Goal: Information Seeking & Learning: Learn about a topic

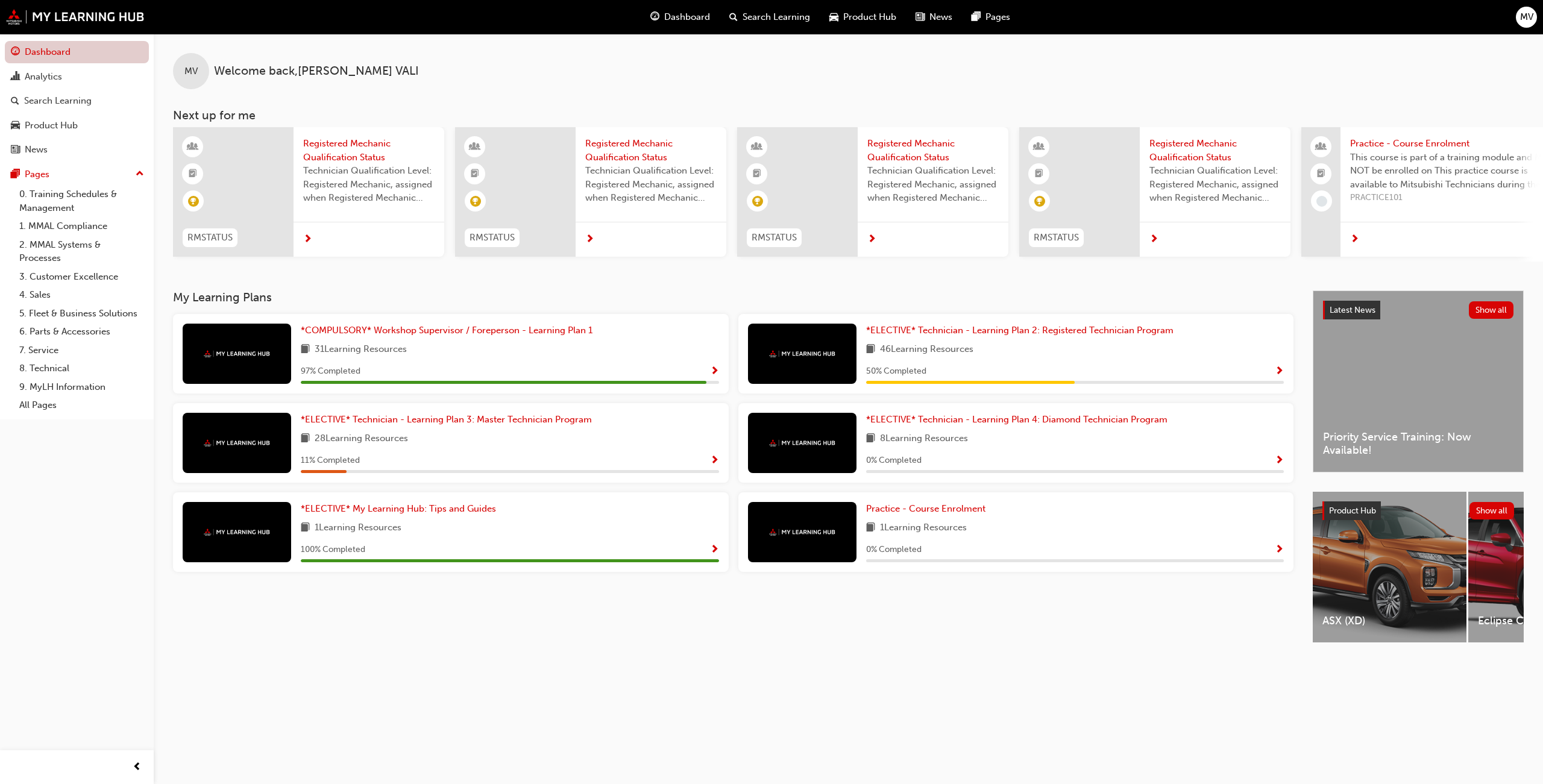
click at [59, 50] on link "Dashboard" at bounding box center [77, 52] width 144 height 22
click at [58, 124] on div "Product Hub" at bounding box center [51, 125] width 53 height 14
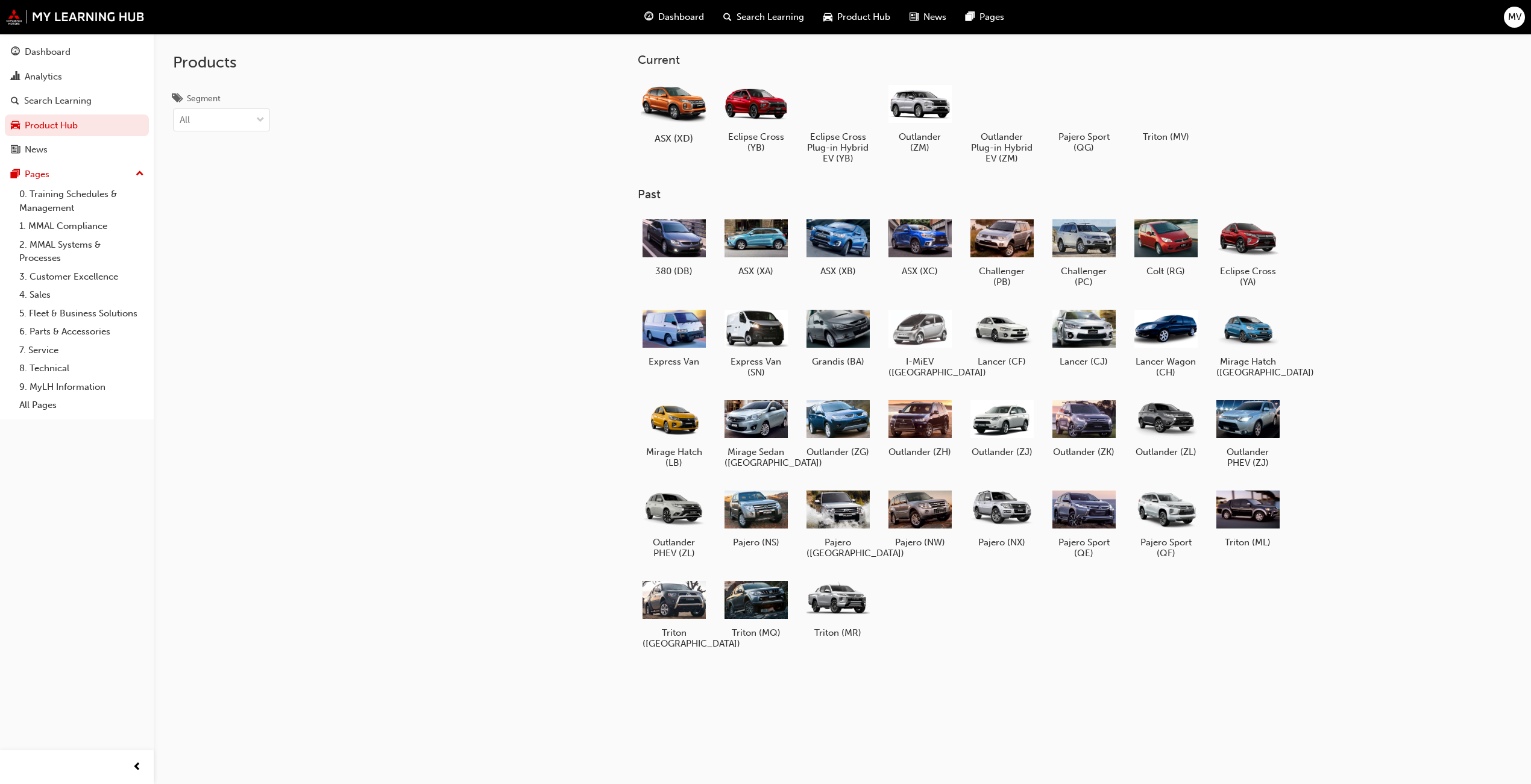
click at [678, 93] on div at bounding box center [674, 103] width 67 height 48
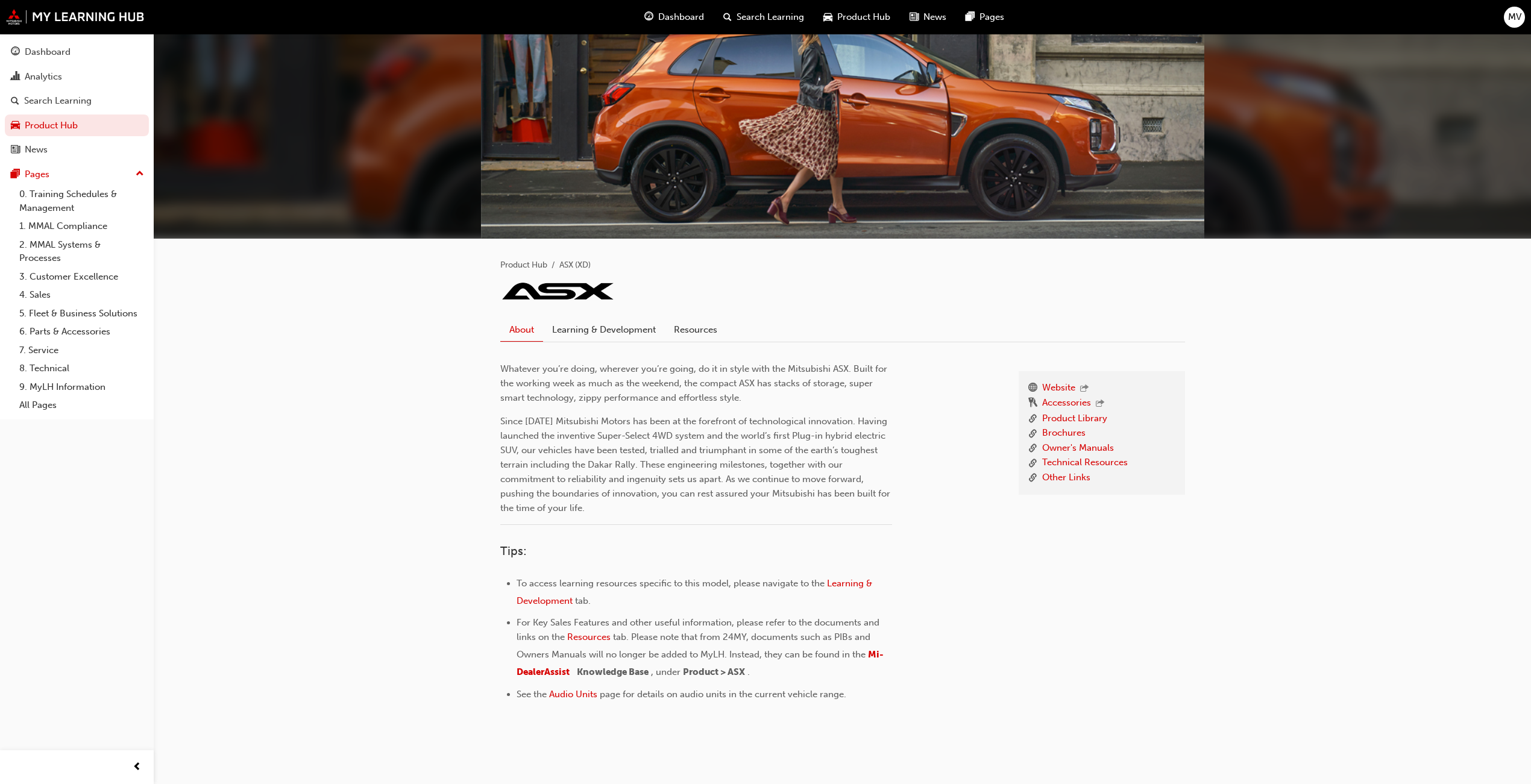
scroll to position [55, 0]
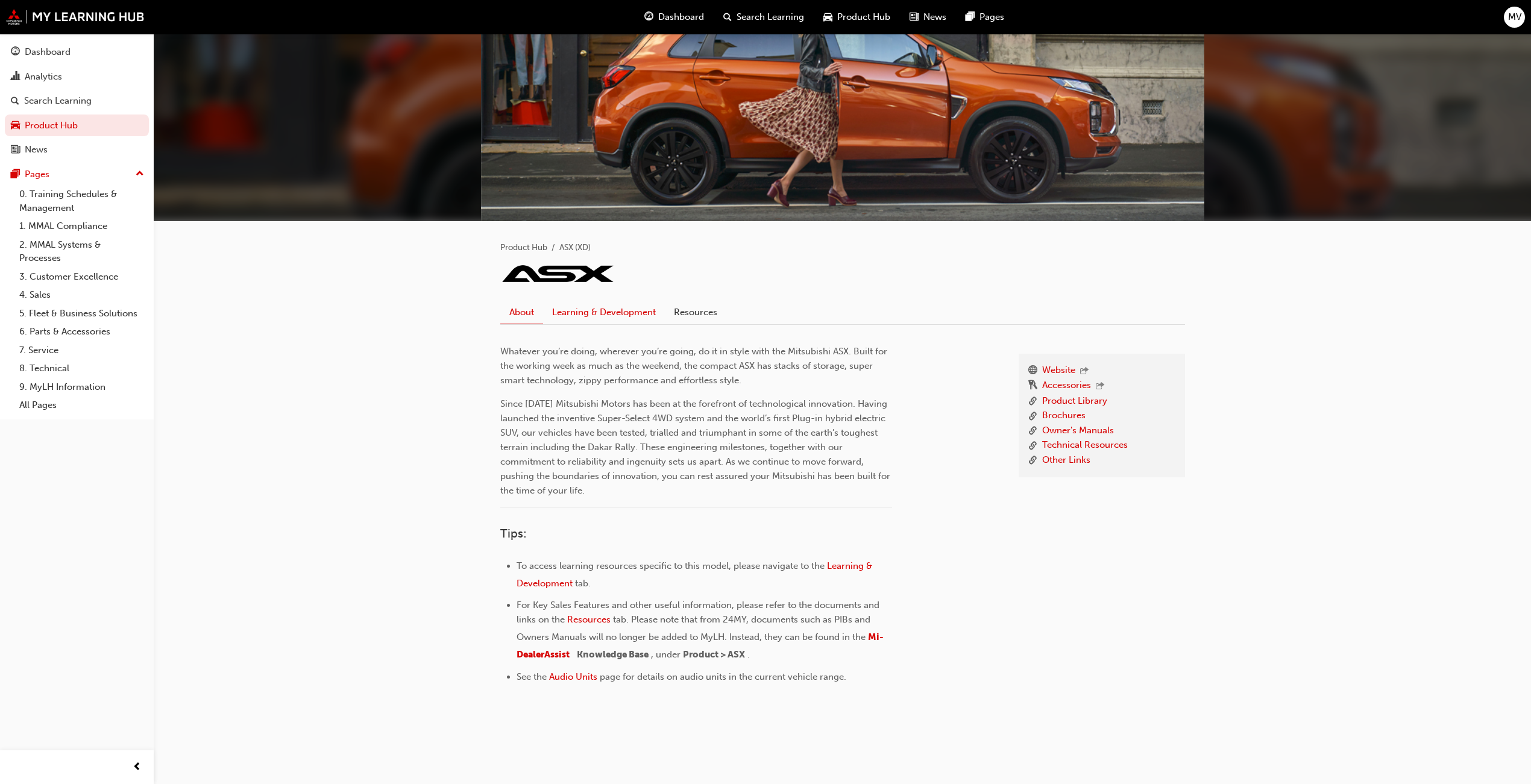
click at [606, 308] on link "Learning & Development" at bounding box center [604, 312] width 122 height 23
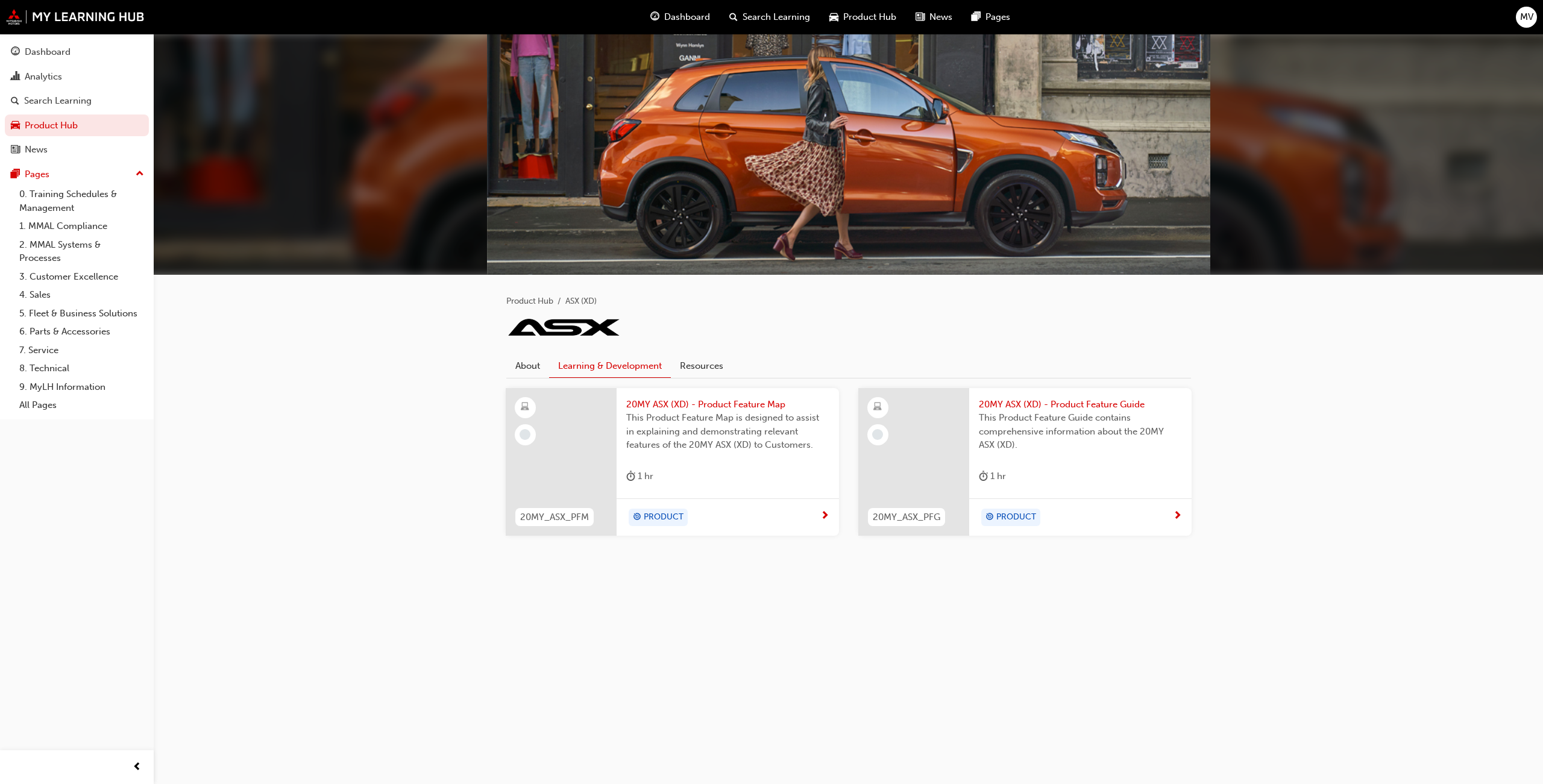
click at [523, 606] on div "Product Hub ASX (XD) About Learning & Development Resources 20MY_ASX_PFM 20MY A…" at bounding box center [772, 392] width 1543 height 784
click at [69, 98] on div "Search Learning" at bounding box center [58, 100] width 67 height 14
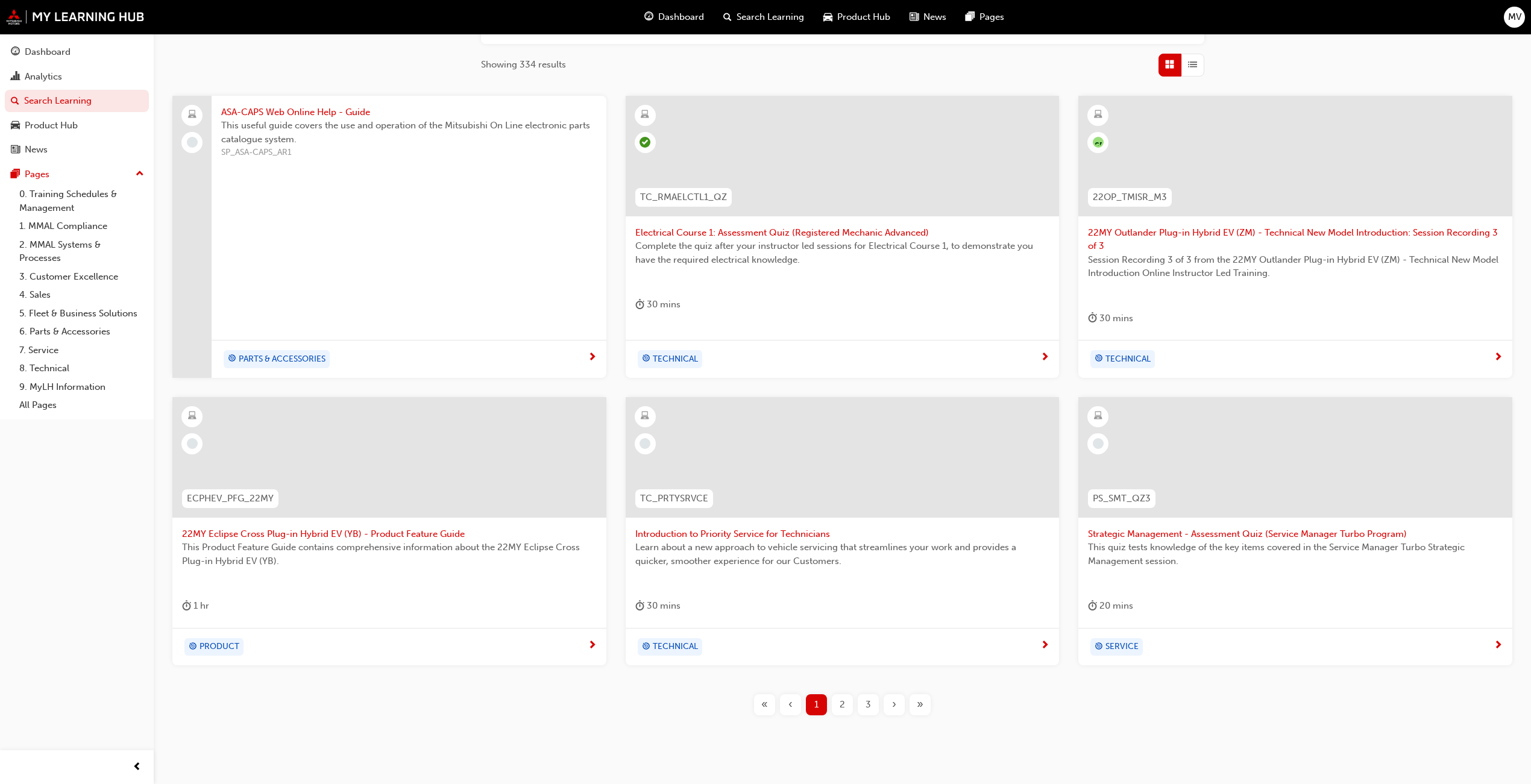
scroll to position [211, 0]
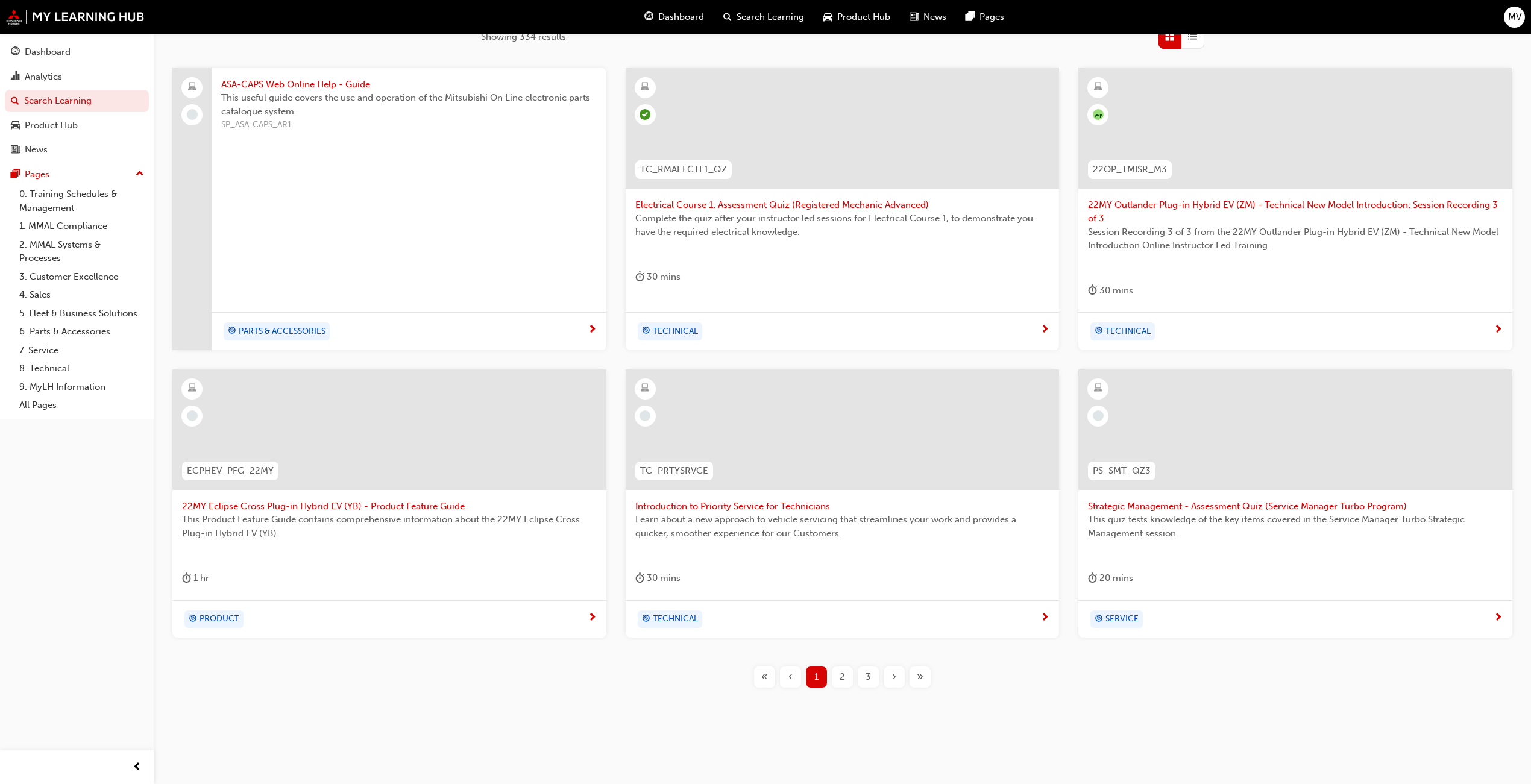
click at [844, 678] on span "2" at bounding box center [842, 677] width 6 height 14
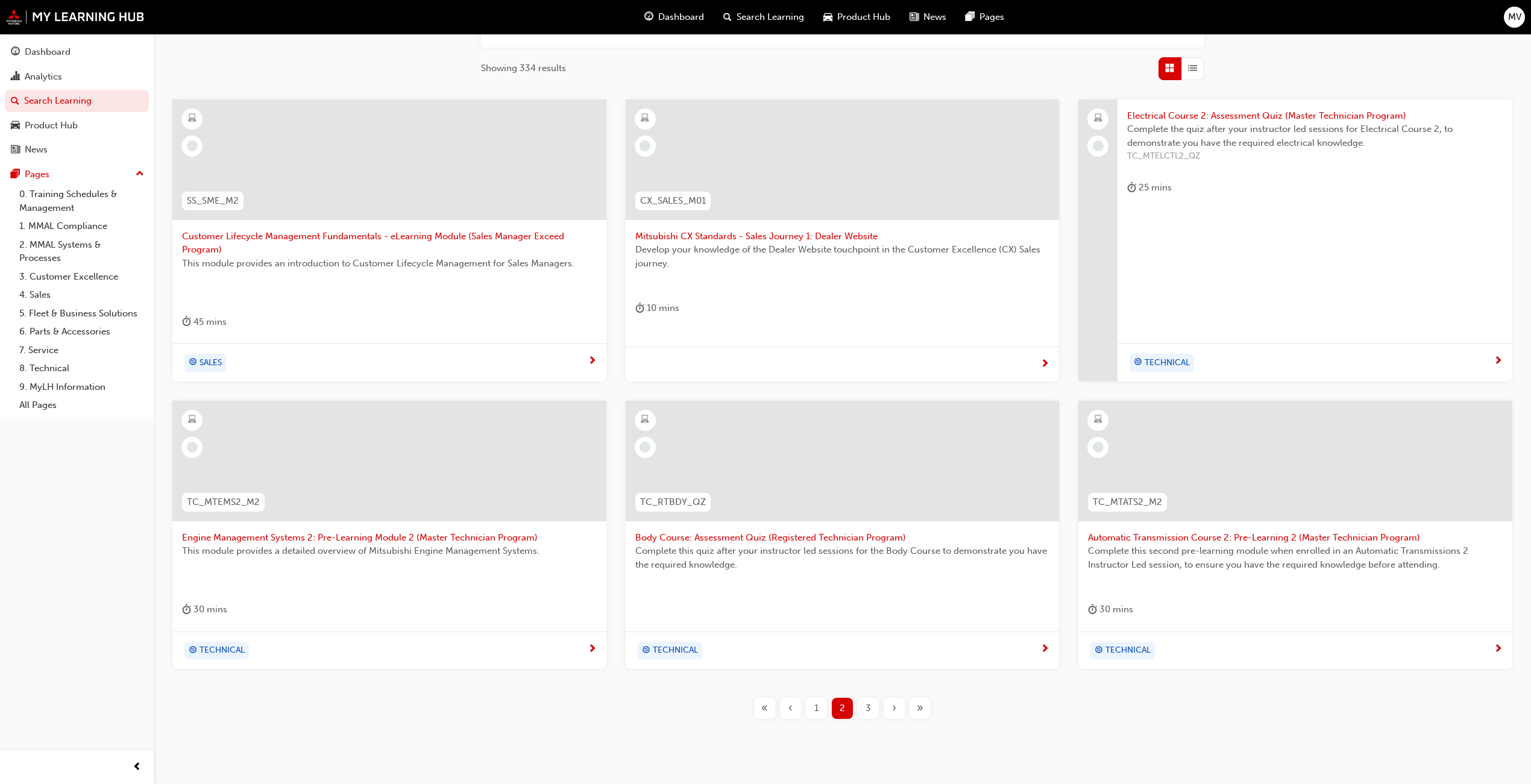
scroll to position [211, 0]
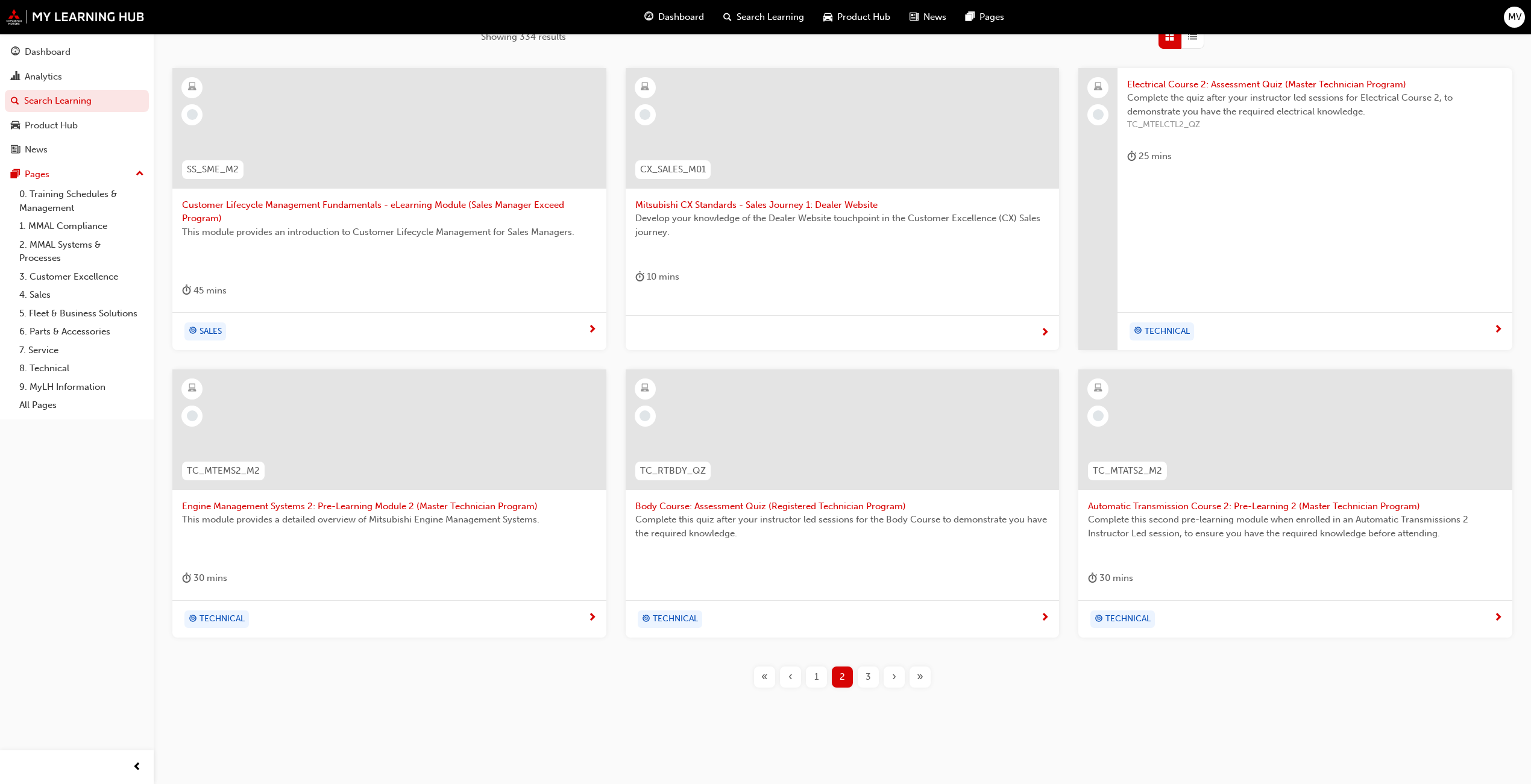
click at [866, 677] on span "3" at bounding box center [868, 677] width 6 height 14
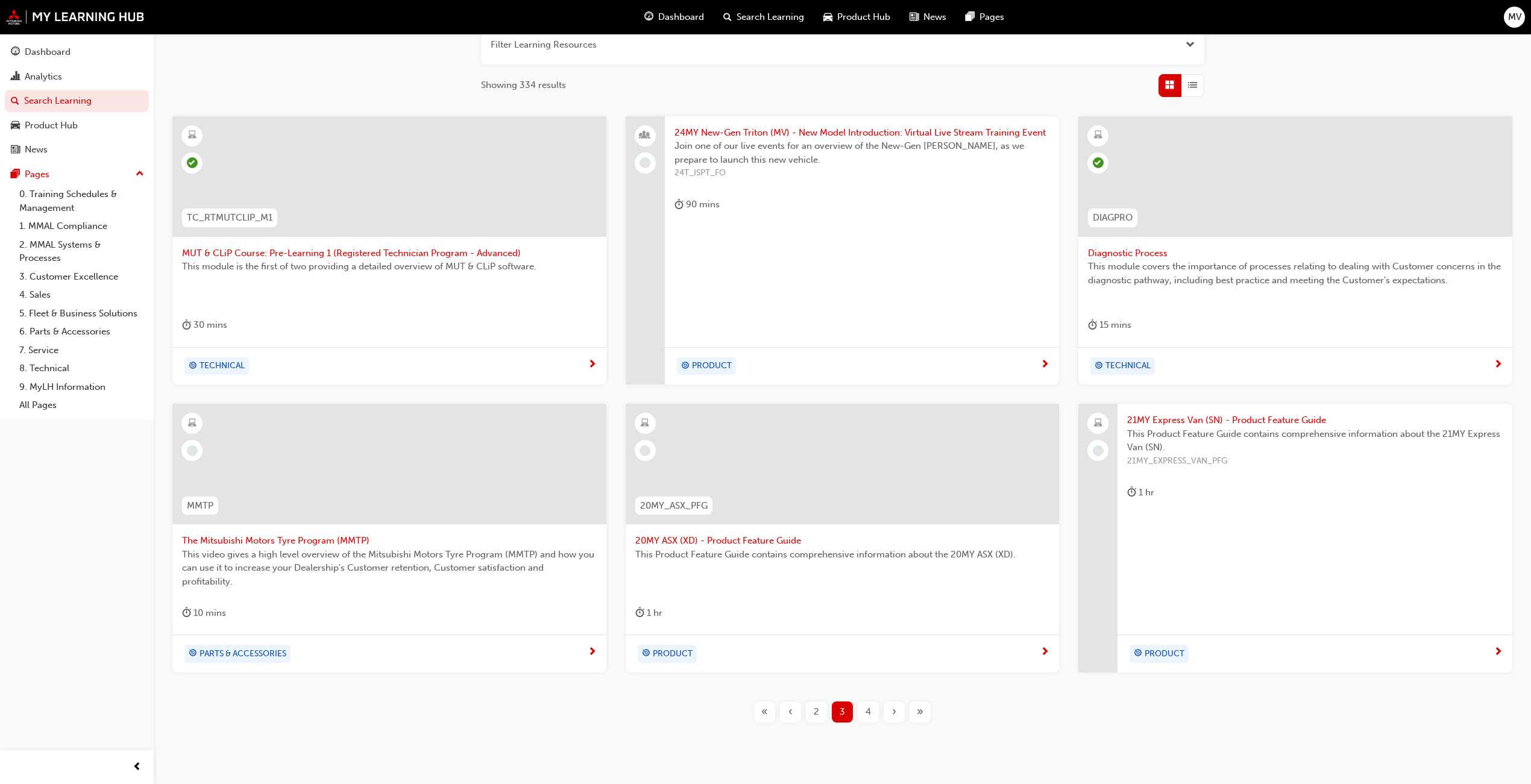
scroll to position [198, 0]
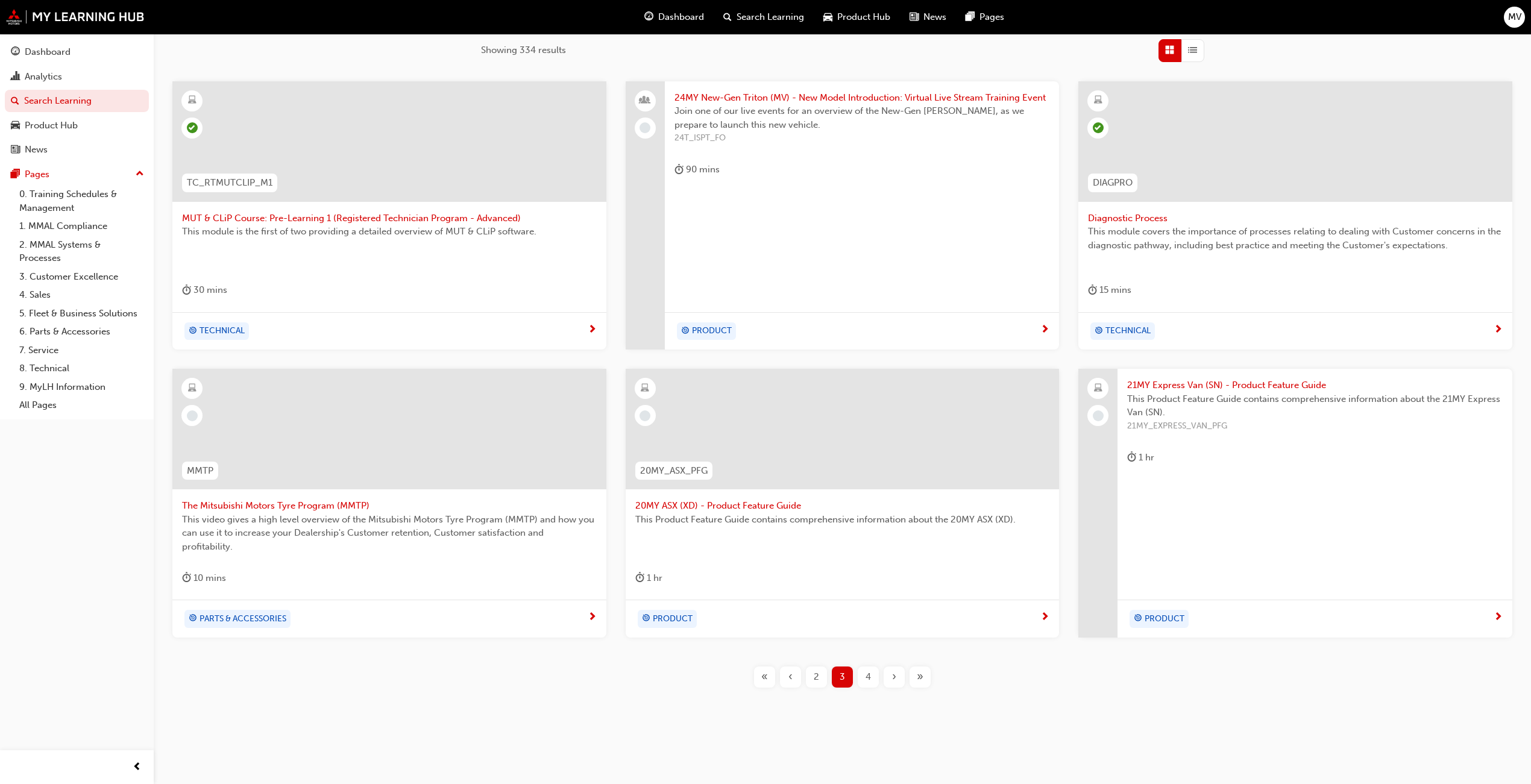
click at [865, 673] on span "4" at bounding box center [868, 677] width 6 height 14
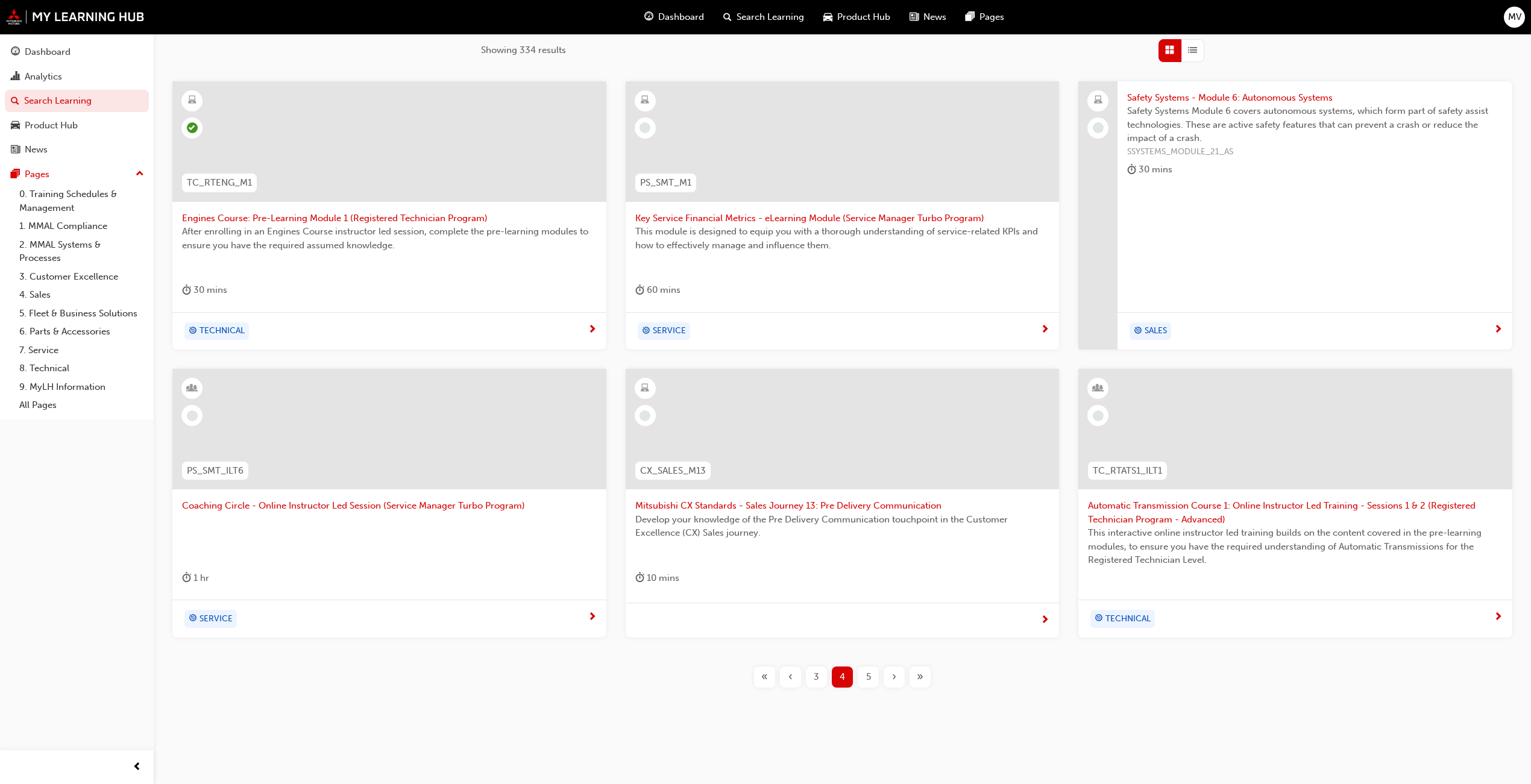
click at [869, 676] on span "5" at bounding box center [868, 677] width 5 height 14
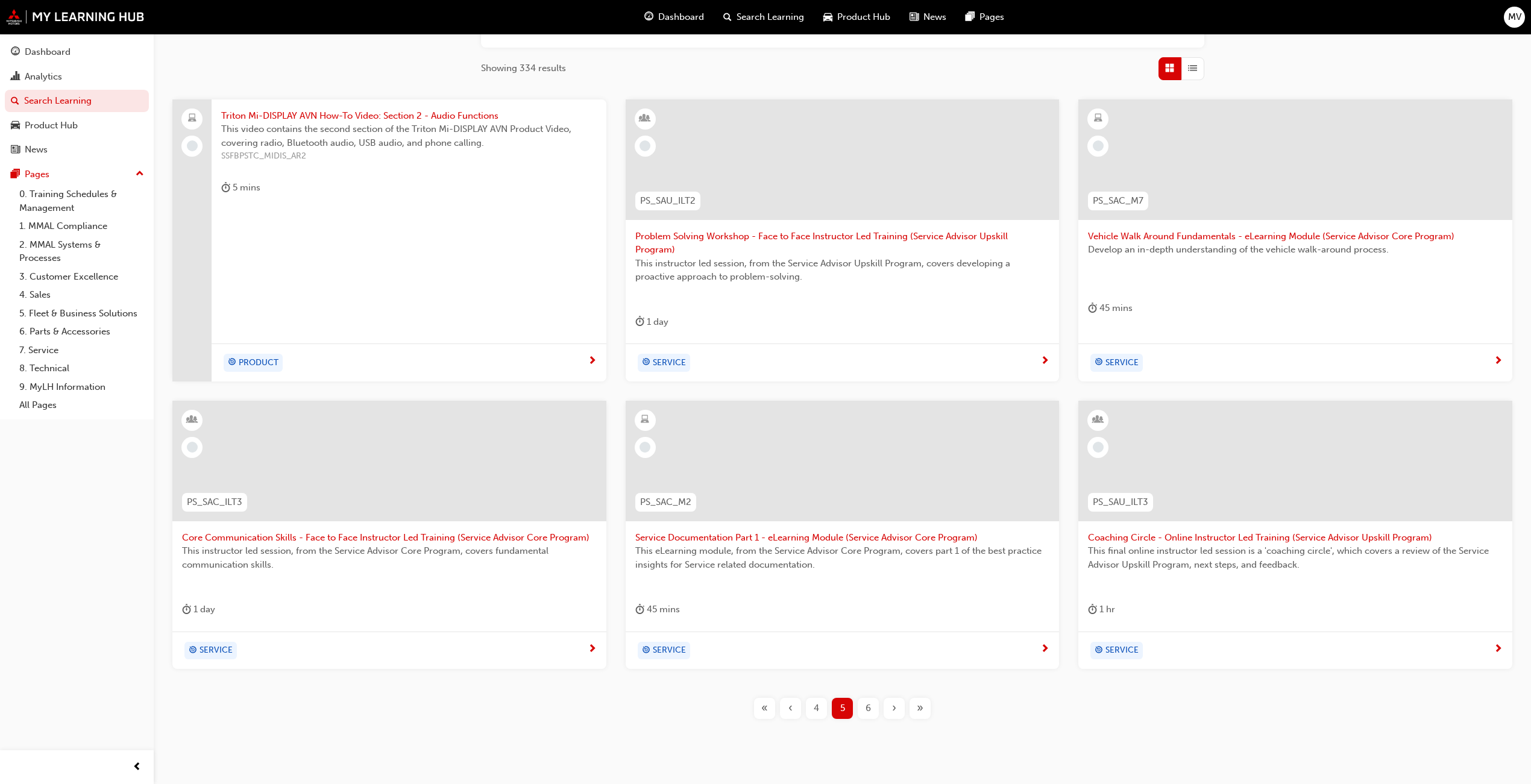
scroll to position [198, 0]
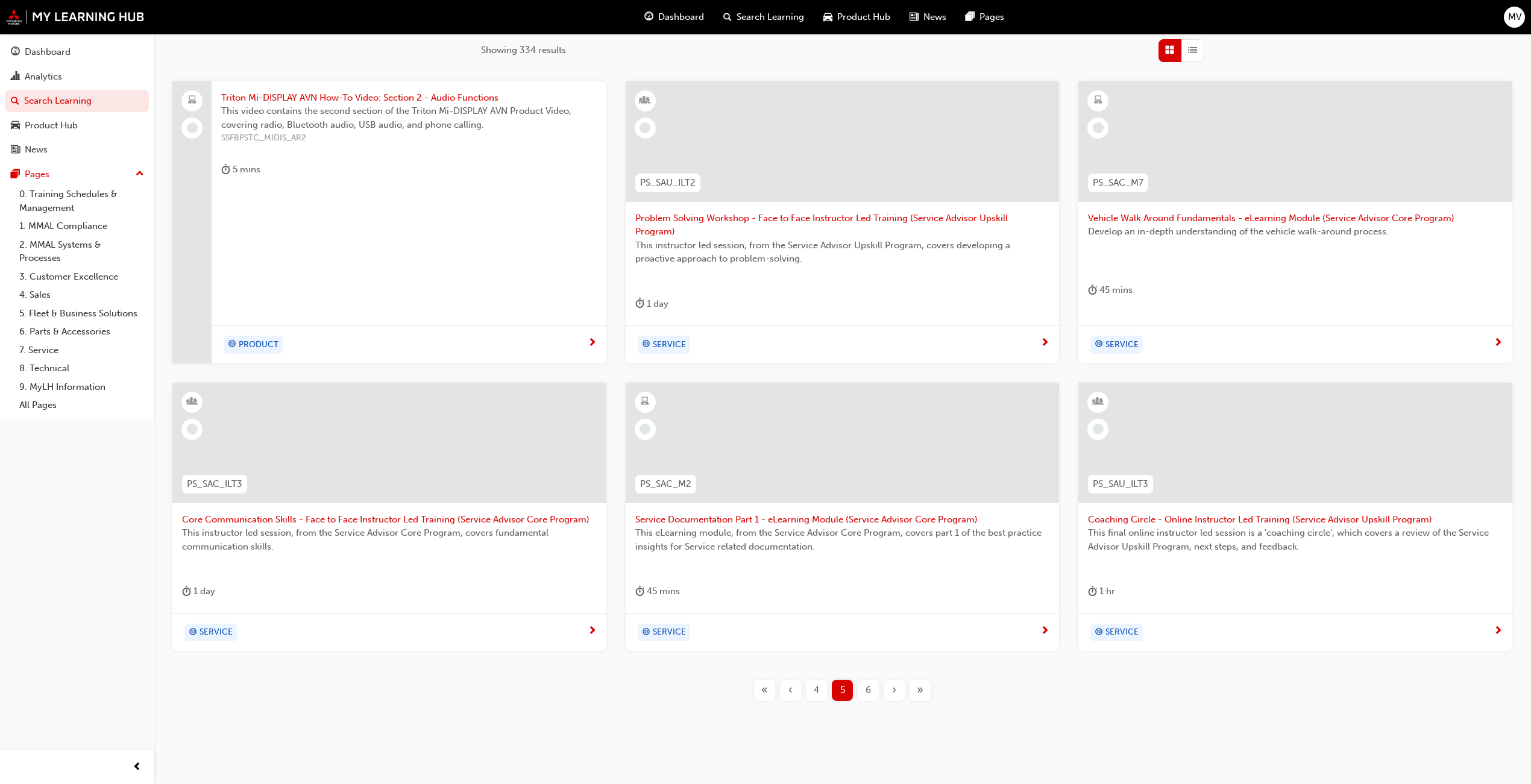
click at [868, 683] on span "6" at bounding box center [868, 690] width 6 height 14
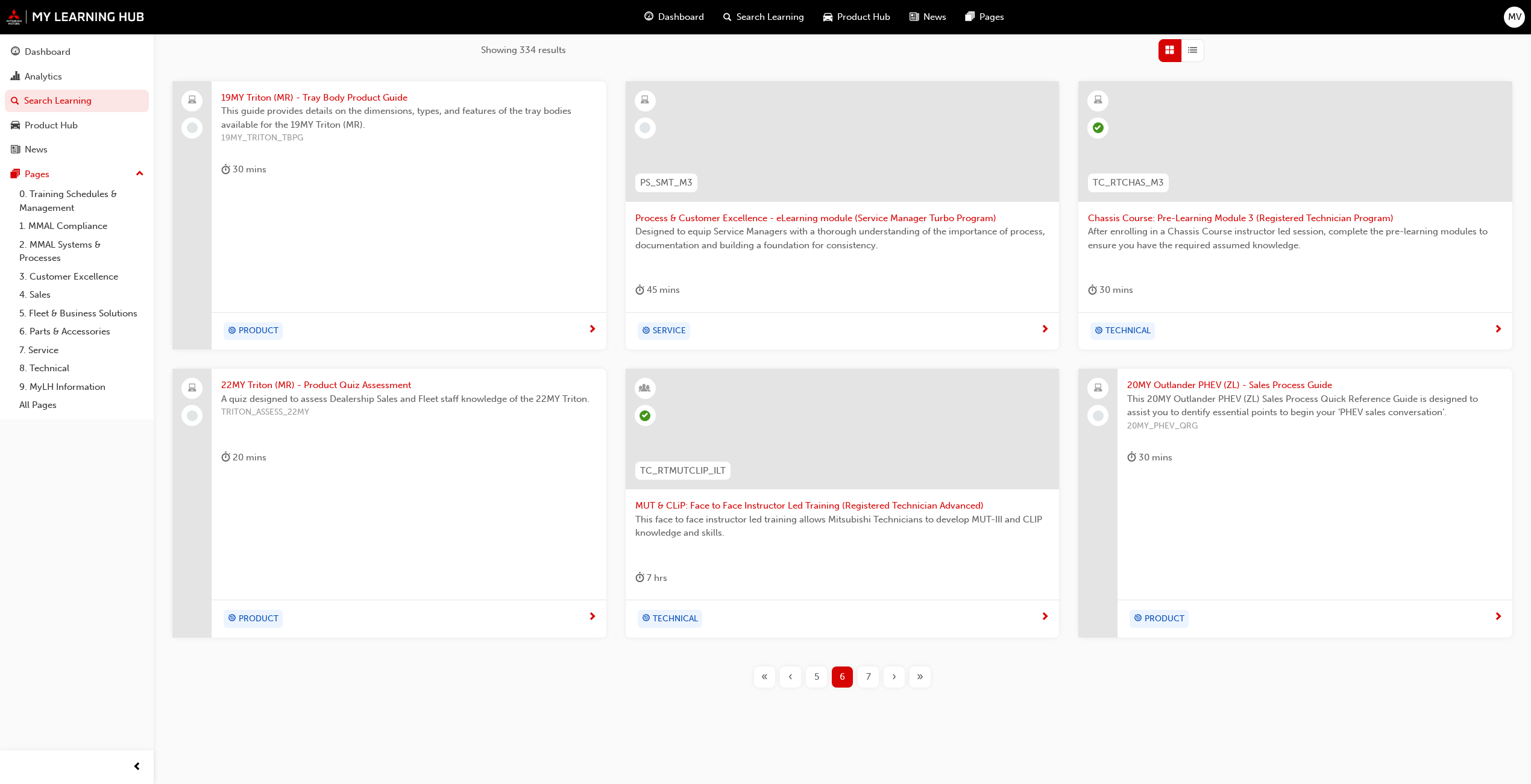
click at [824, 177] on div at bounding box center [843, 142] width 434 height 120
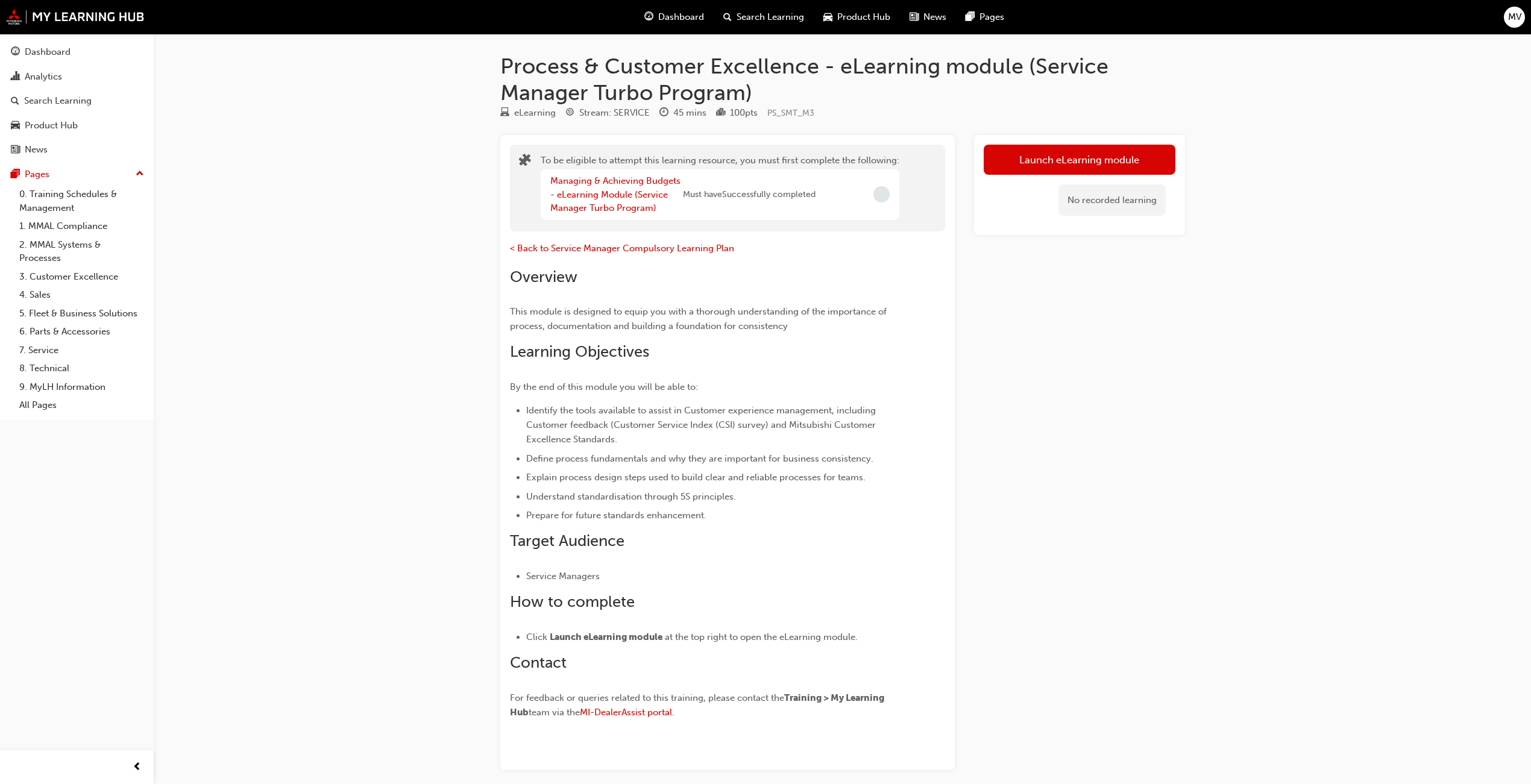
click at [291, 143] on div "Process & Customer Excellence - eLearning module (Service Manager Turbo Program…" at bounding box center [765, 419] width 1531 height 838
click at [61, 101] on div "Search Learning" at bounding box center [58, 100] width 67 height 14
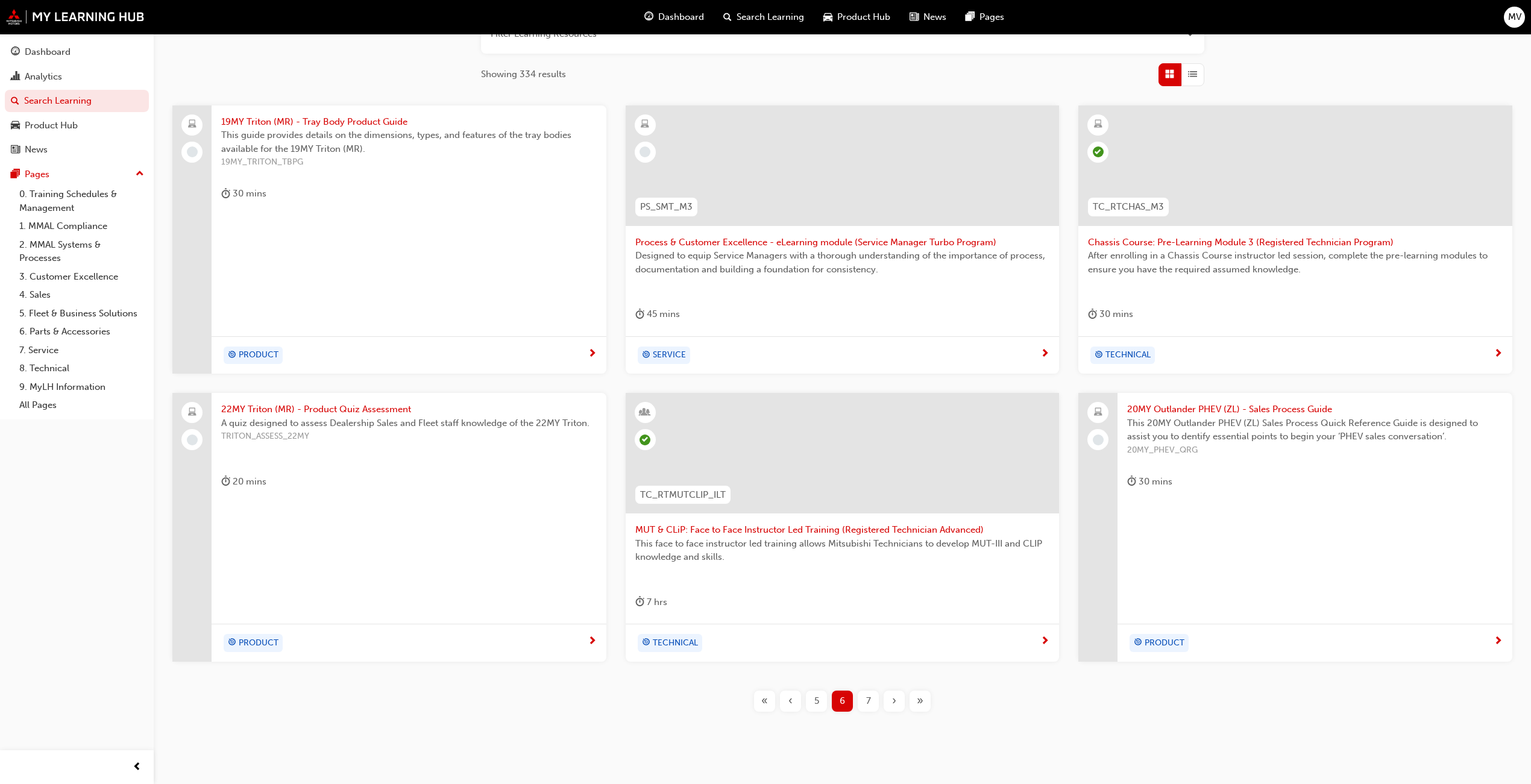
scroll to position [198, 0]
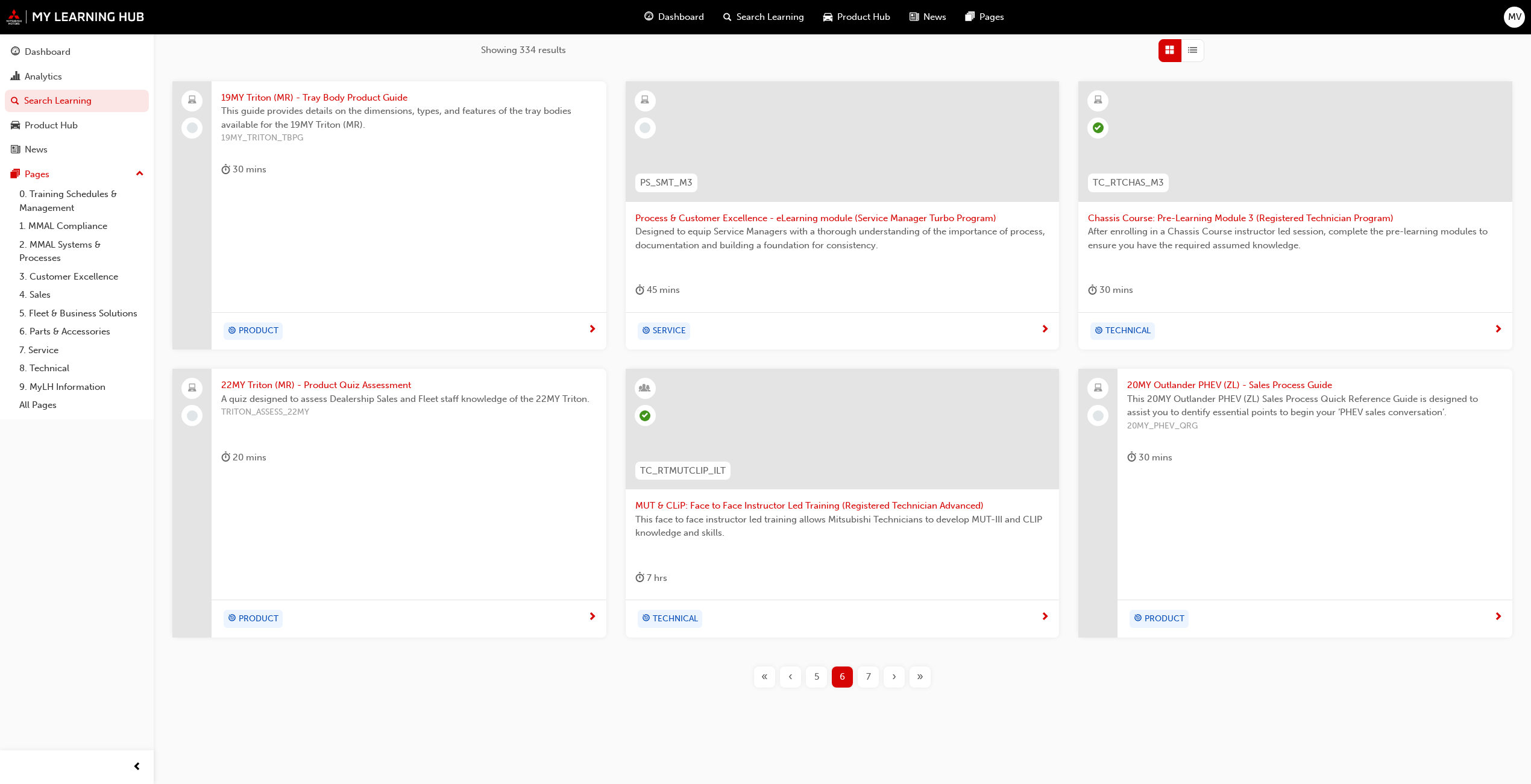
click at [864, 680] on div "7" at bounding box center [868, 677] width 21 height 21
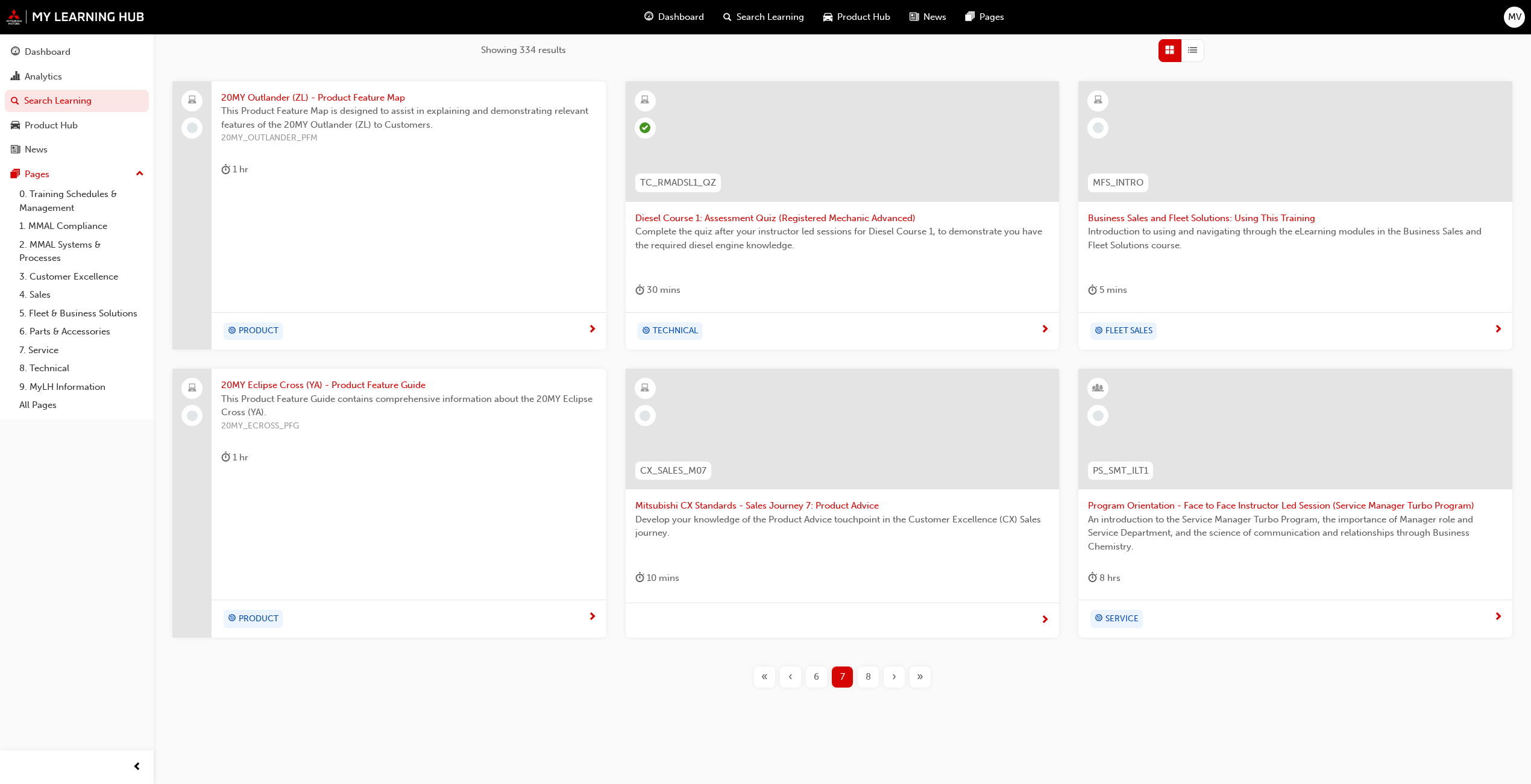
click at [874, 676] on div "8" at bounding box center [868, 677] width 21 height 21
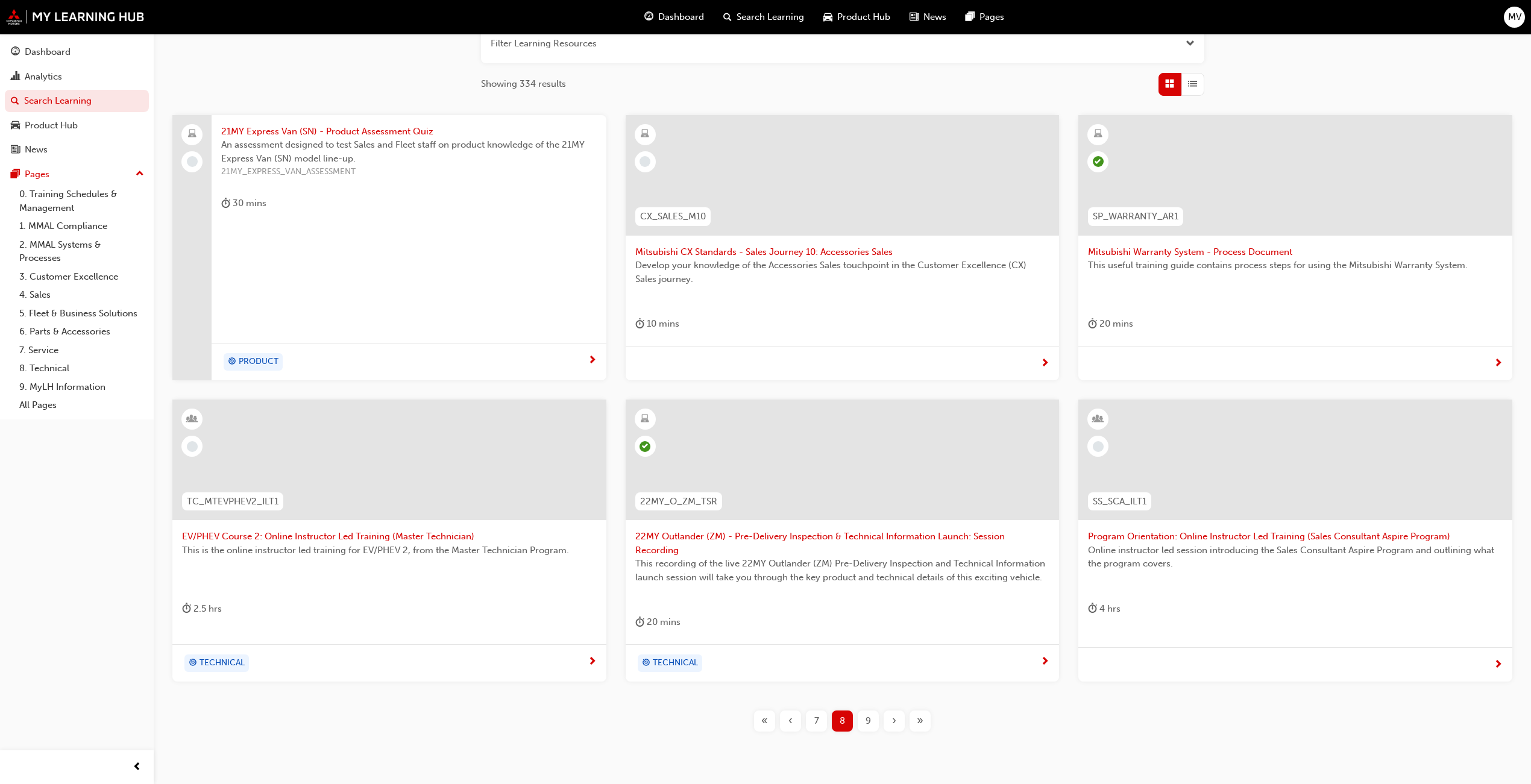
scroll to position [194, 0]
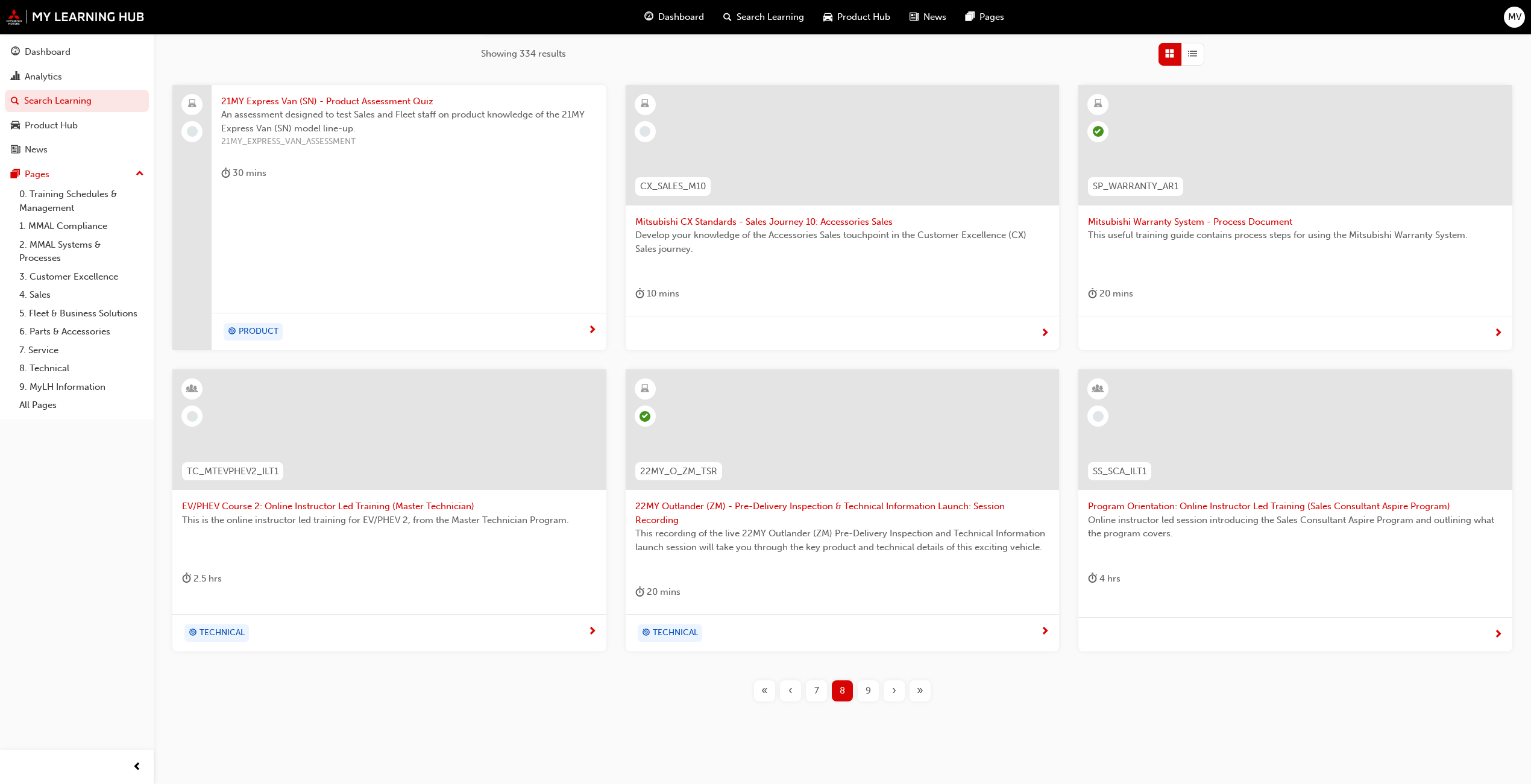
drag, startPoint x: 871, startPoint y: 682, endPoint x: 863, endPoint y: 692, distance: 12.8
click at [871, 685] on div "9" at bounding box center [868, 690] width 21 height 21
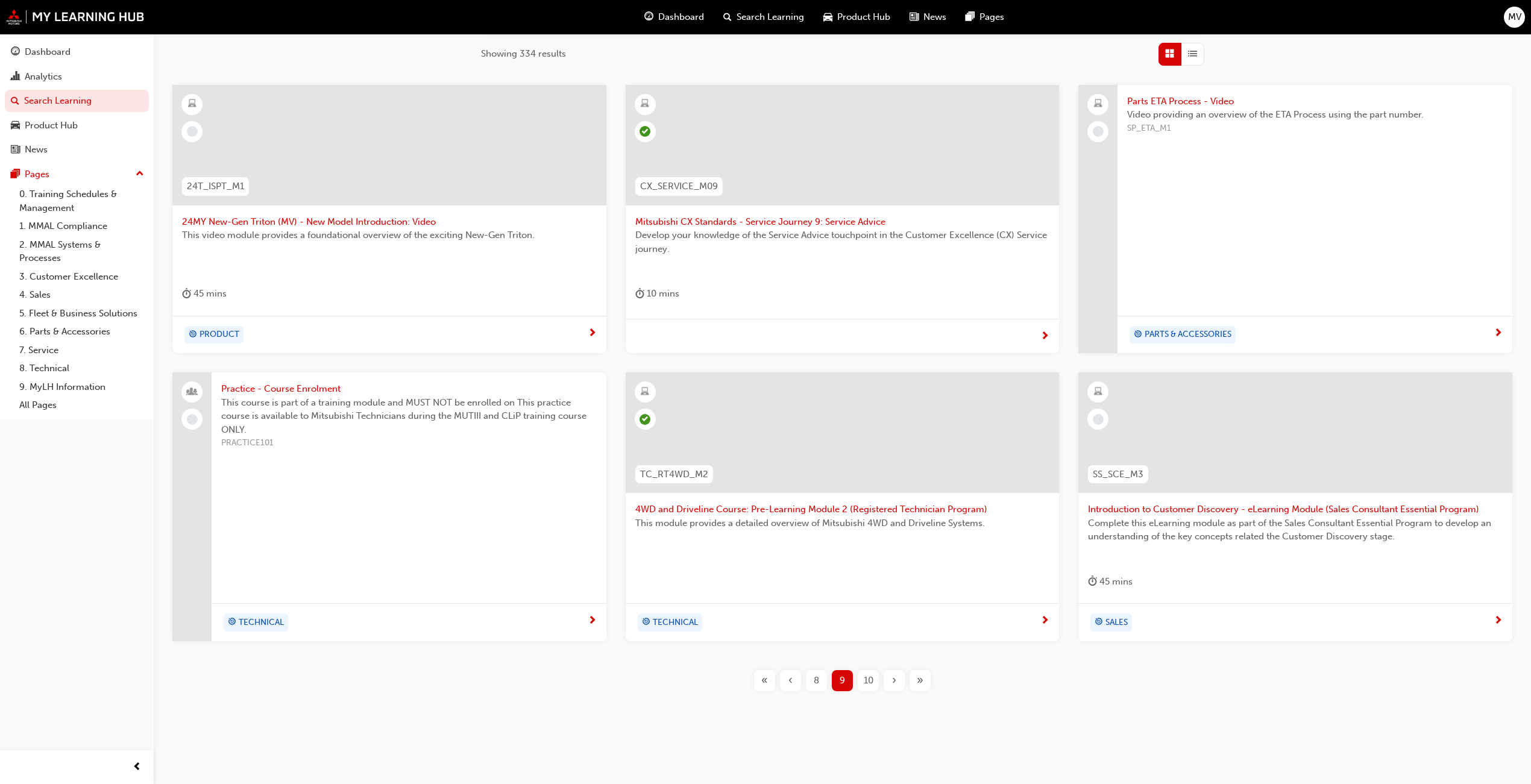
click at [867, 676] on span "10" at bounding box center [868, 680] width 10 height 14
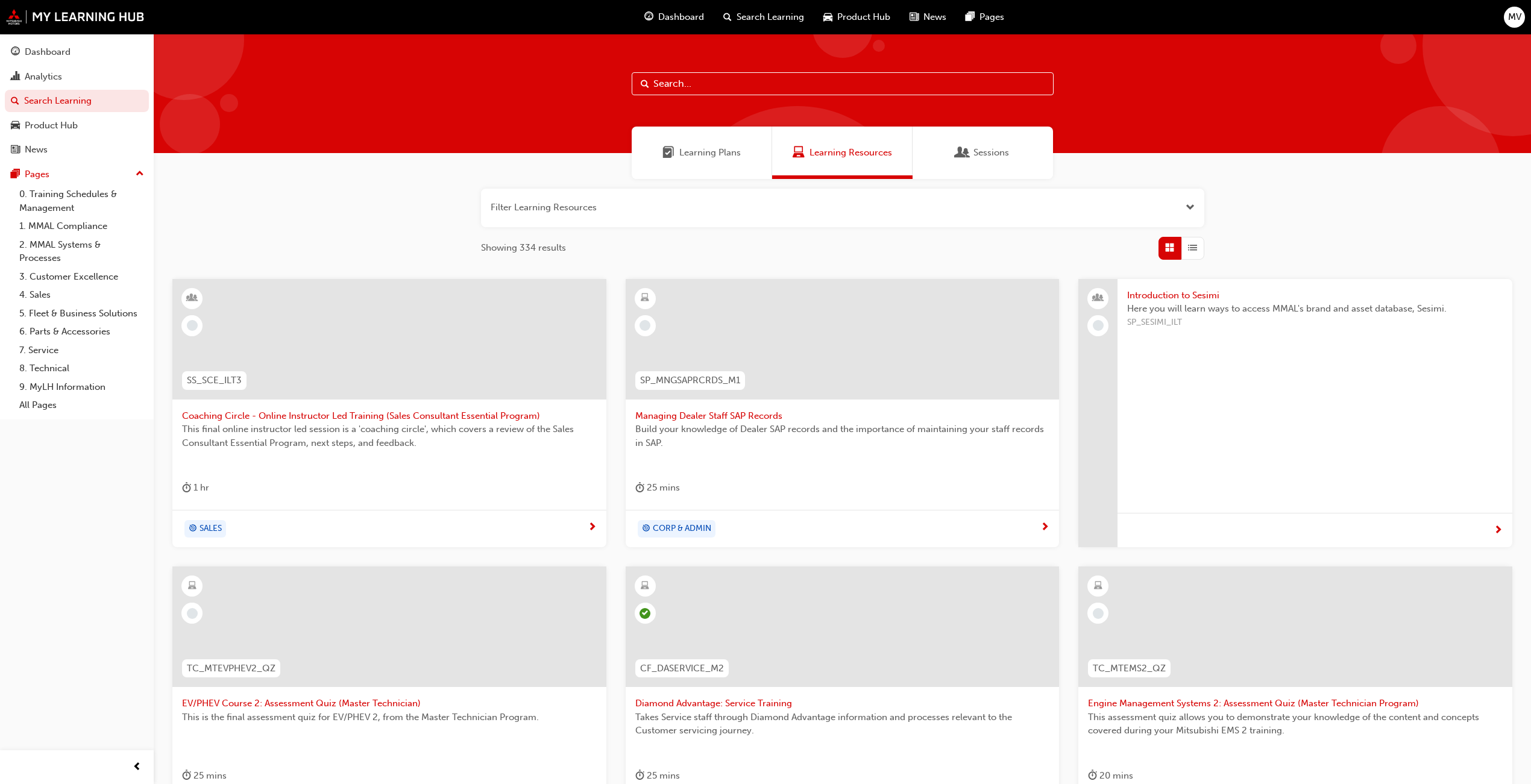
scroll to position [198, 0]
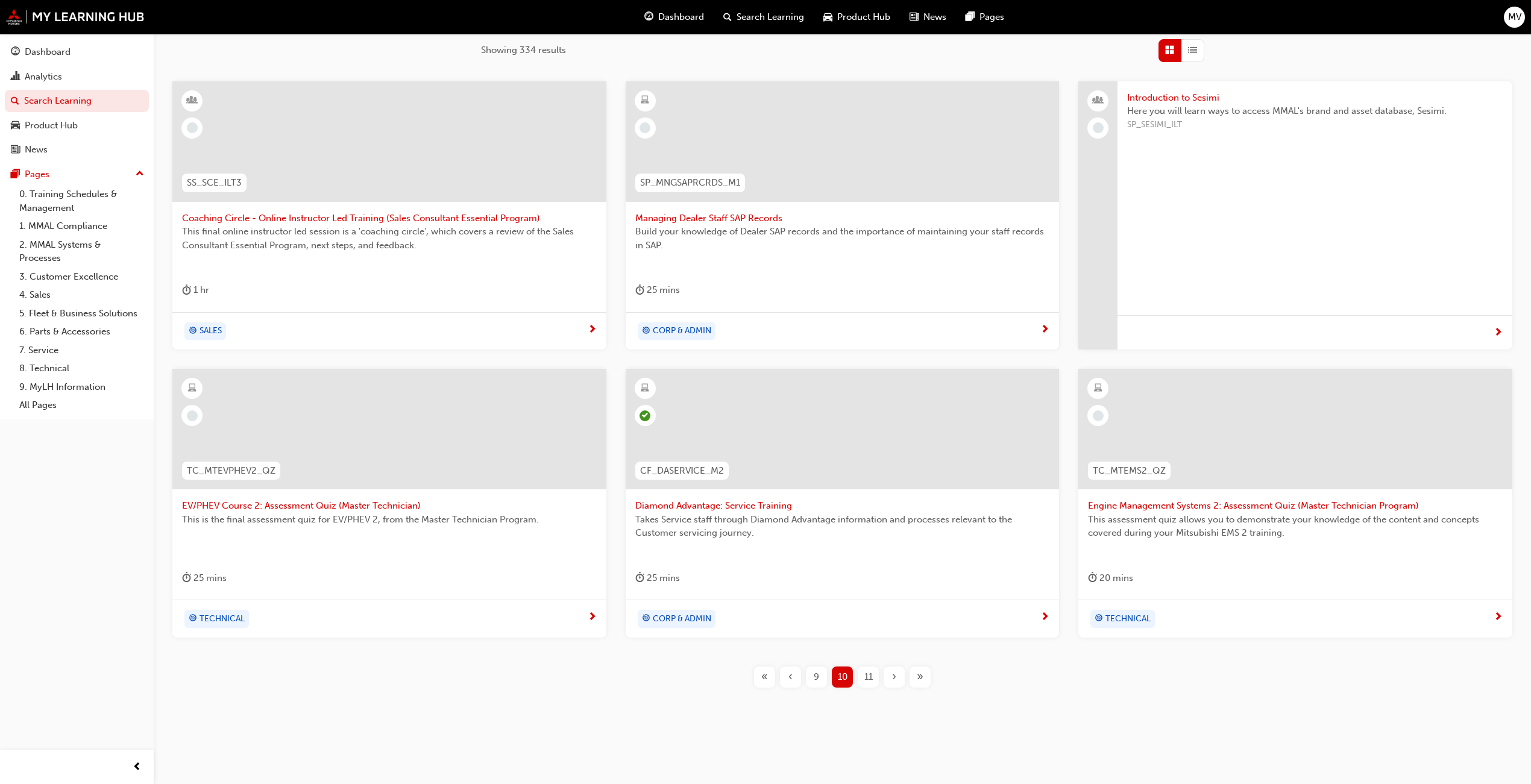
click at [872, 673] on div "11" at bounding box center [868, 677] width 21 height 21
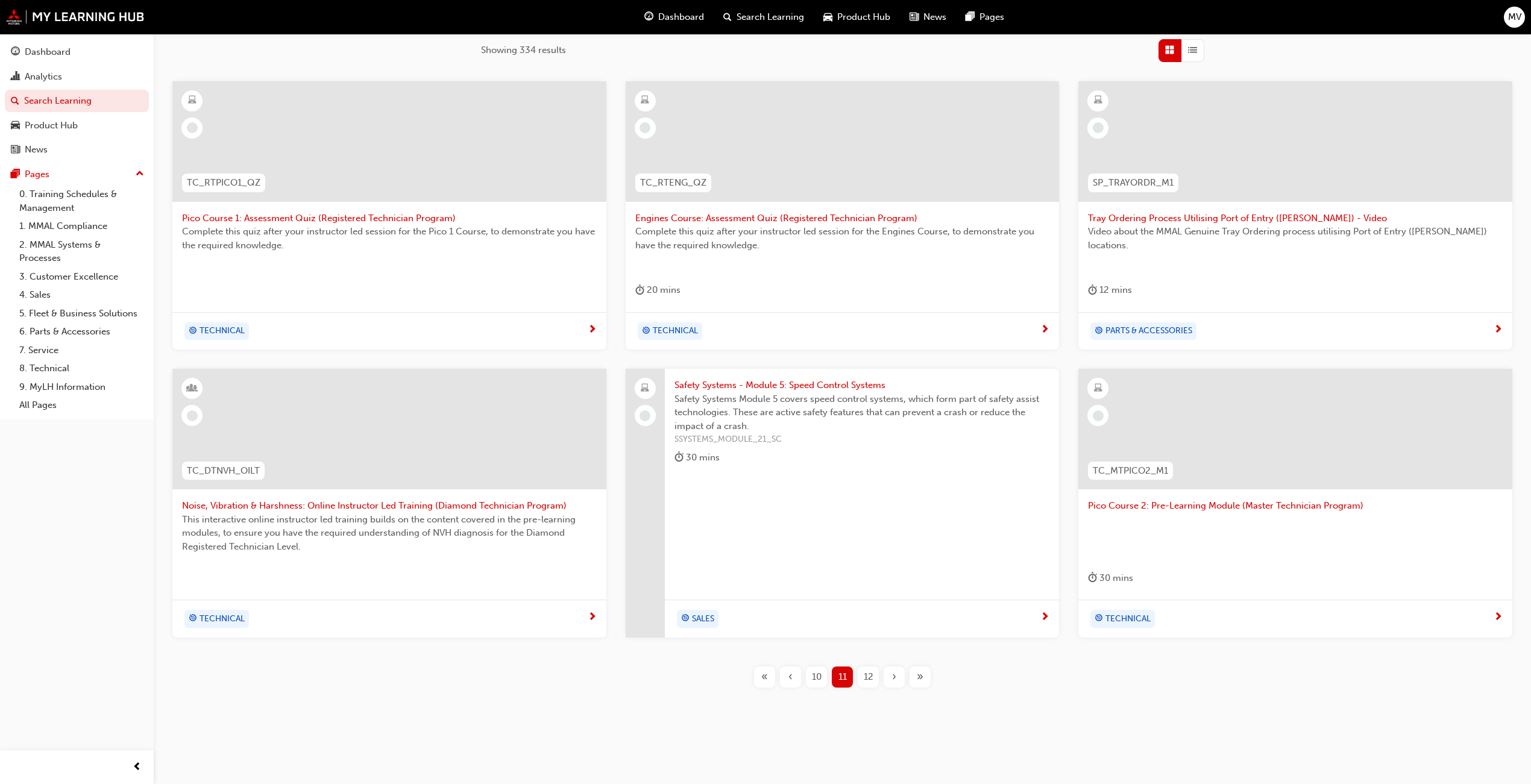
click at [873, 673] on div "12" at bounding box center [868, 677] width 21 height 21
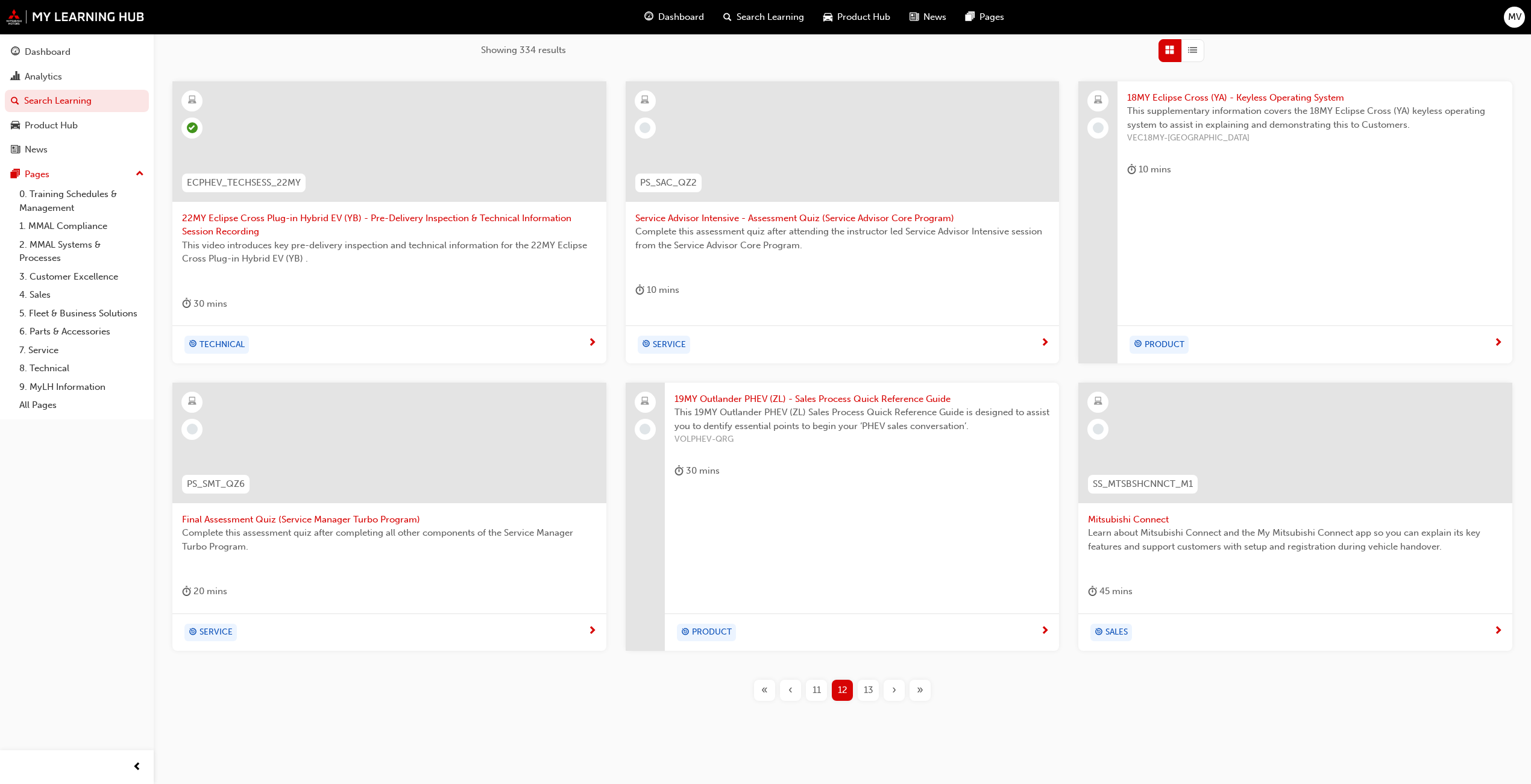
click at [872, 692] on span "13" at bounding box center [868, 690] width 10 height 14
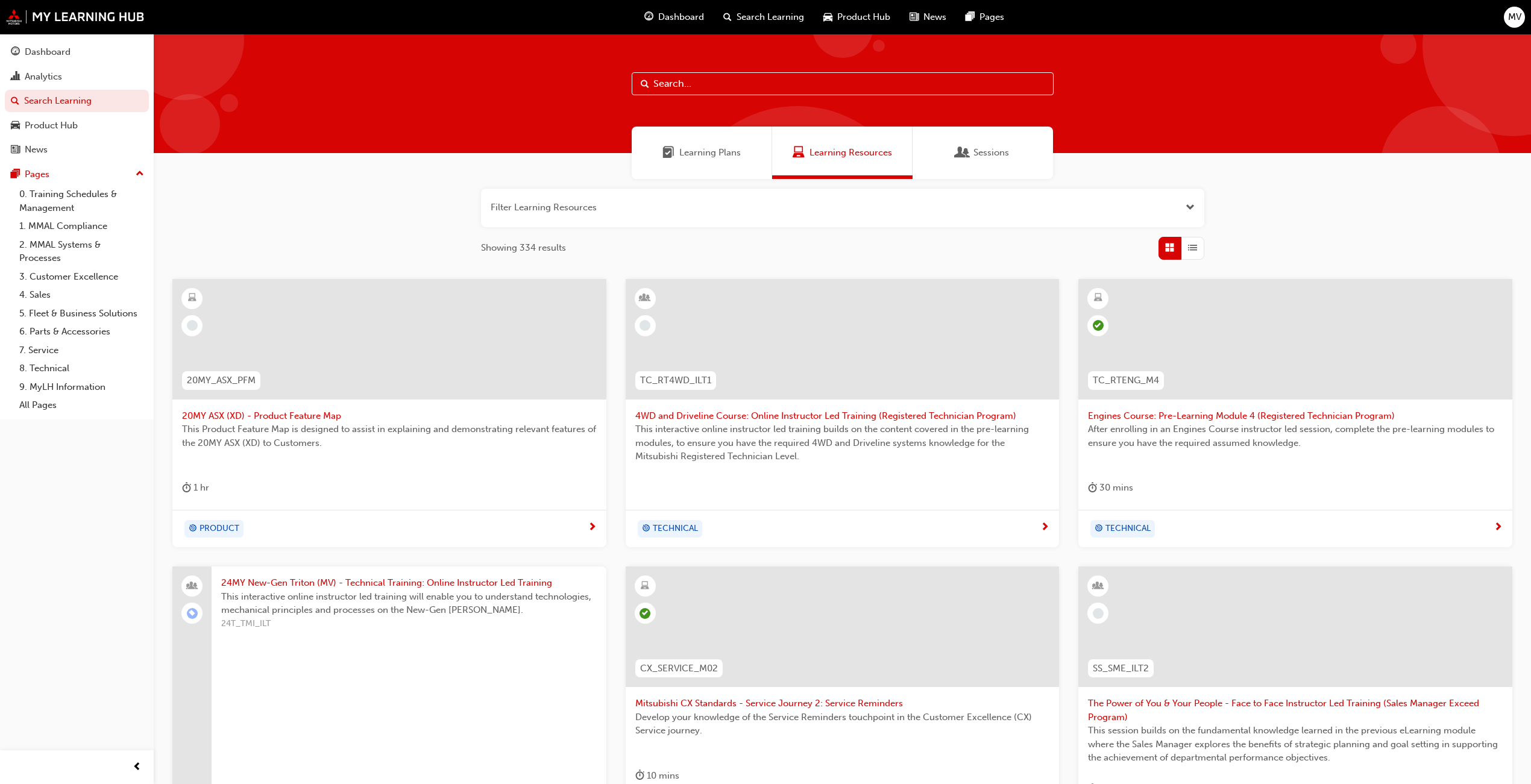
click at [1196, 243] on span "List" at bounding box center [1192, 247] width 9 height 14
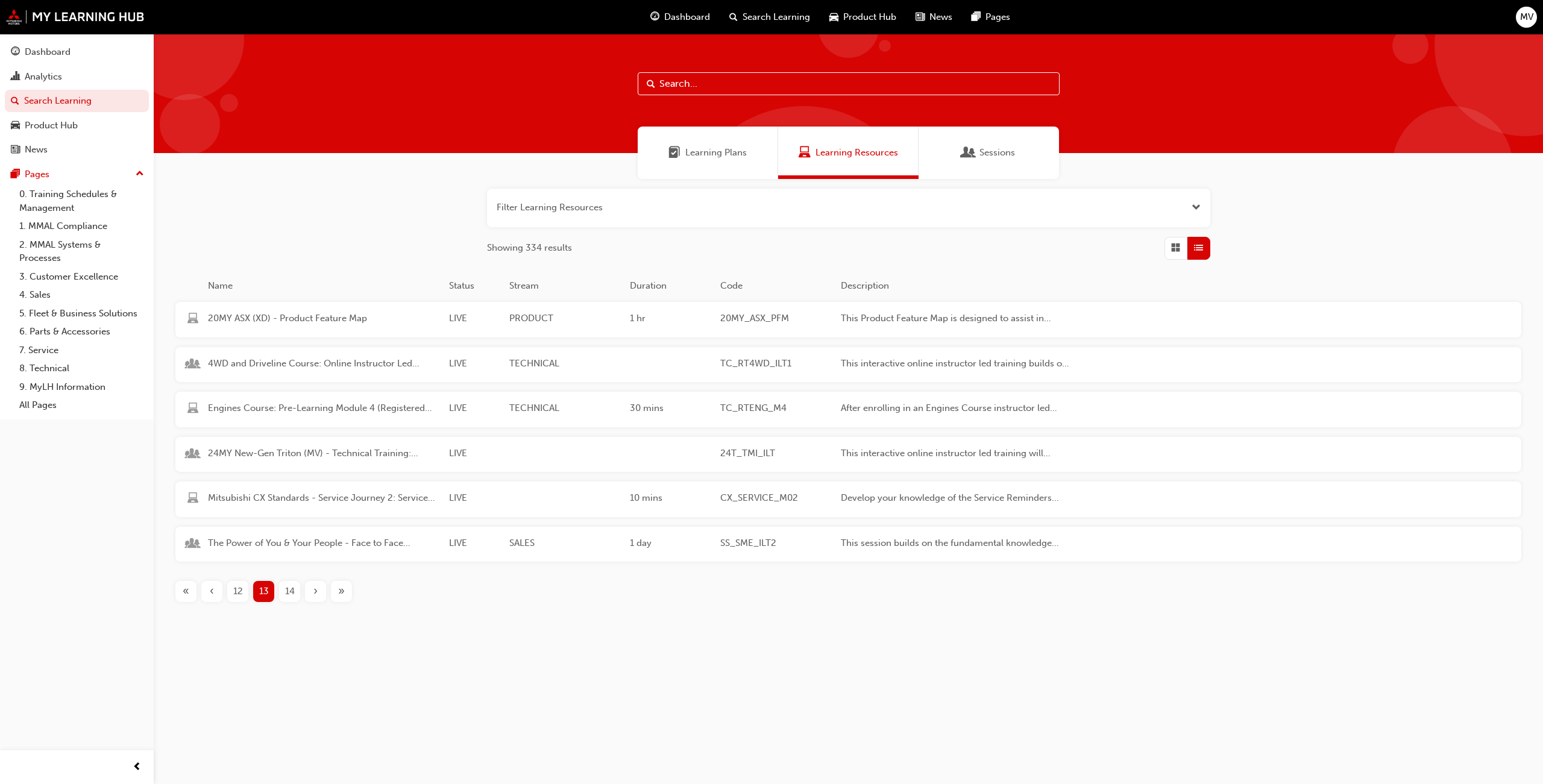
click at [289, 588] on span "14" at bounding box center [290, 591] width 10 height 14
click at [497, 639] on div "Learning Plans Learning Resources Sessions Filter Learning Resources Showing 33…" at bounding box center [848, 352] width 1389 height 636
click at [285, 592] on span "15" at bounding box center [289, 591] width 9 height 14
click at [292, 597] on span "16" at bounding box center [290, 591] width 10 height 14
click at [286, 597] on span "17" at bounding box center [289, 591] width 9 height 14
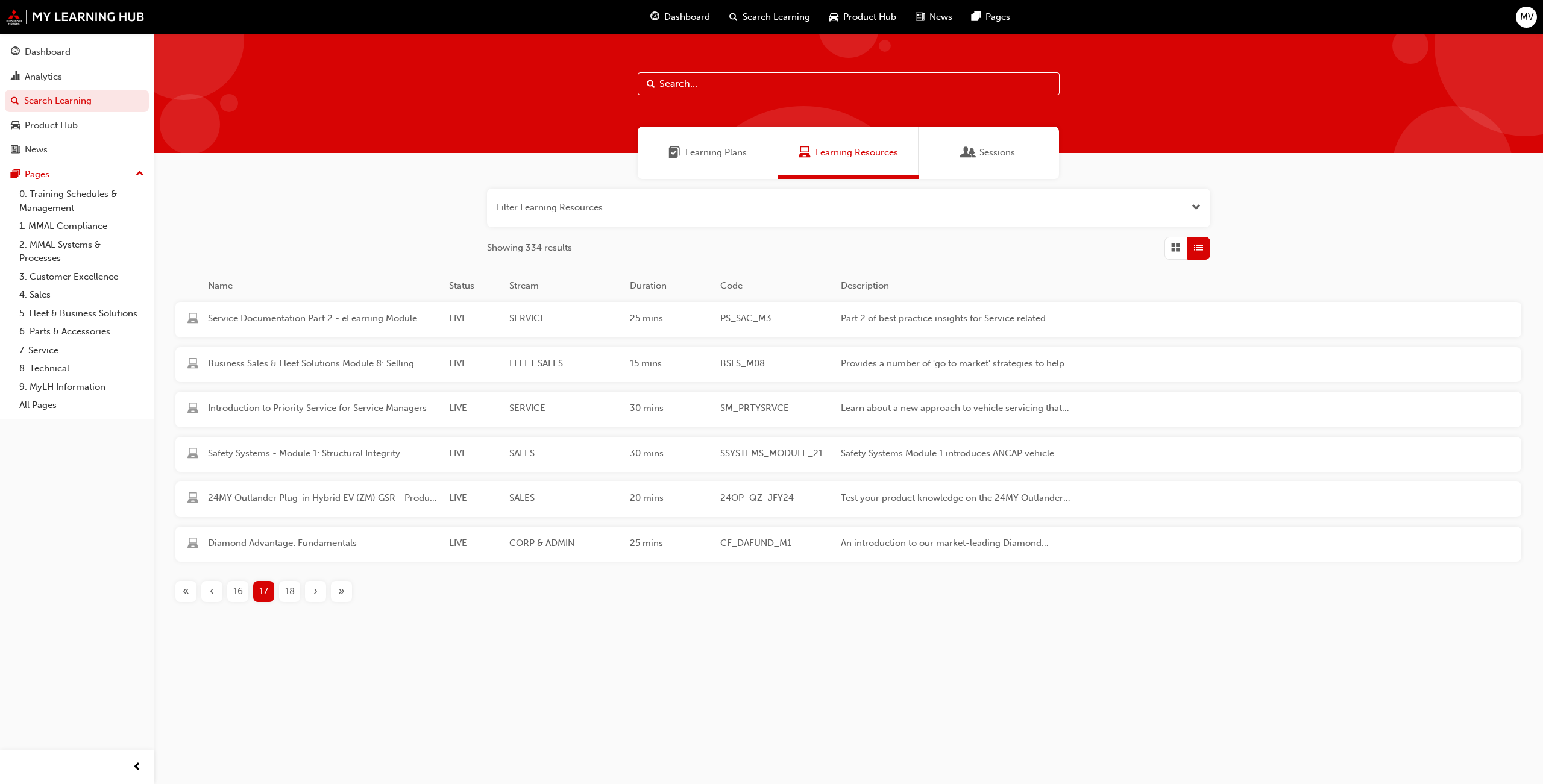
click at [289, 597] on span "18" at bounding box center [290, 591] width 10 height 14
click at [315, 408] on span "Diesel Course 1: Online Instructor Led Training - Session 1 & Session 2 (Regist…" at bounding box center [324, 408] width 232 height 14
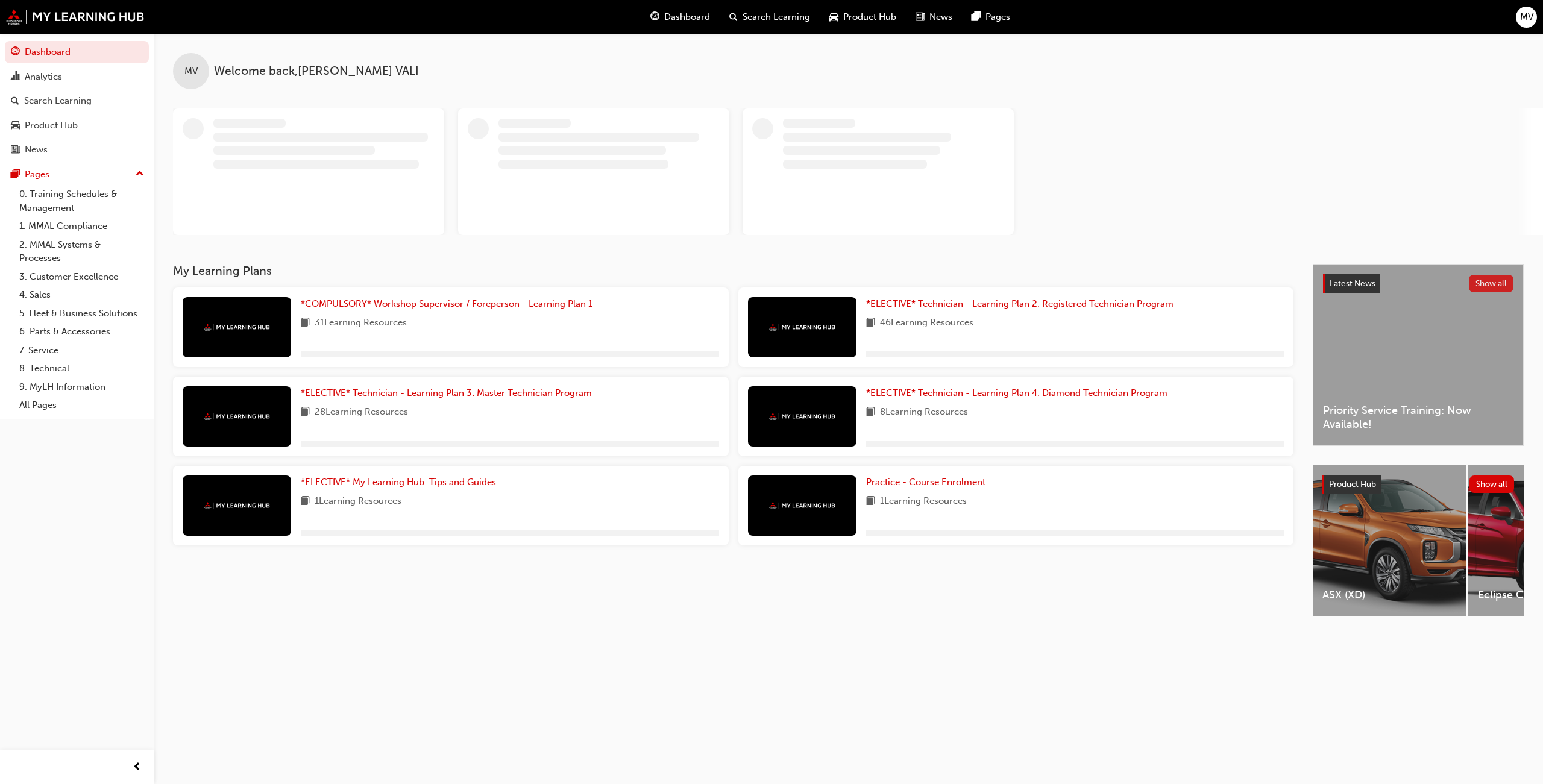
click at [1491, 279] on button "Show all" at bounding box center [1491, 283] width 45 height 18
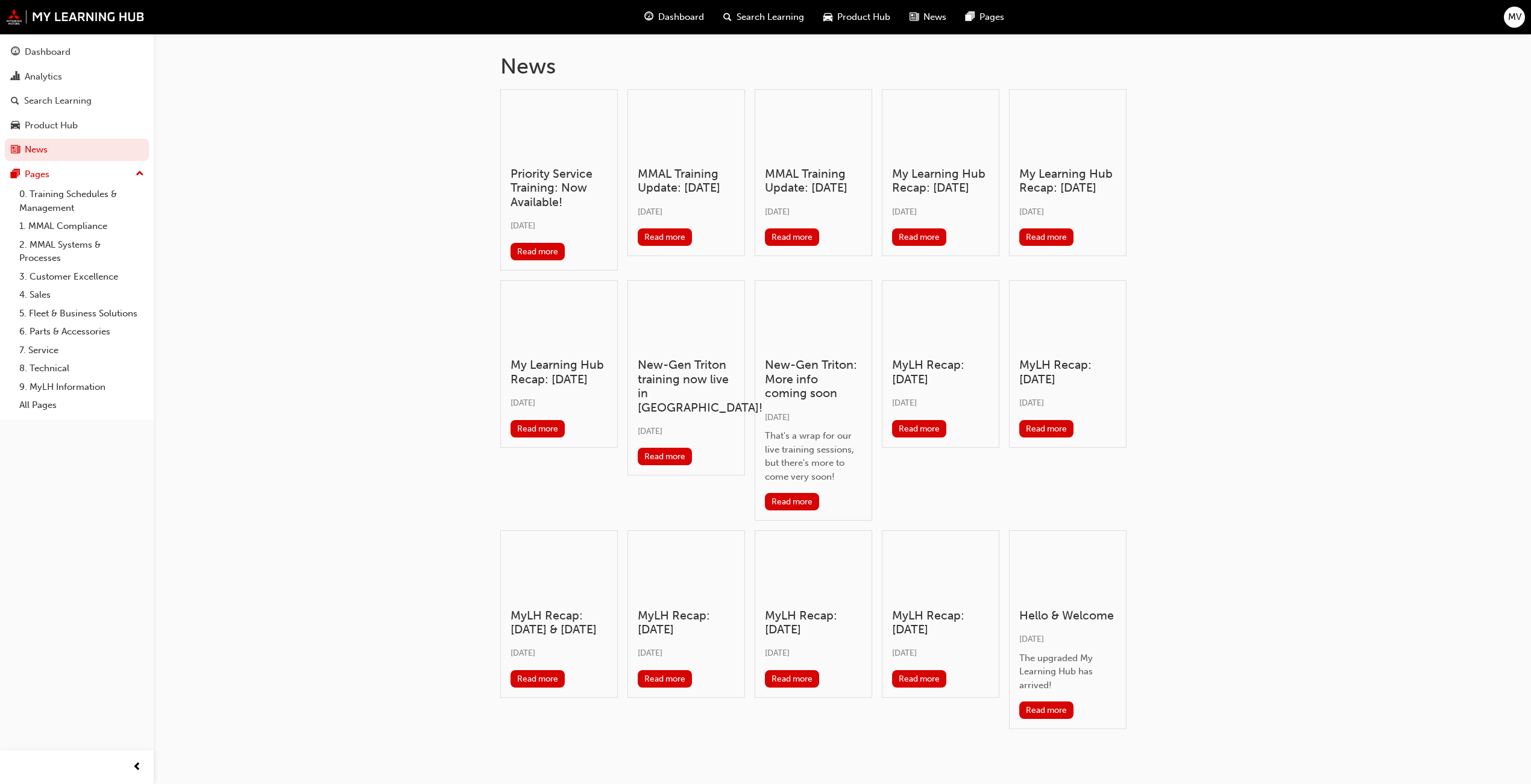
click at [707, 138] on div at bounding box center [686, 128] width 97 height 58
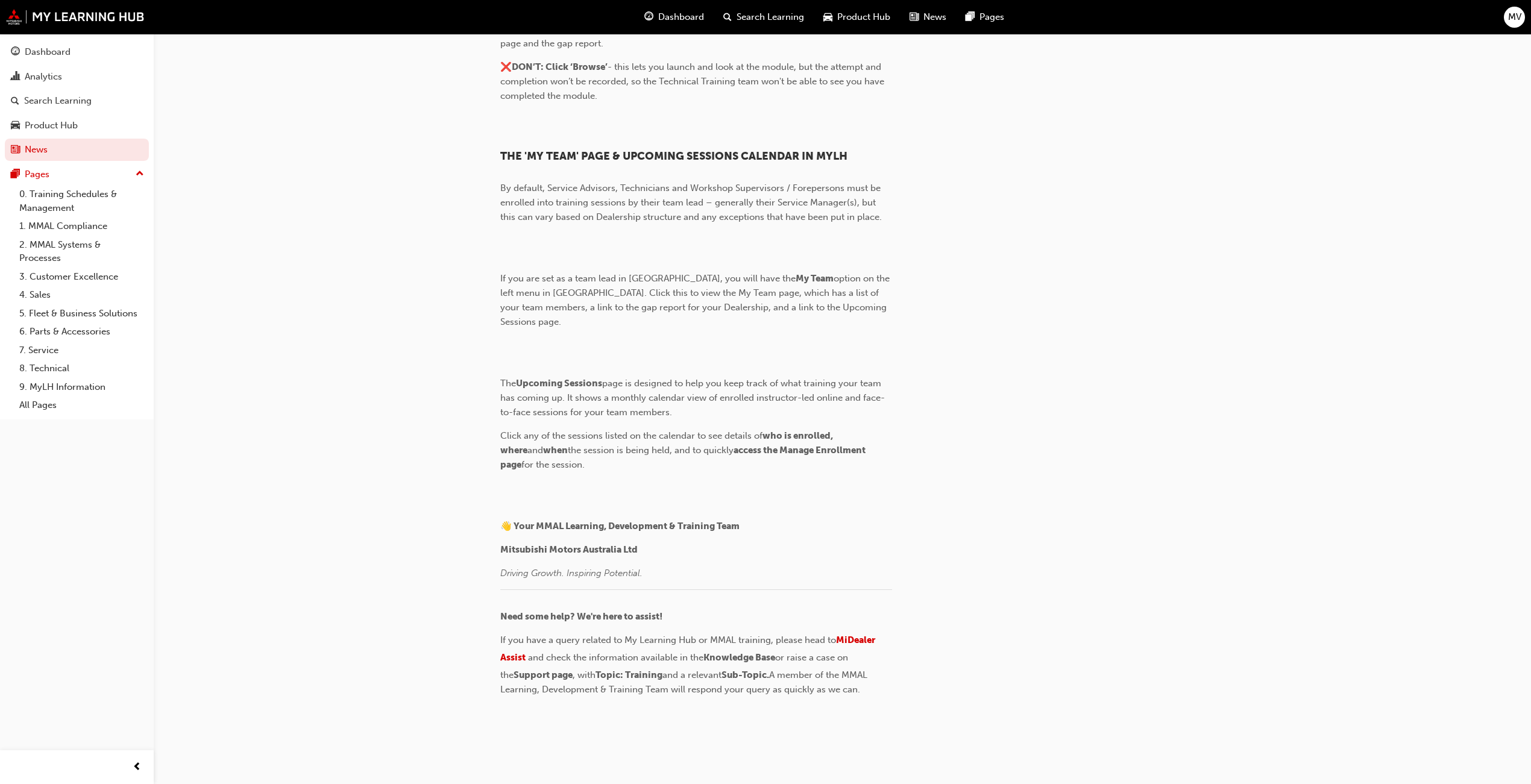
scroll to position [3488, 0]
click at [75, 128] on div "Product Hub" at bounding box center [51, 125] width 53 height 14
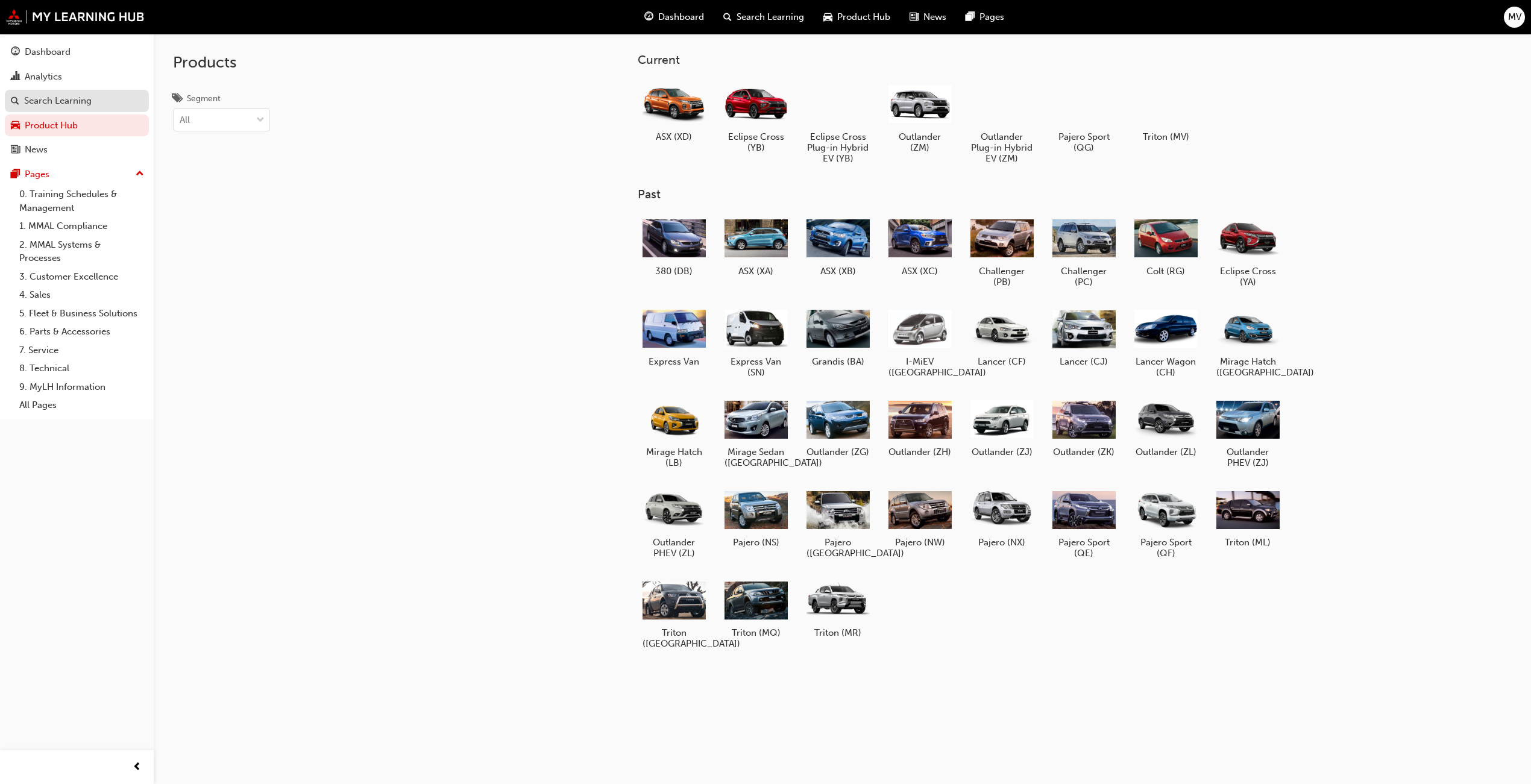
click at [62, 105] on div "Search Learning" at bounding box center [58, 100] width 67 height 14
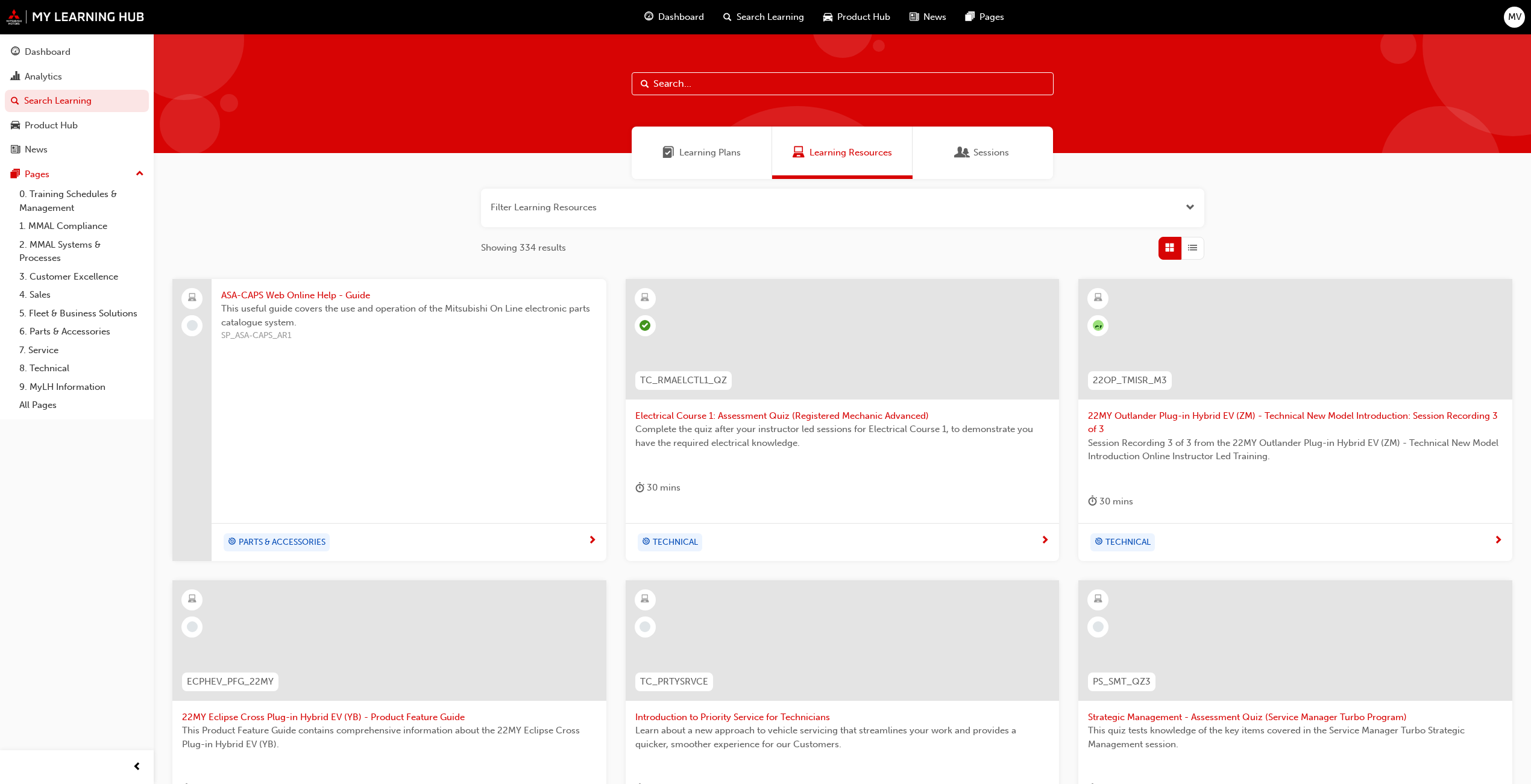
click at [977, 152] on span "Sessions" at bounding box center [991, 152] width 35 height 14
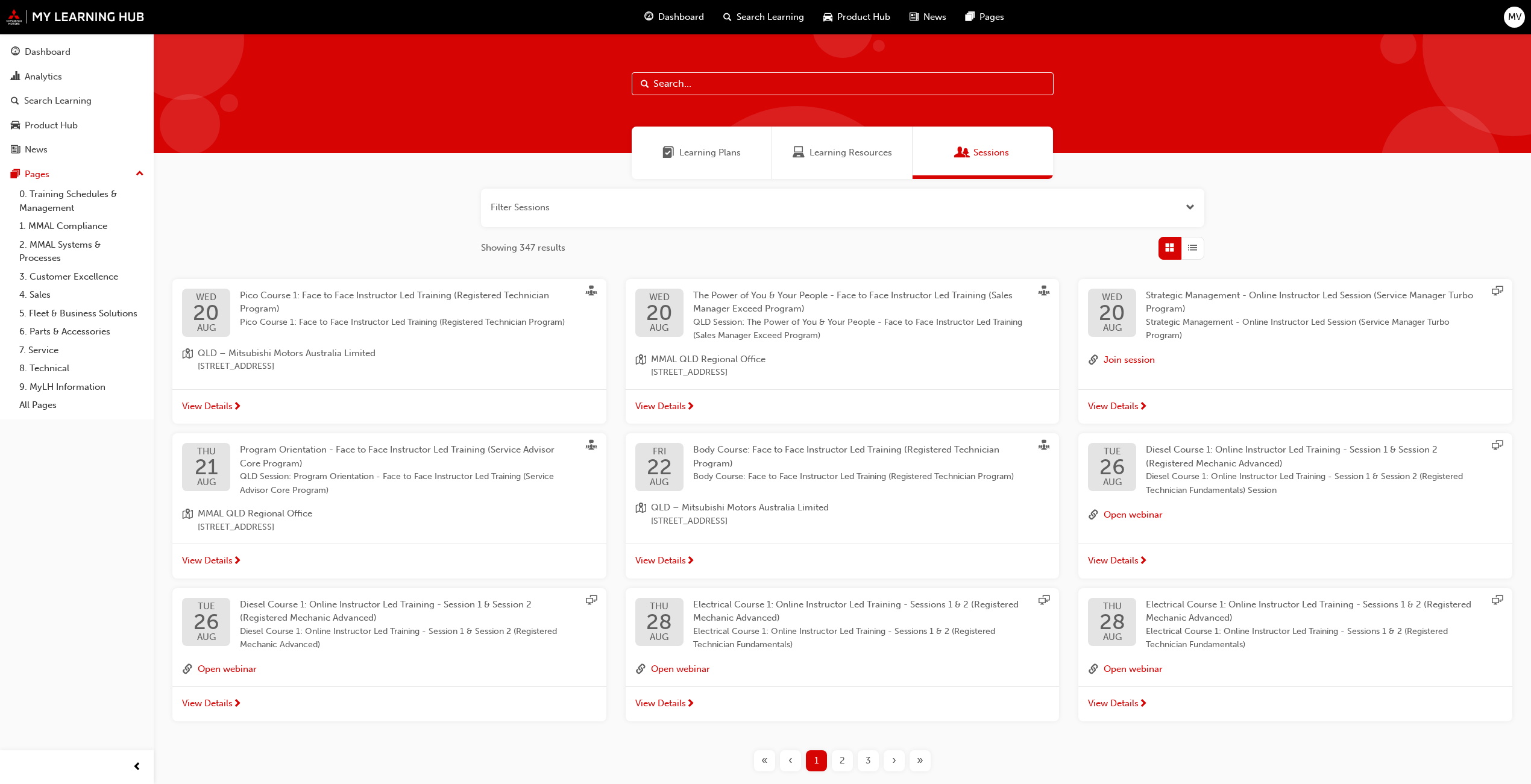
click at [1191, 244] on span "List" at bounding box center [1192, 247] width 9 height 14
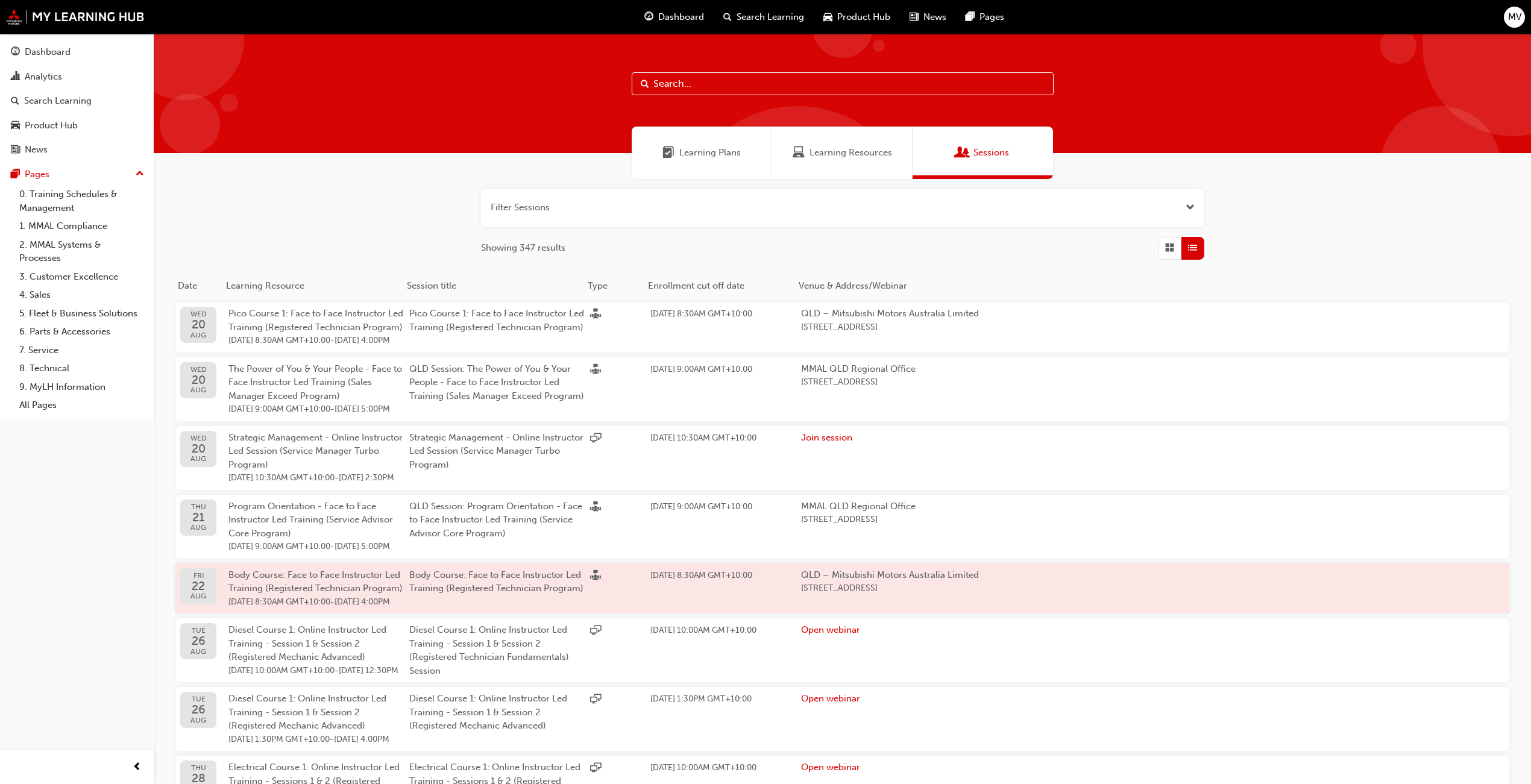
scroll to position [267, 0]
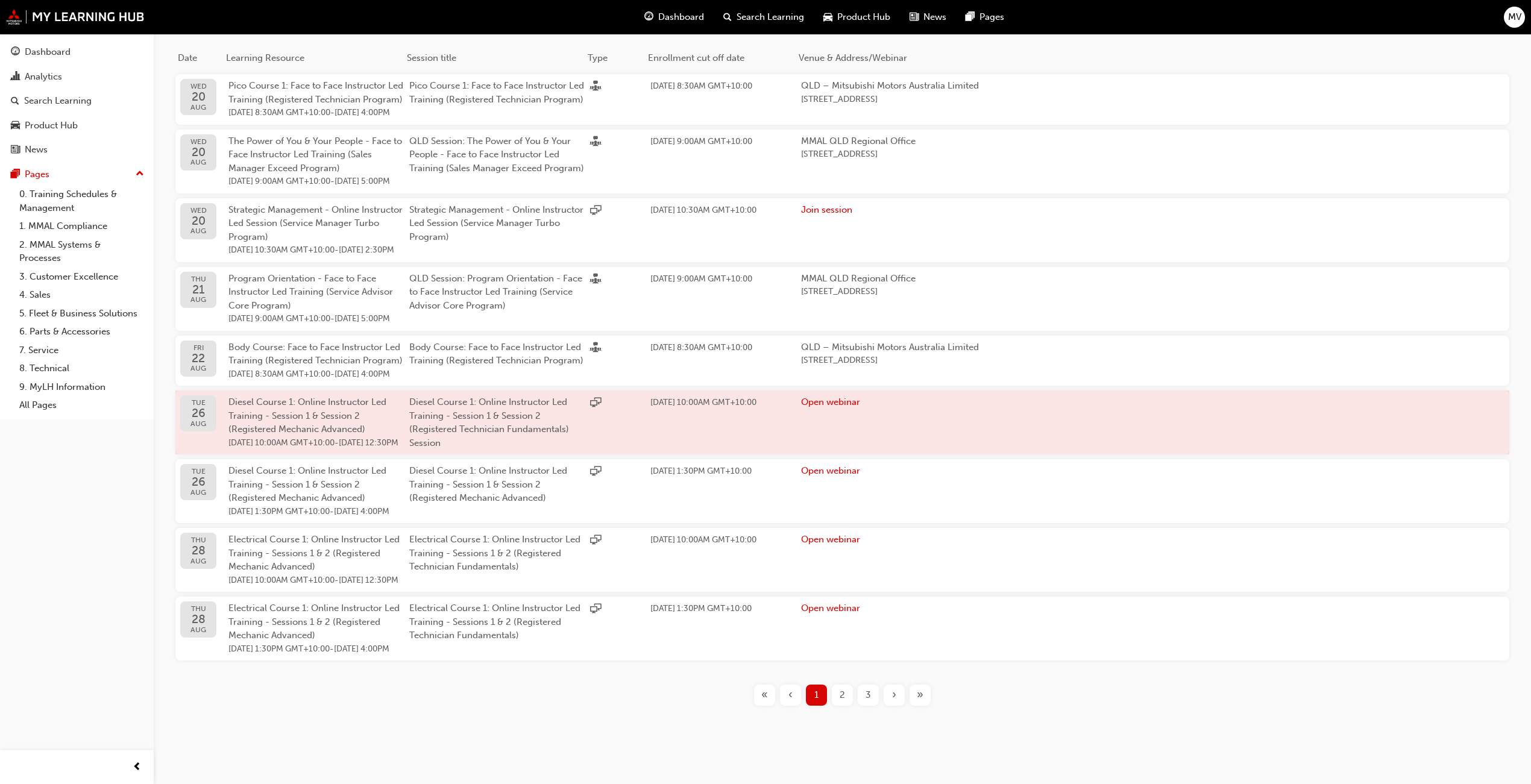
click at [276, 434] on span "Diesel Course 1: Online Instructor Led Training - Session 1 & Session 2 (Regist…" at bounding box center [307, 415] width 158 height 38
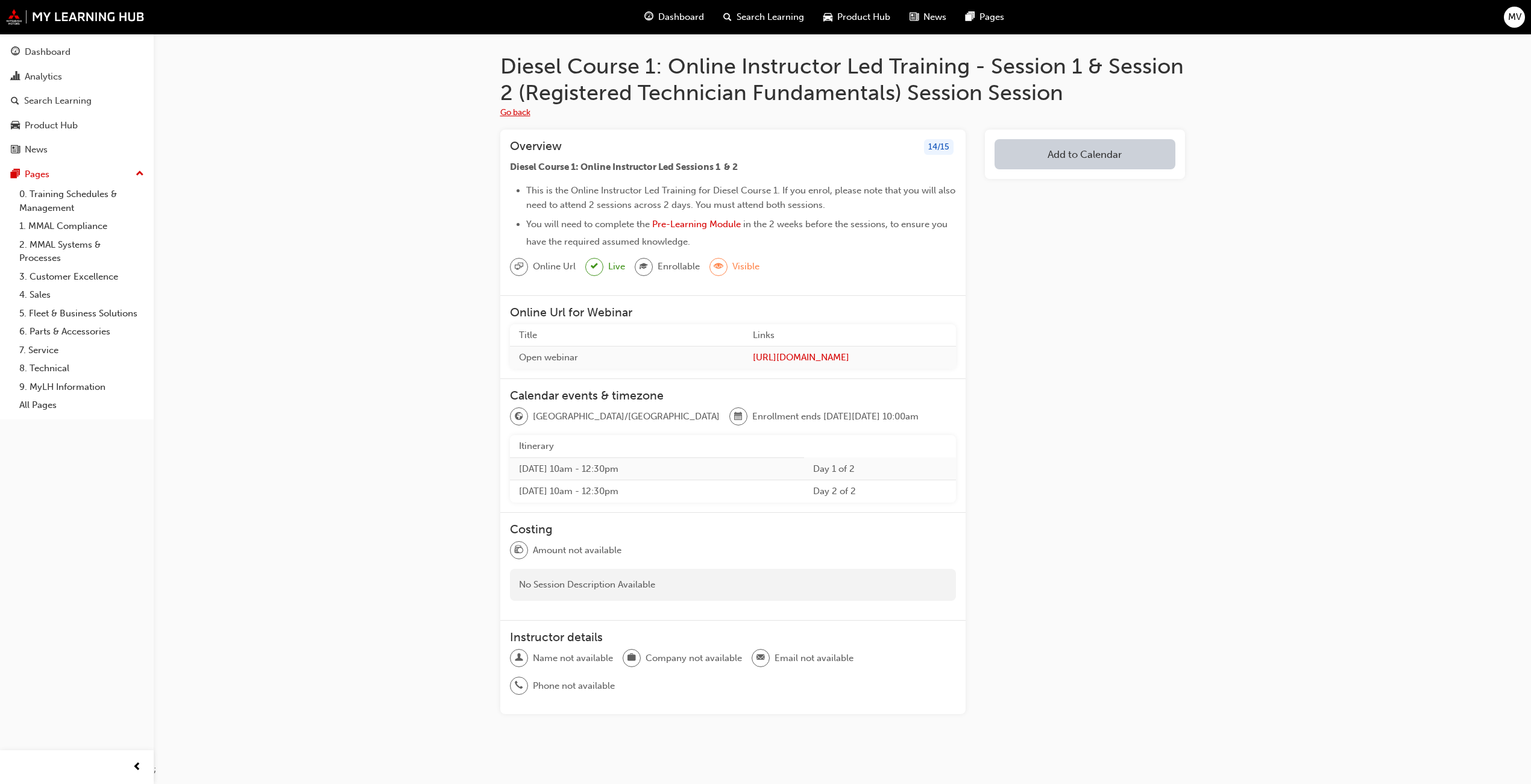
click at [518, 116] on button "Go back" at bounding box center [515, 112] width 30 height 14
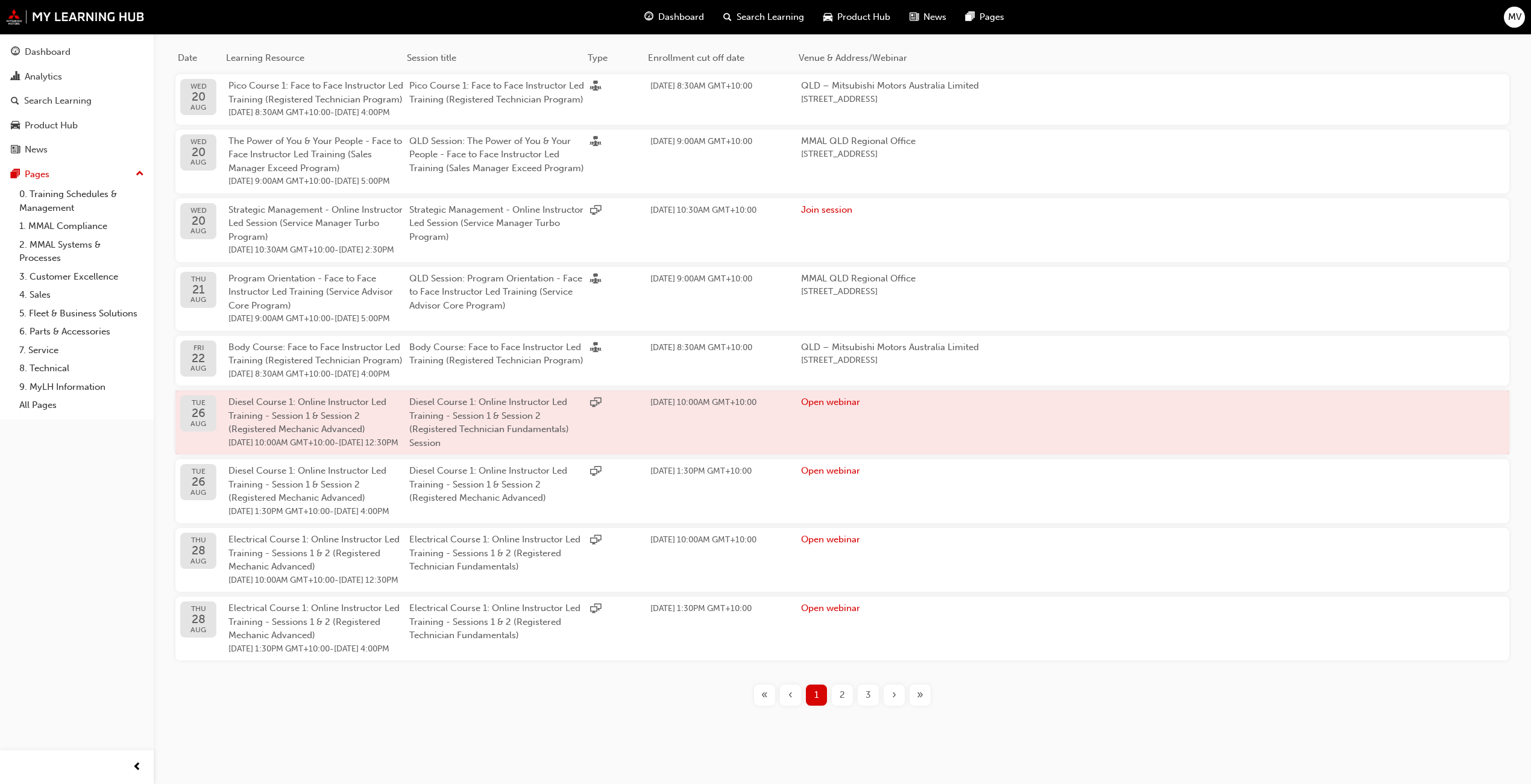
scroll to position [267, 0]
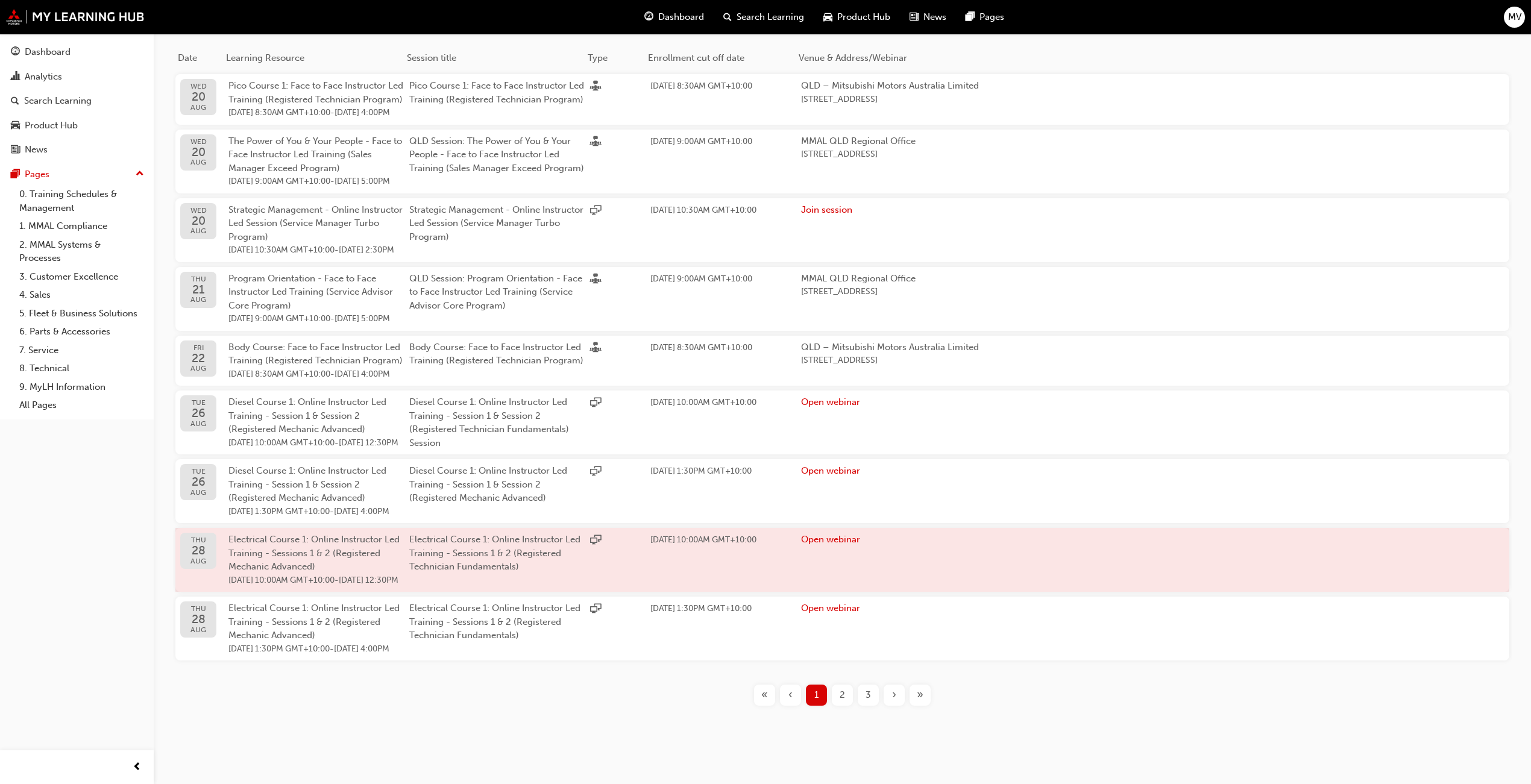
click at [316, 587] on div "Electrical Course 1: Online Instructor Led Training - Sessions 1 & 2 (Registere…" at bounding box center [319, 560] width 181 height 54
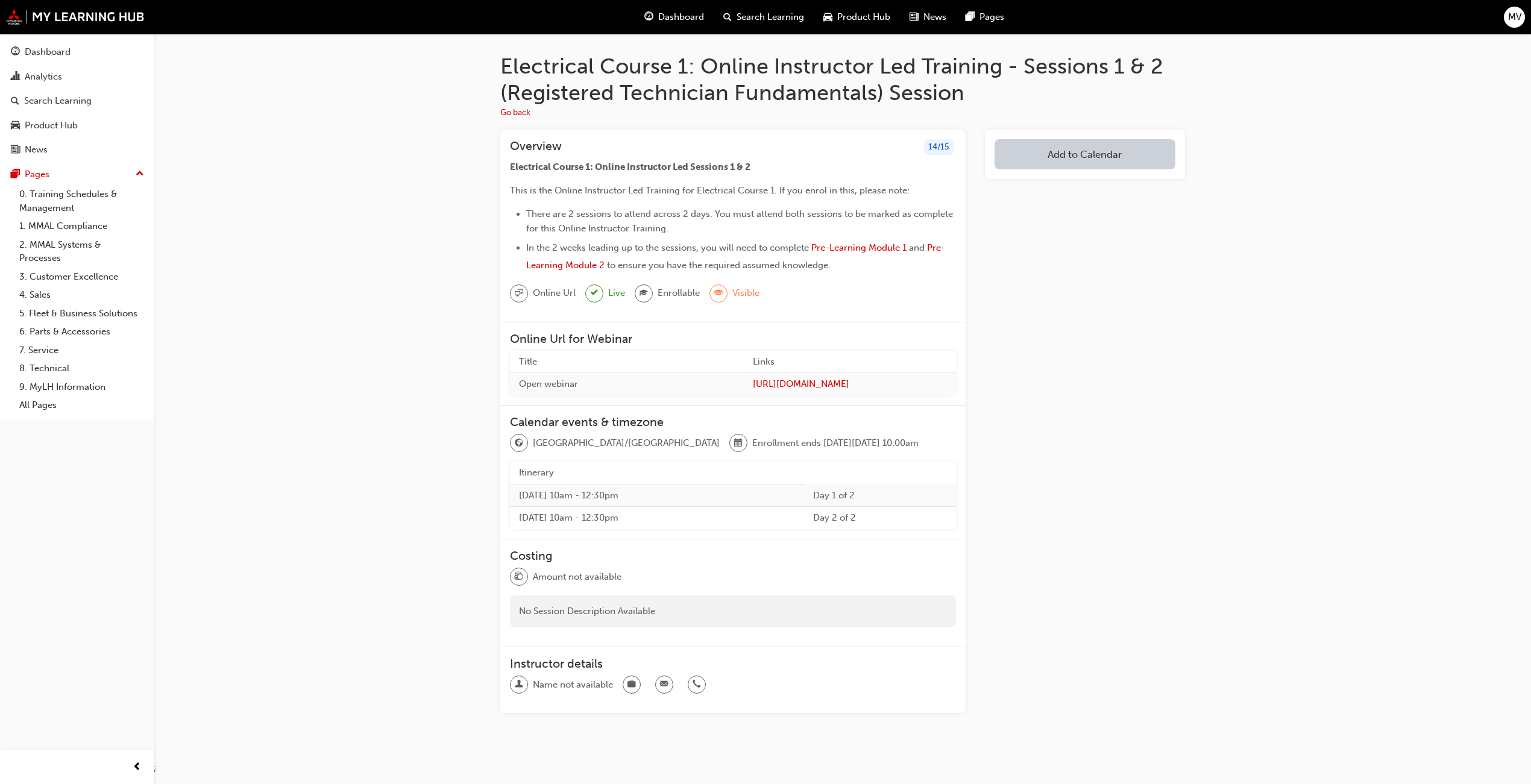
click at [1208, 441] on div "Electrical Course 1: Online Instructor Led Training - Sessions 1 & 2 (Registere…" at bounding box center [842, 397] width 1377 height 727
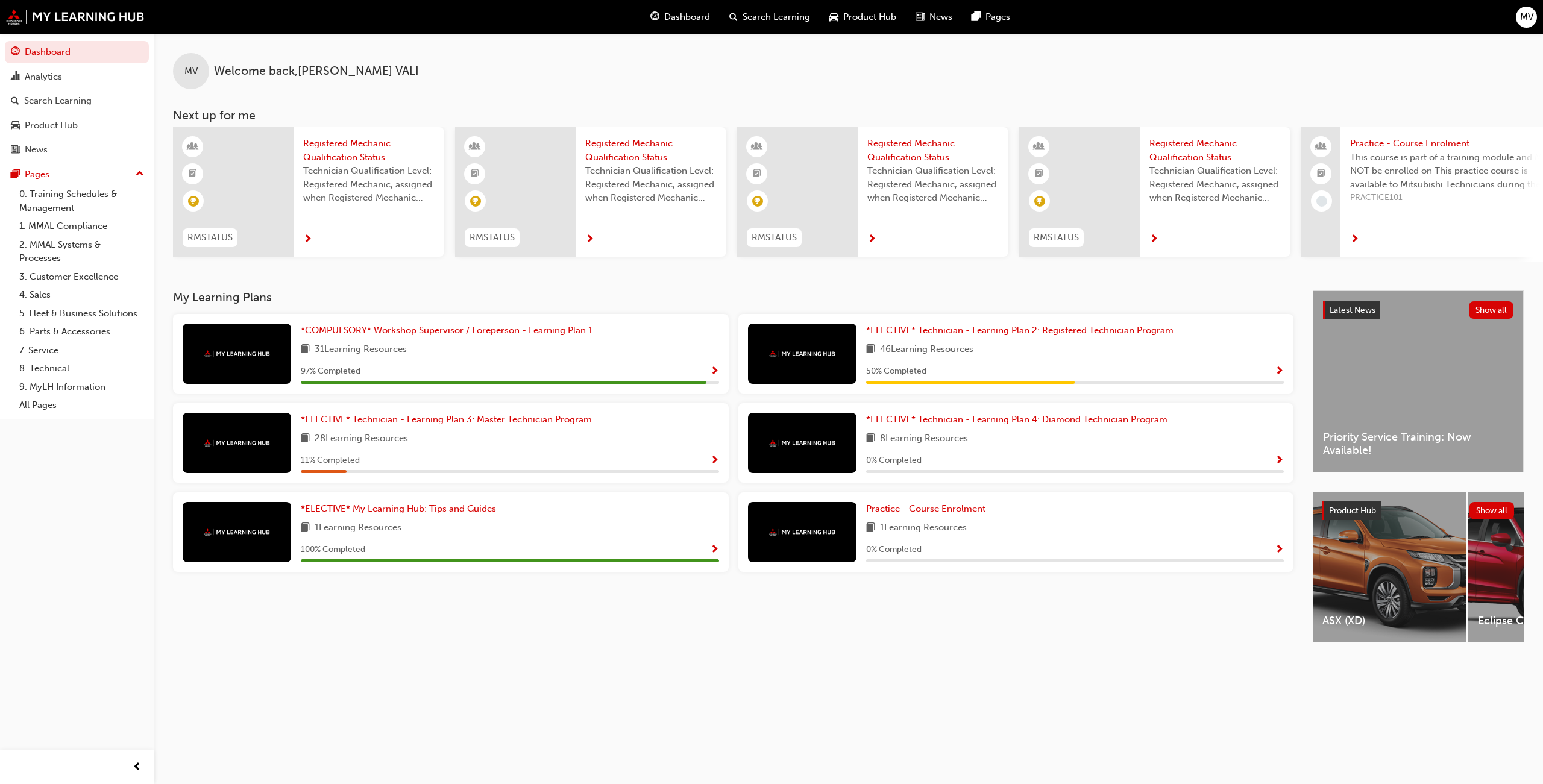
click at [1355, 237] on span "next-icon" at bounding box center [1354, 240] width 9 height 11
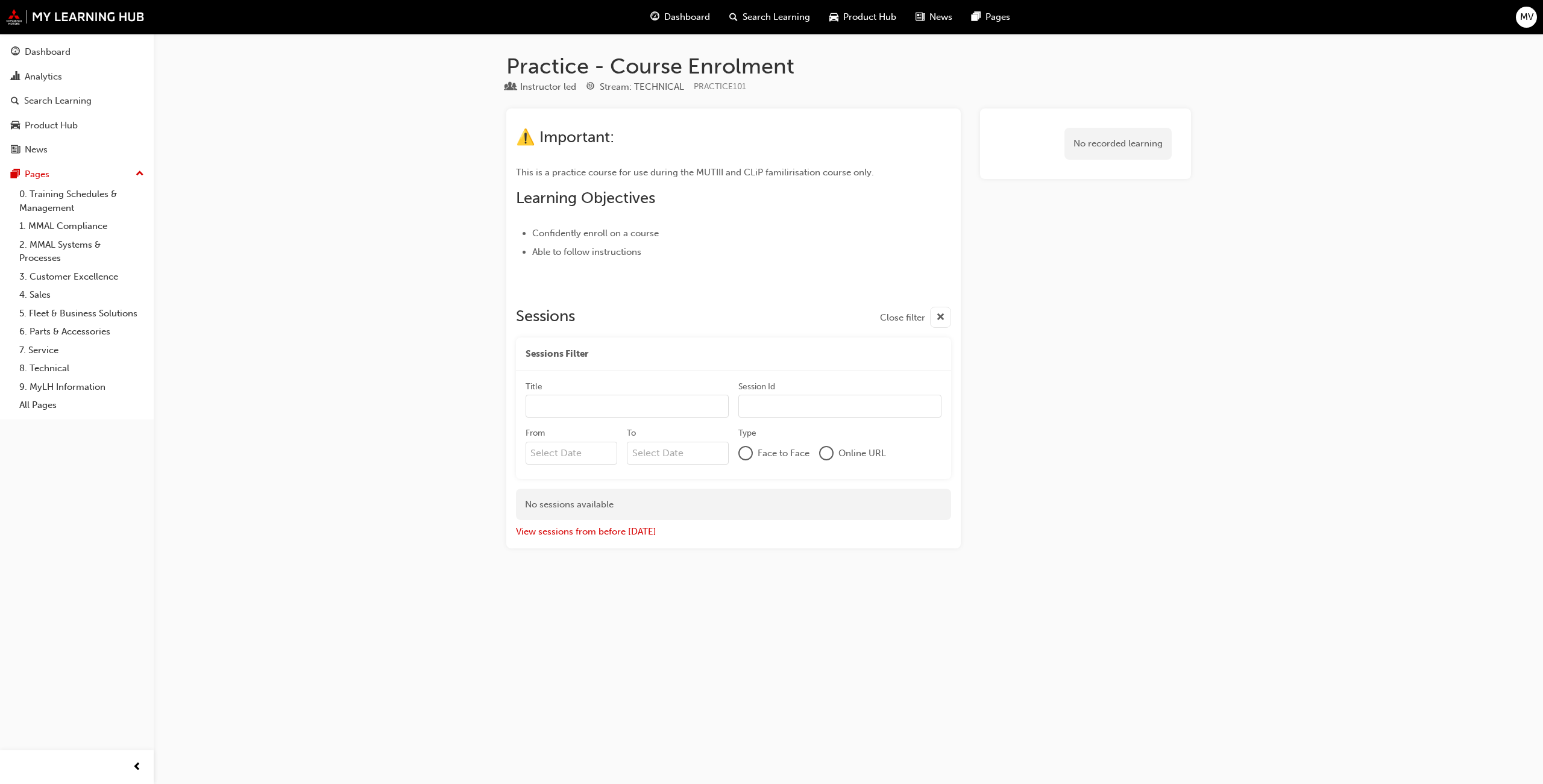
click at [268, 283] on div "Practice - Course Enrolment Instructor led Stream: TECHNICAL PRACTICE101 ⚠️ Imp…" at bounding box center [772, 392] width 1543 height 784
click at [93, 25] on div "Dashboard Search Learning Product Hub News Pages MV" at bounding box center [772, 17] width 1543 height 34
click at [63, 102] on div "Search Learning" at bounding box center [58, 100] width 67 height 14
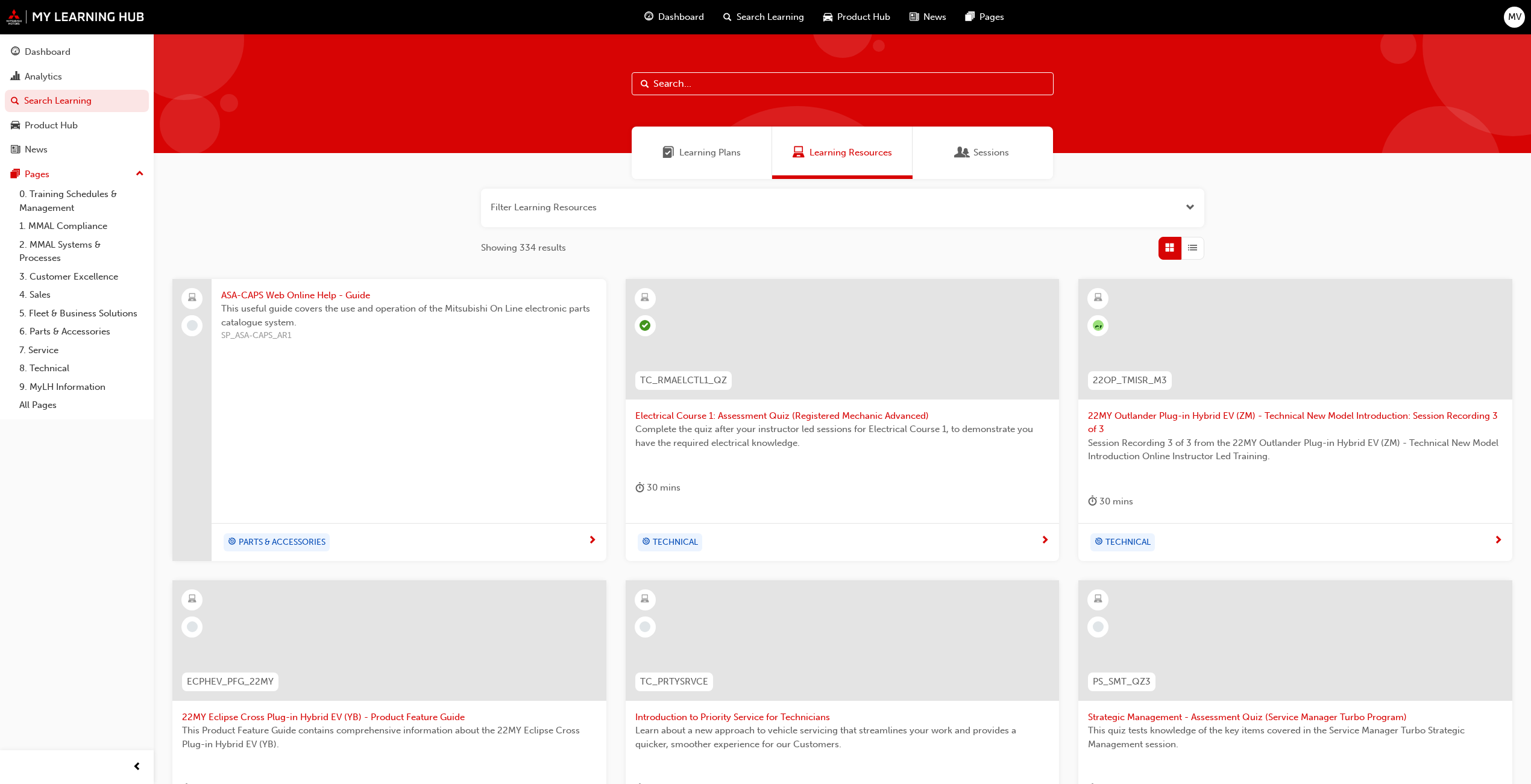
click at [1188, 249] on span "List" at bounding box center [1192, 247] width 9 height 14
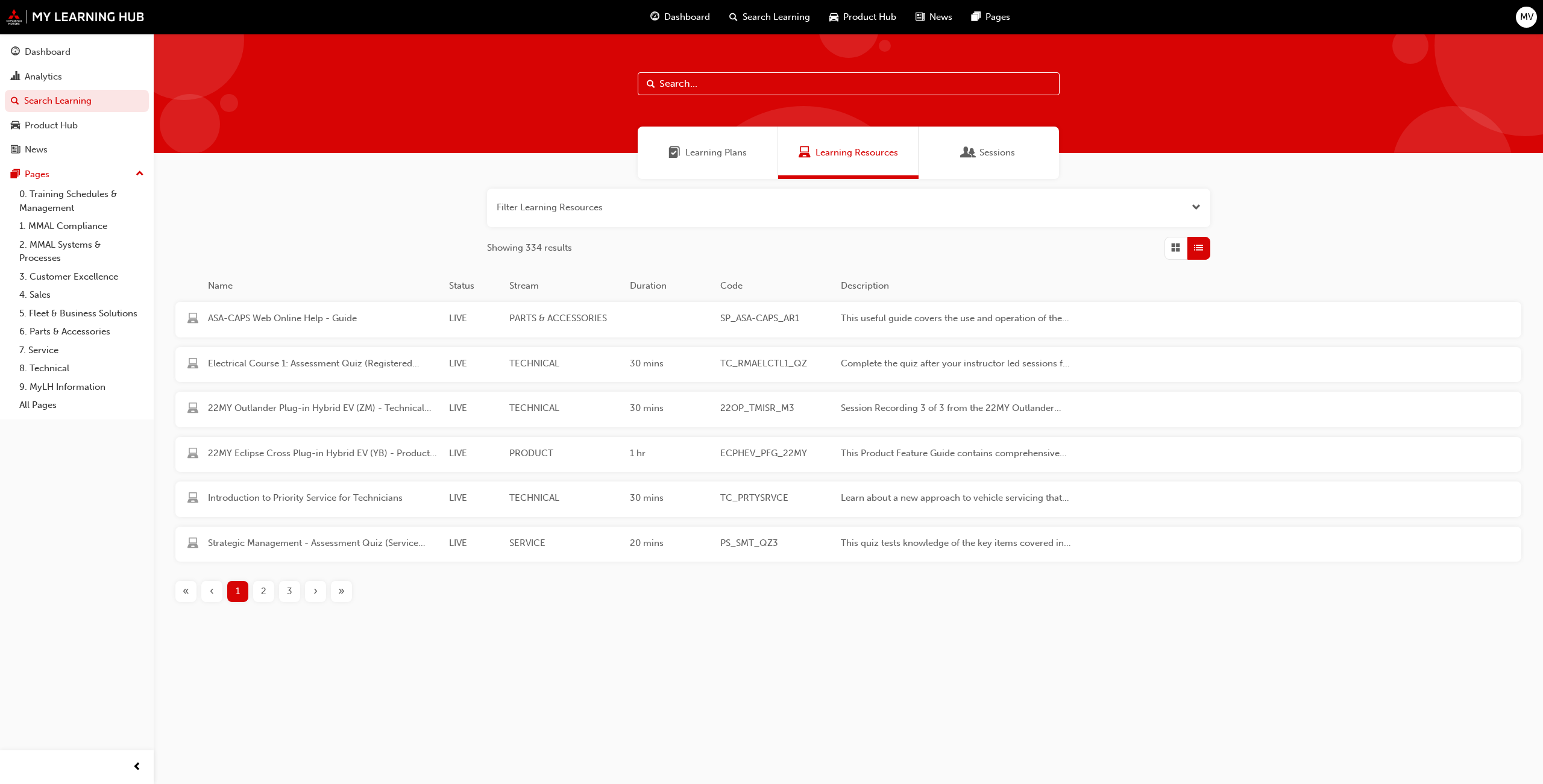
click at [997, 159] on div "Sessions" at bounding box center [988, 152] width 140 height 52
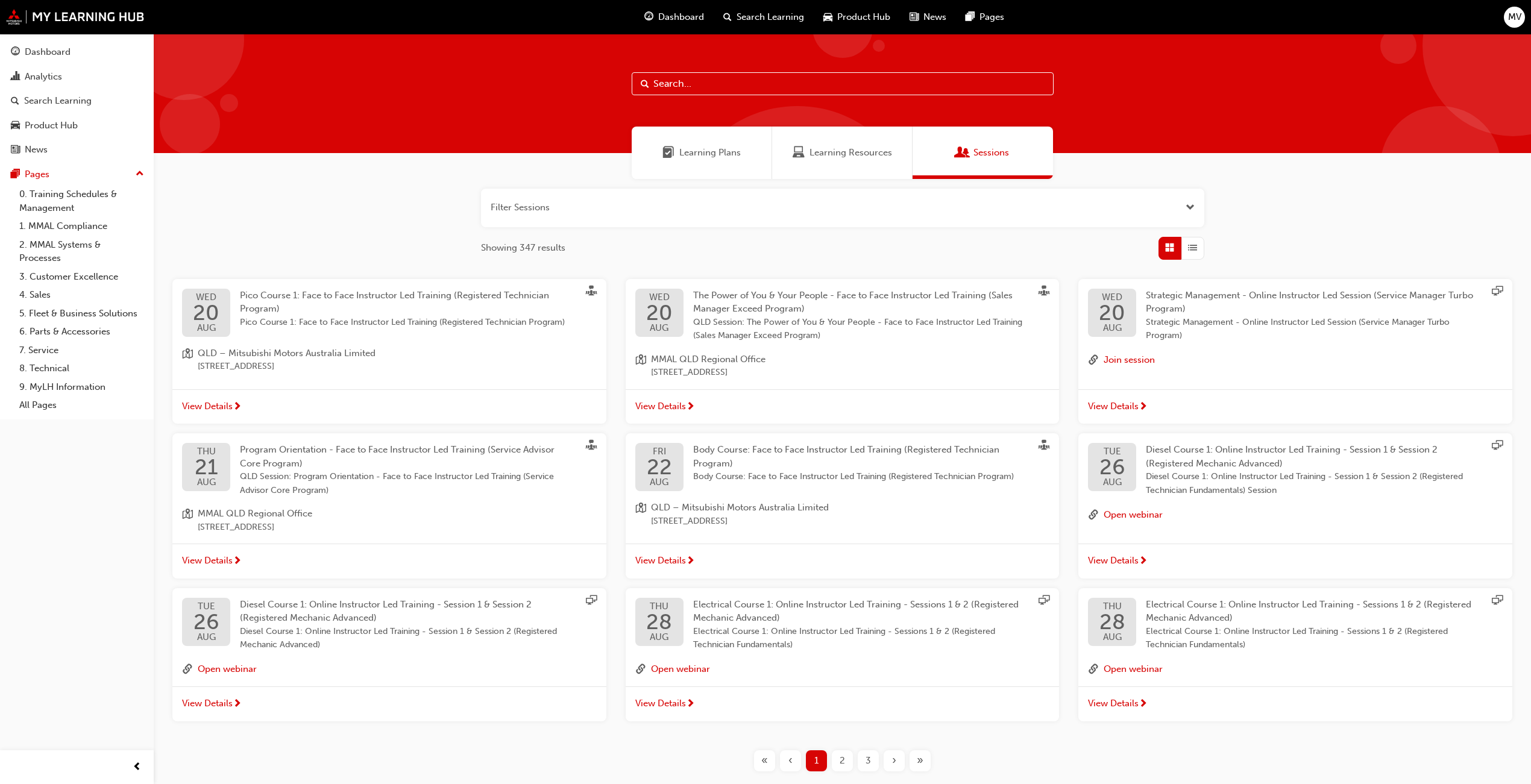
click at [281, 328] on span "Pico Course 1: Face to Face Instructor Led Training (Registered Technician Prog…" at bounding box center [408, 322] width 337 height 14
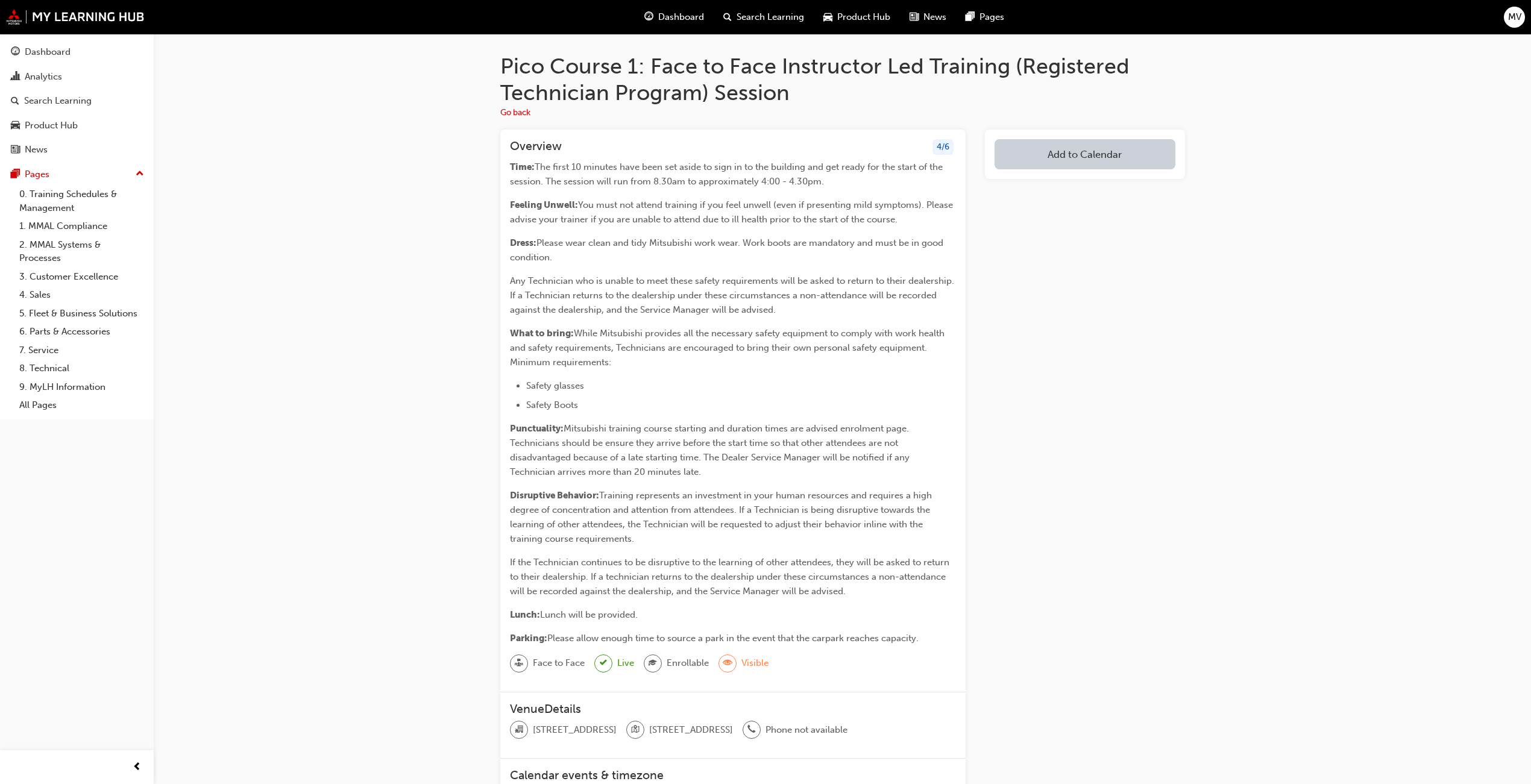
click at [459, 155] on div "Pico Course 1: Face to Face Instructor Led Training (Registered Technician Prog…" at bounding box center [842, 573] width 1377 height 1080
click at [70, 104] on div "Search Learning" at bounding box center [58, 100] width 67 height 14
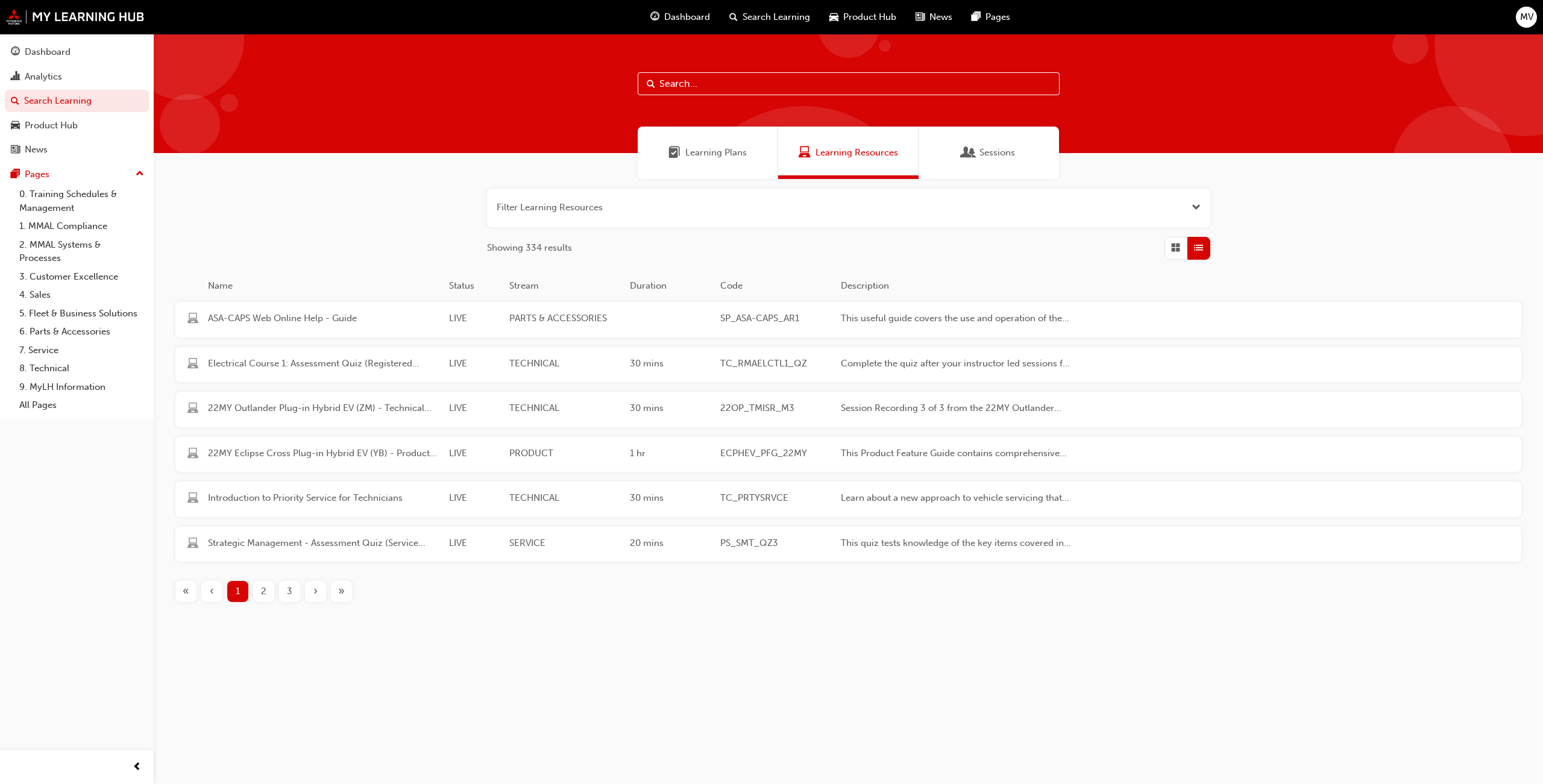
click at [687, 88] on input "text" at bounding box center [848, 83] width 422 height 23
type input "ASX"
click at [51, 368] on link "8. Technical" at bounding box center [82, 368] width 135 height 18
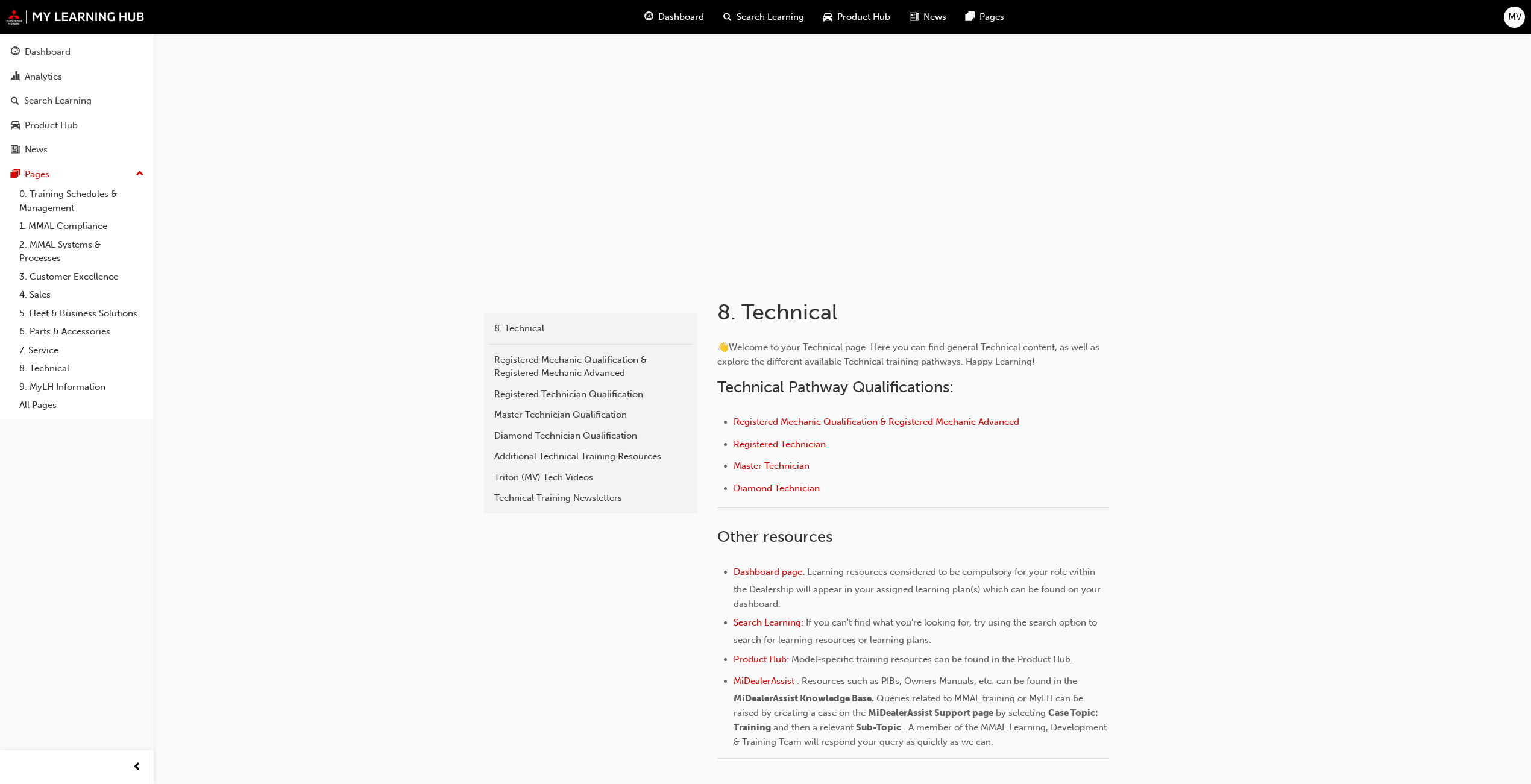
click at [792, 446] on span "Registered Technician" at bounding box center [780, 444] width 92 height 11
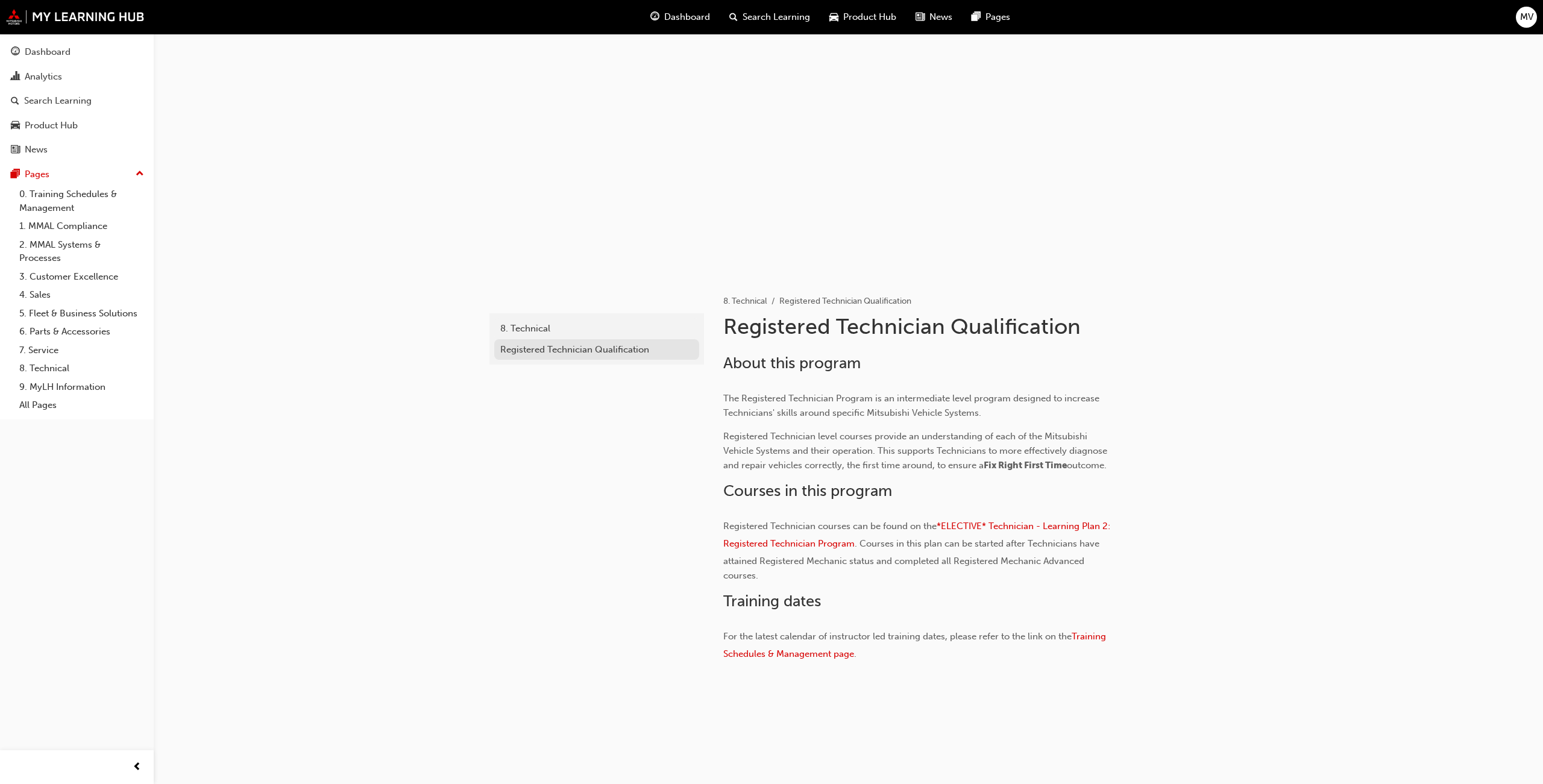
click at [599, 348] on div "Registered Technician Qualification" at bounding box center [596, 349] width 193 height 14
click at [576, 349] on div "Registered Technician Qualification" at bounding box center [596, 349] width 193 height 14
click at [1064, 523] on span "*ELECTIVE* Technician - Learning Plan 2: Registered Technician Program" at bounding box center [918, 534] width 389 height 28
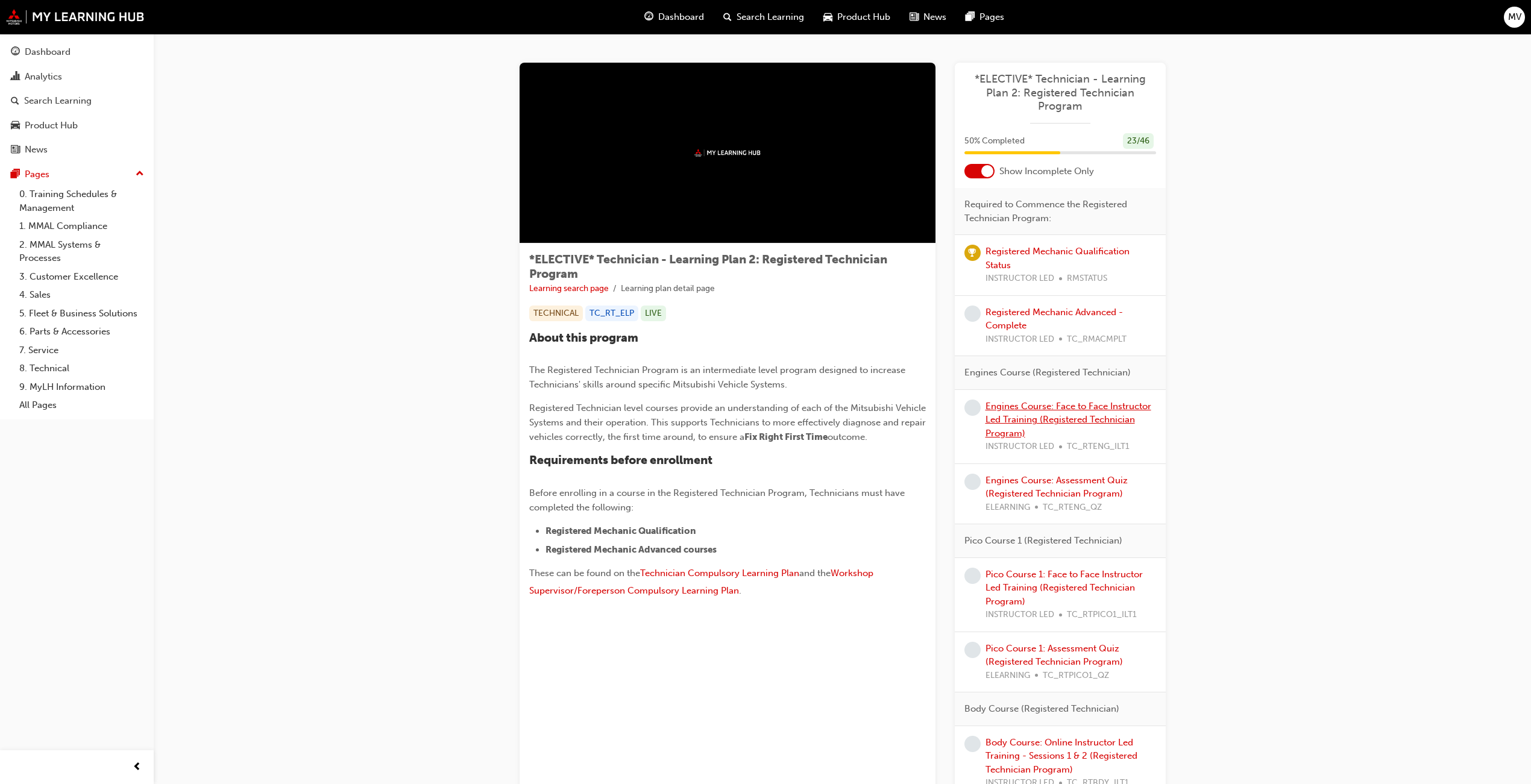
click at [1042, 420] on link "Engines Course: Face to Face Instructor Led Training (Registered Technician Pro…" at bounding box center [1068, 419] width 166 height 38
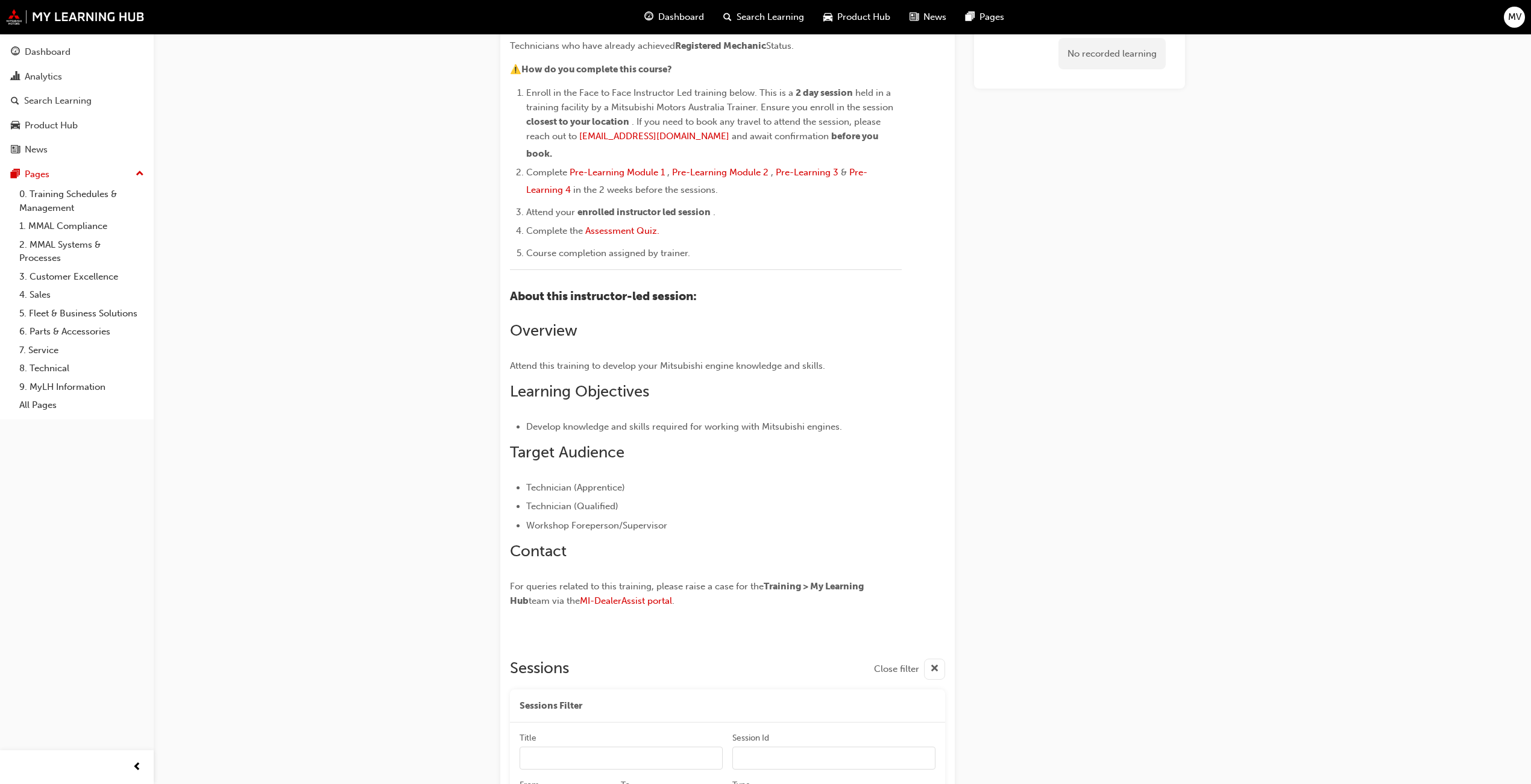
scroll to position [70, 0]
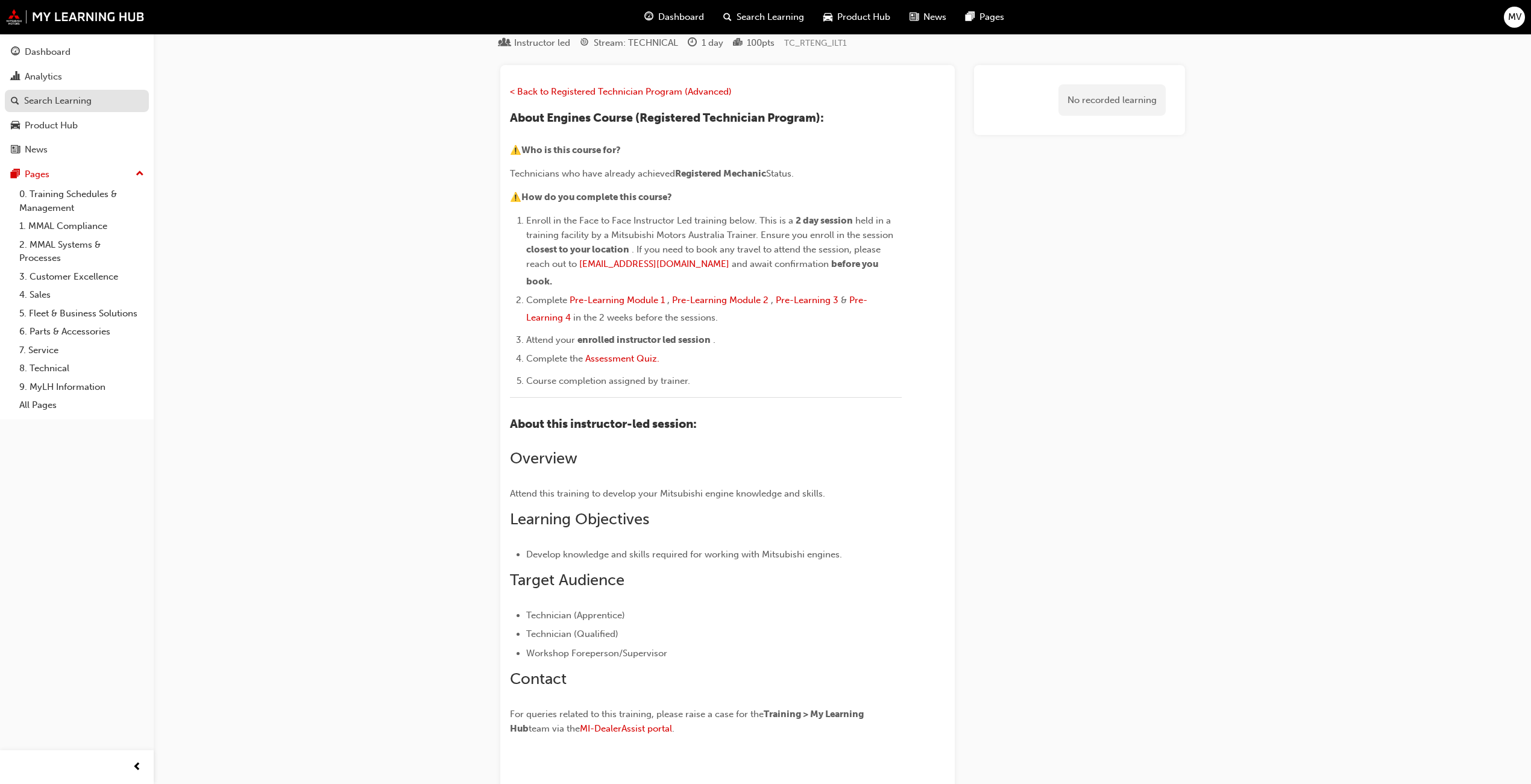
click at [68, 94] on div "Search Learning" at bounding box center [58, 100] width 67 height 14
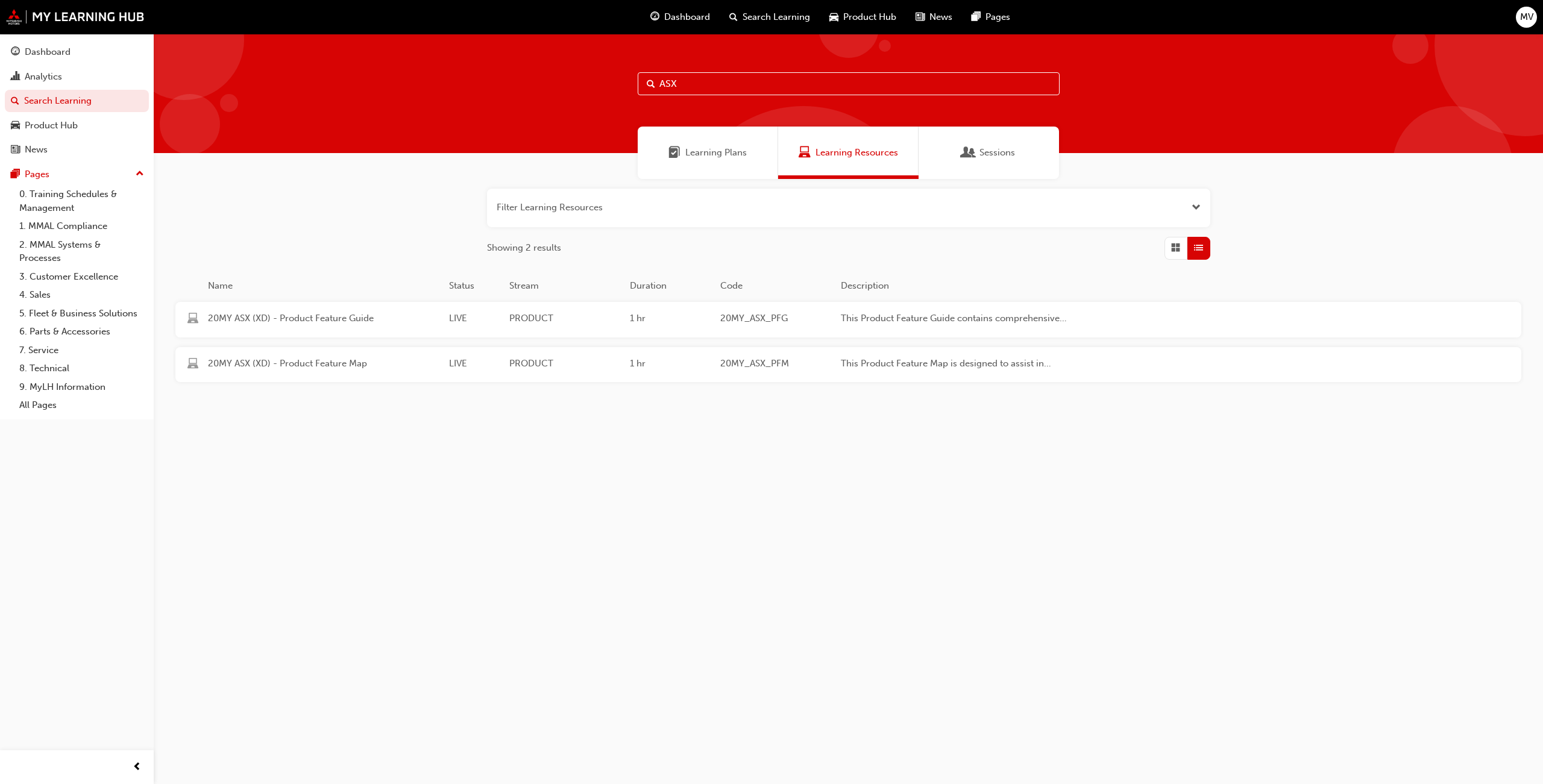
click at [717, 90] on input "ASX" at bounding box center [848, 83] width 422 height 23
type input "A"
drag, startPoint x: 685, startPoint y: 670, endPoint x: 686, endPoint y: 659, distance: 11.0
click at [686, 660] on div "Learning Plans Learning Resources Sessions Filter Learning Resources Showing 33…" at bounding box center [772, 392] width 1543 height 784
click at [30, 361] on link "8. Technical" at bounding box center [82, 368] width 135 height 18
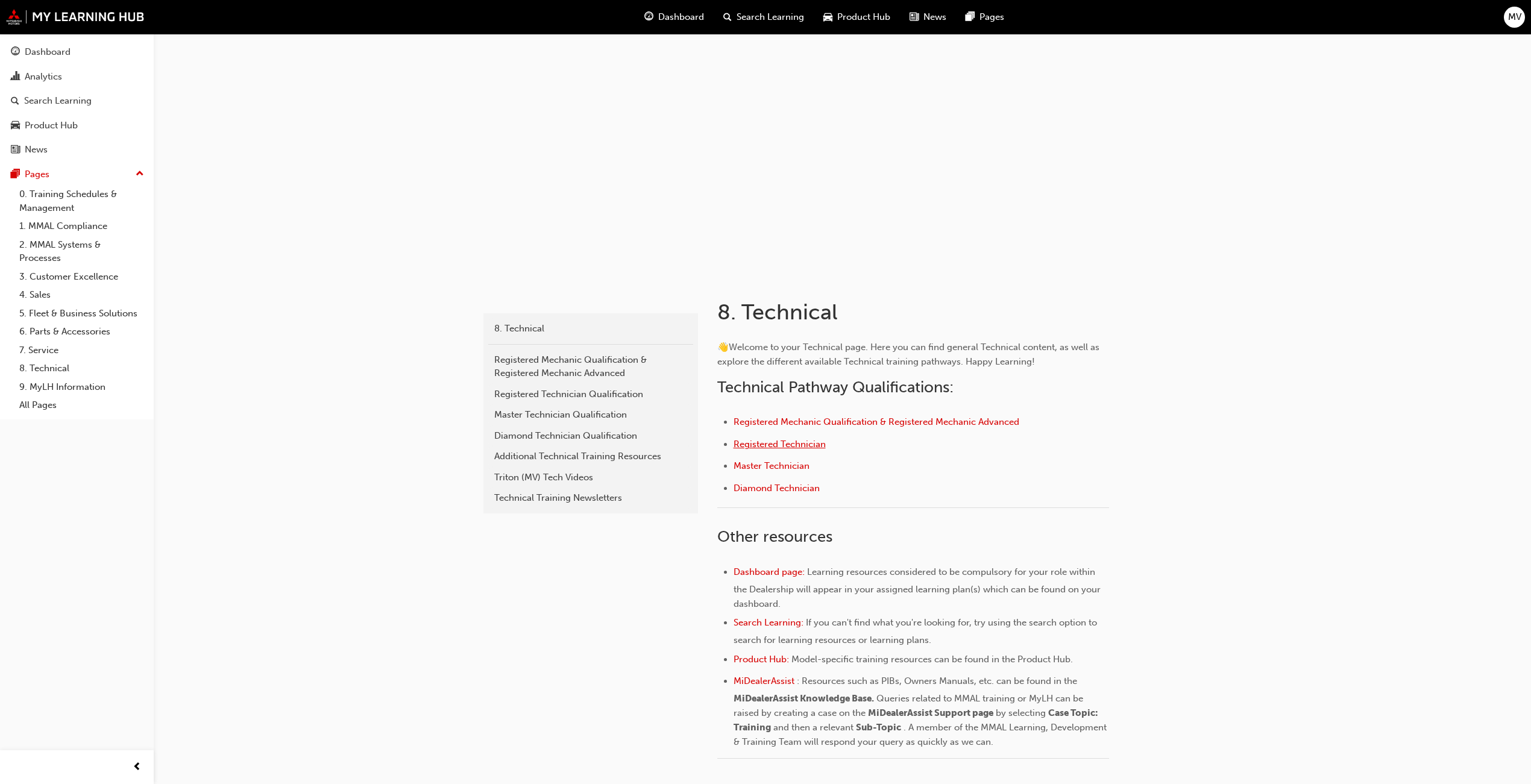
click at [784, 444] on span "Registered Technician" at bounding box center [780, 444] width 92 height 11
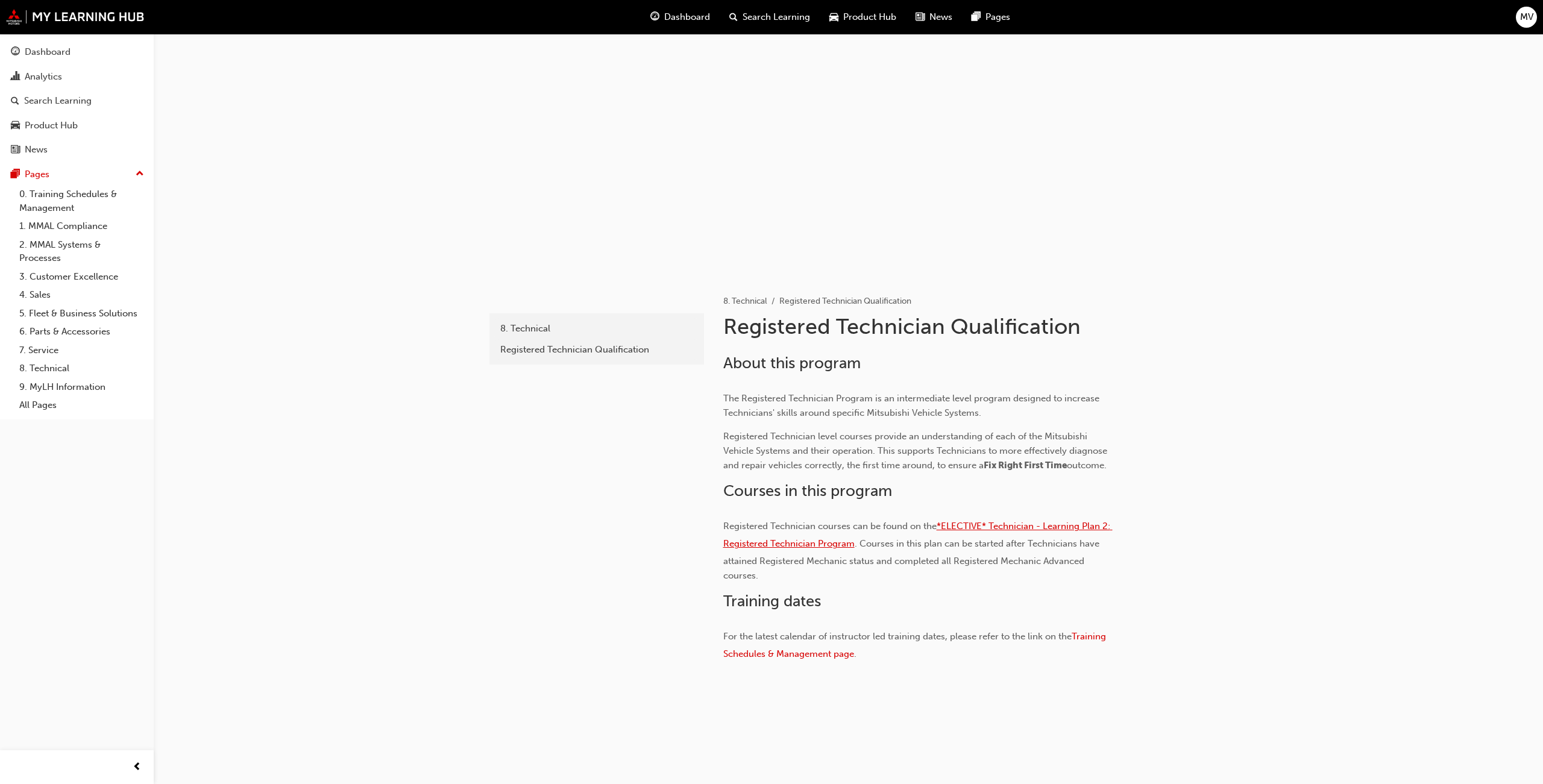
click at [1016, 526] on span "*ELECTIVE* Technician - Learning Plan 2: Registered Technician Program" at bounding box center [918, 534] width 389 height 28
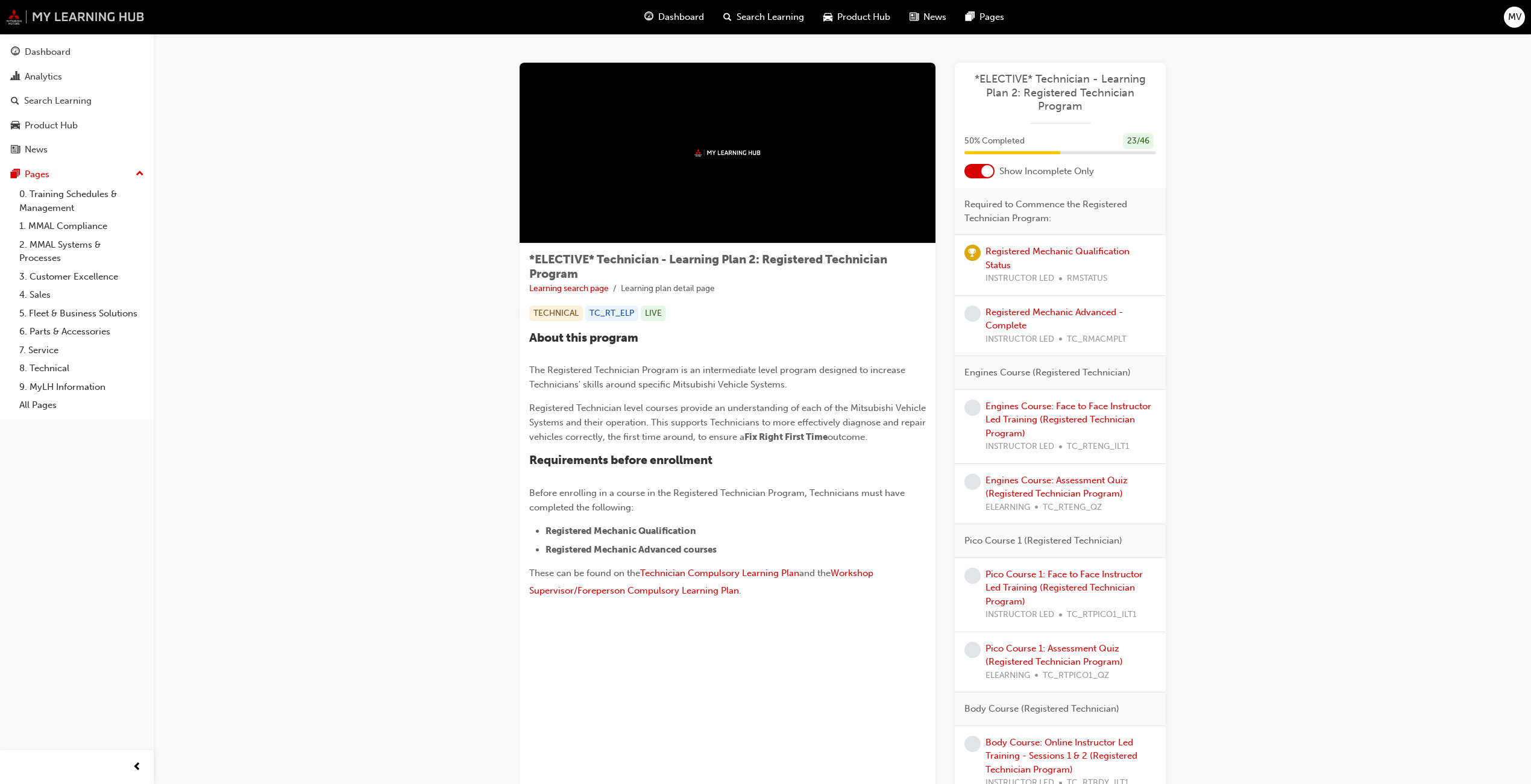
click at [104, 18] on img at bounding box center [75, 17] width 139 height 16
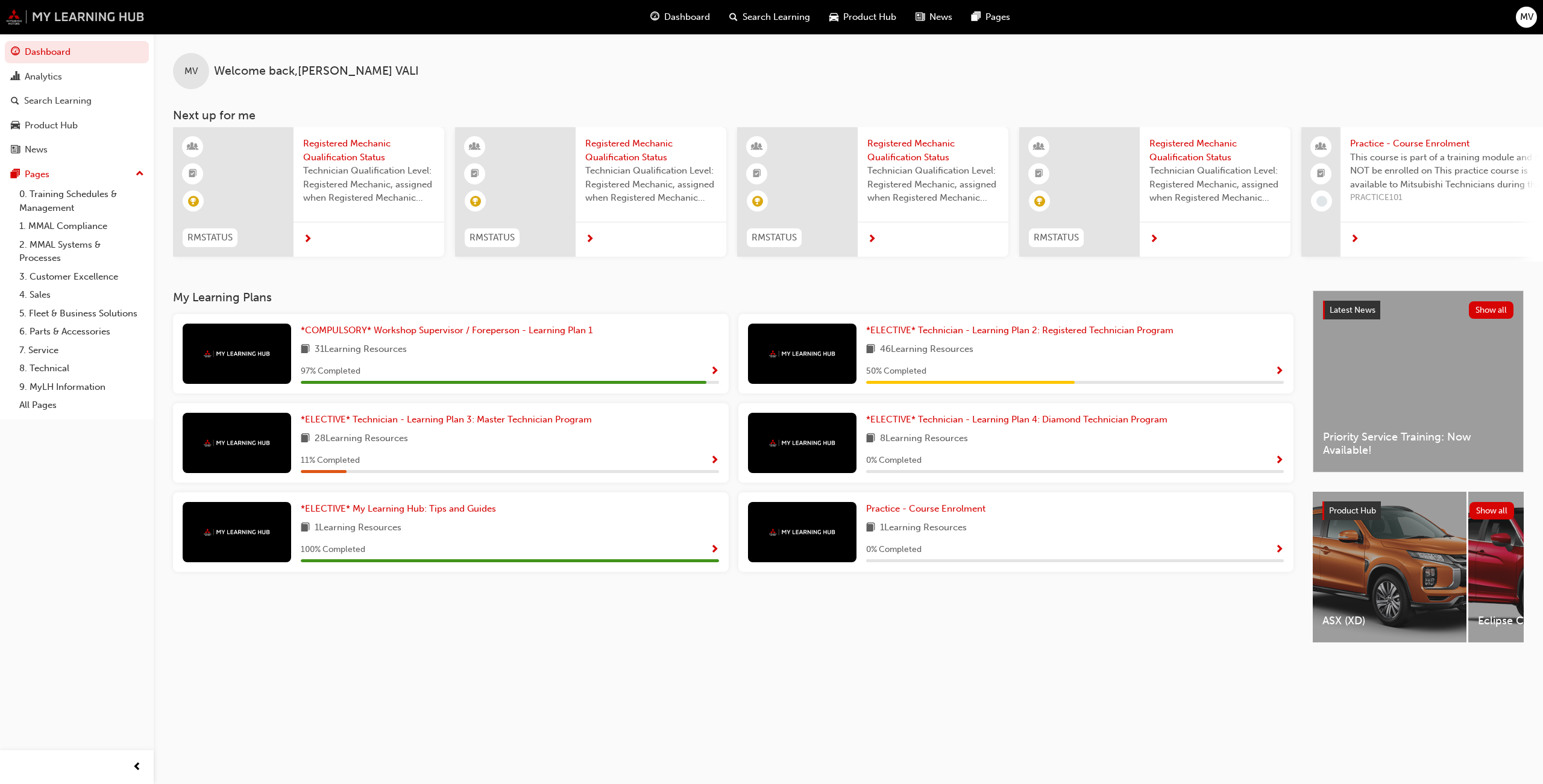
click at [111, 18] on img at bounding box center [75, 17] width 139 height 16
click at [1040, 364] on div "*ELECTIVE* Technician - Learning Plan 2: Registered Technician Program 46 Learn…" at bounding box center [1075, 353] width 418 height 60
click at [1275, 373] on span "Show Progress" at bounding box center [1279, 372] width 9 height 11
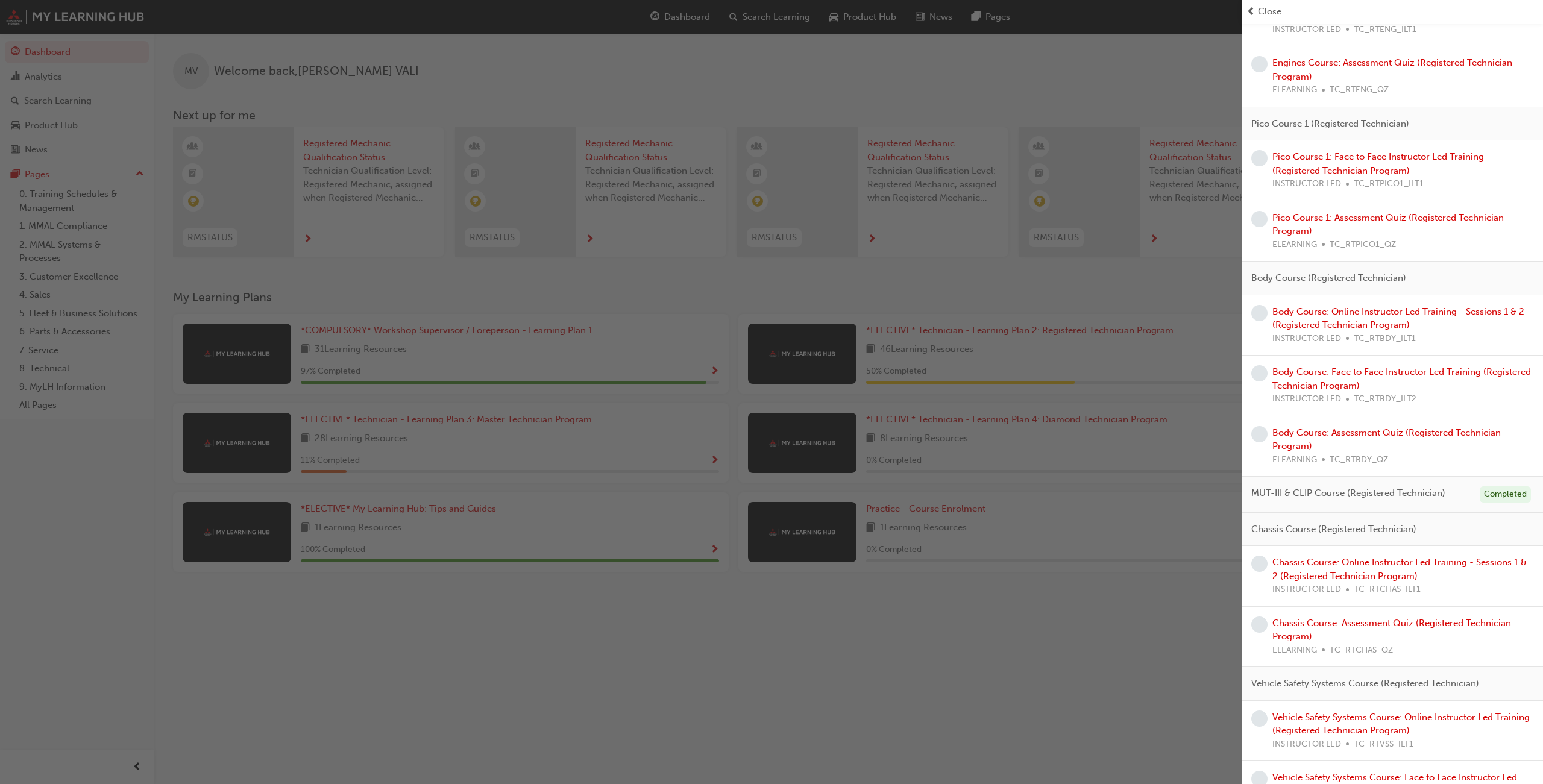
scroll to position [42, 0]
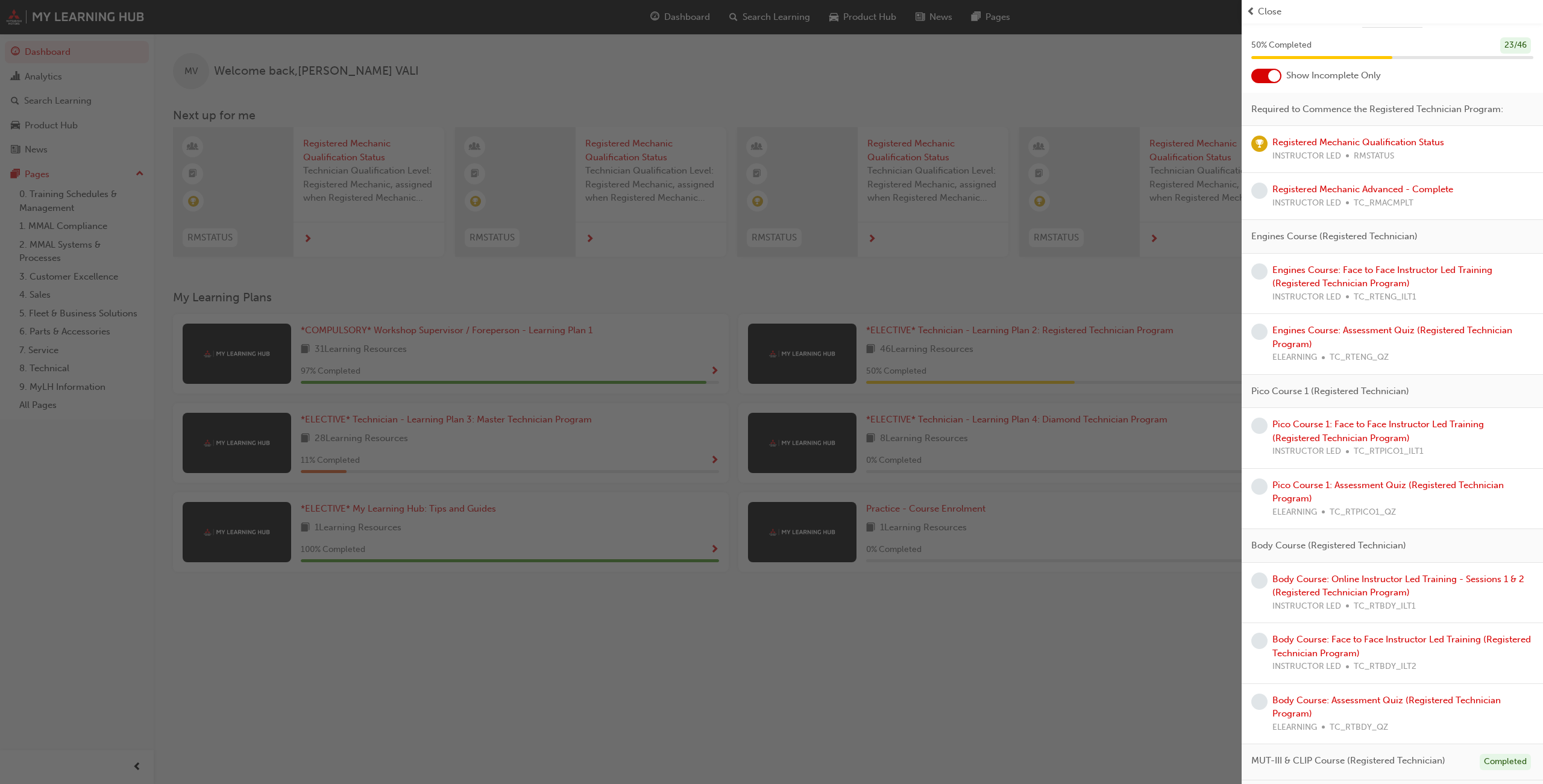
click at [1271, 77] on div at bounding box center [1274, 75] width 12 height 12
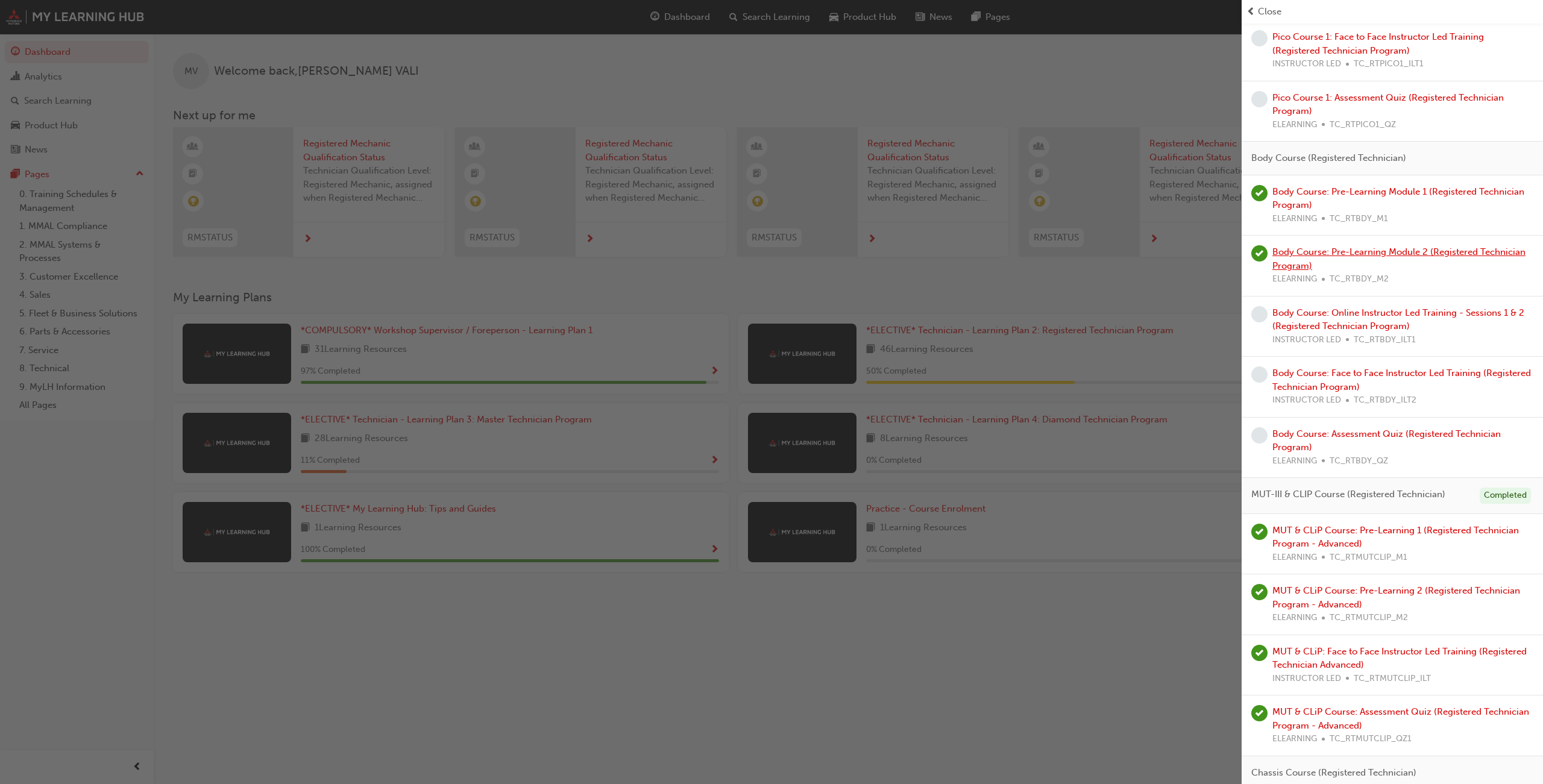
scroll to position [803, 0]
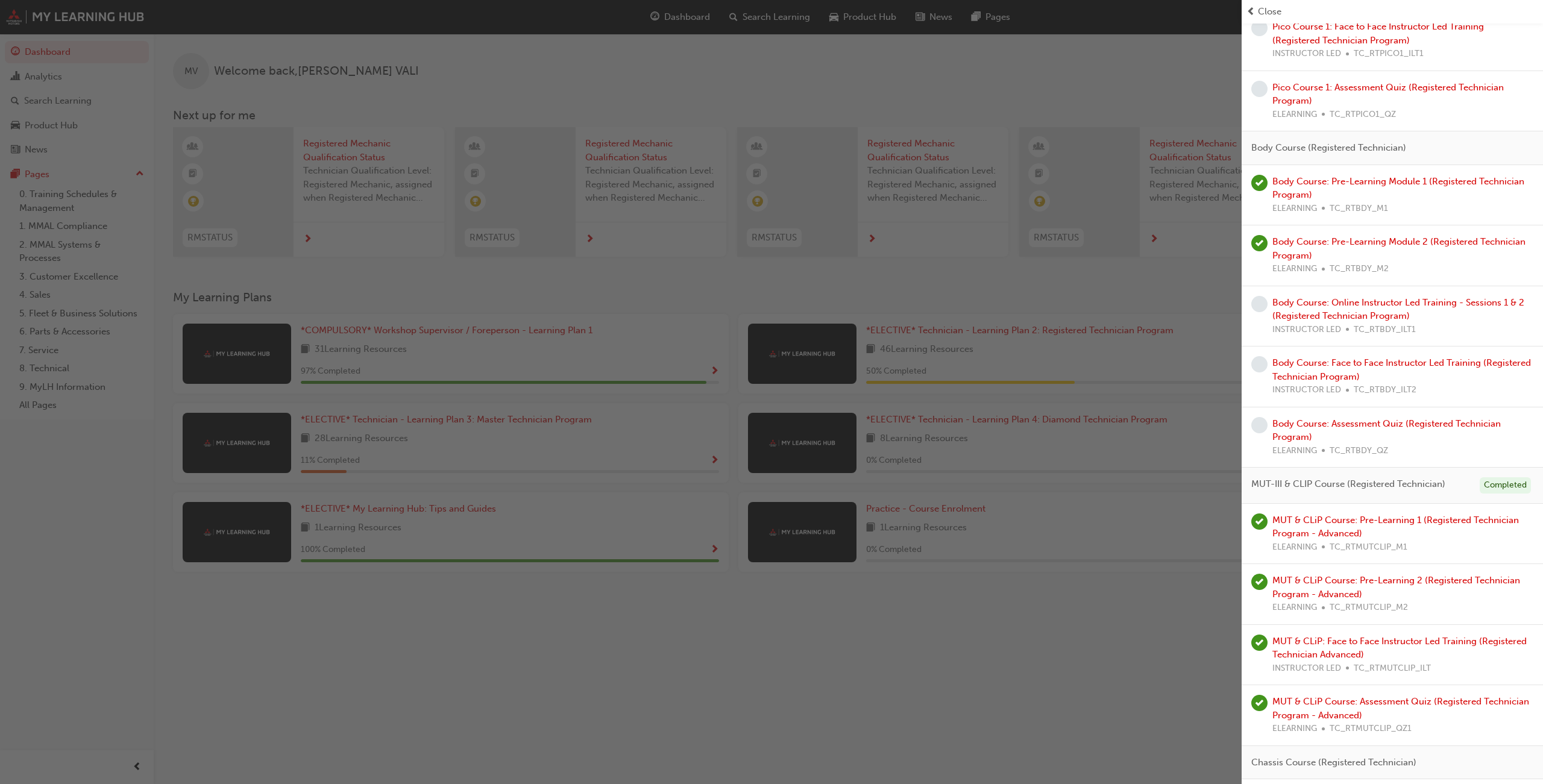
click at [1254, 9] on span "prev-icon" at bounding box center [1251, 11] width 9 height 14
